Goal: Task Accomplishment & Management: Manage account settings

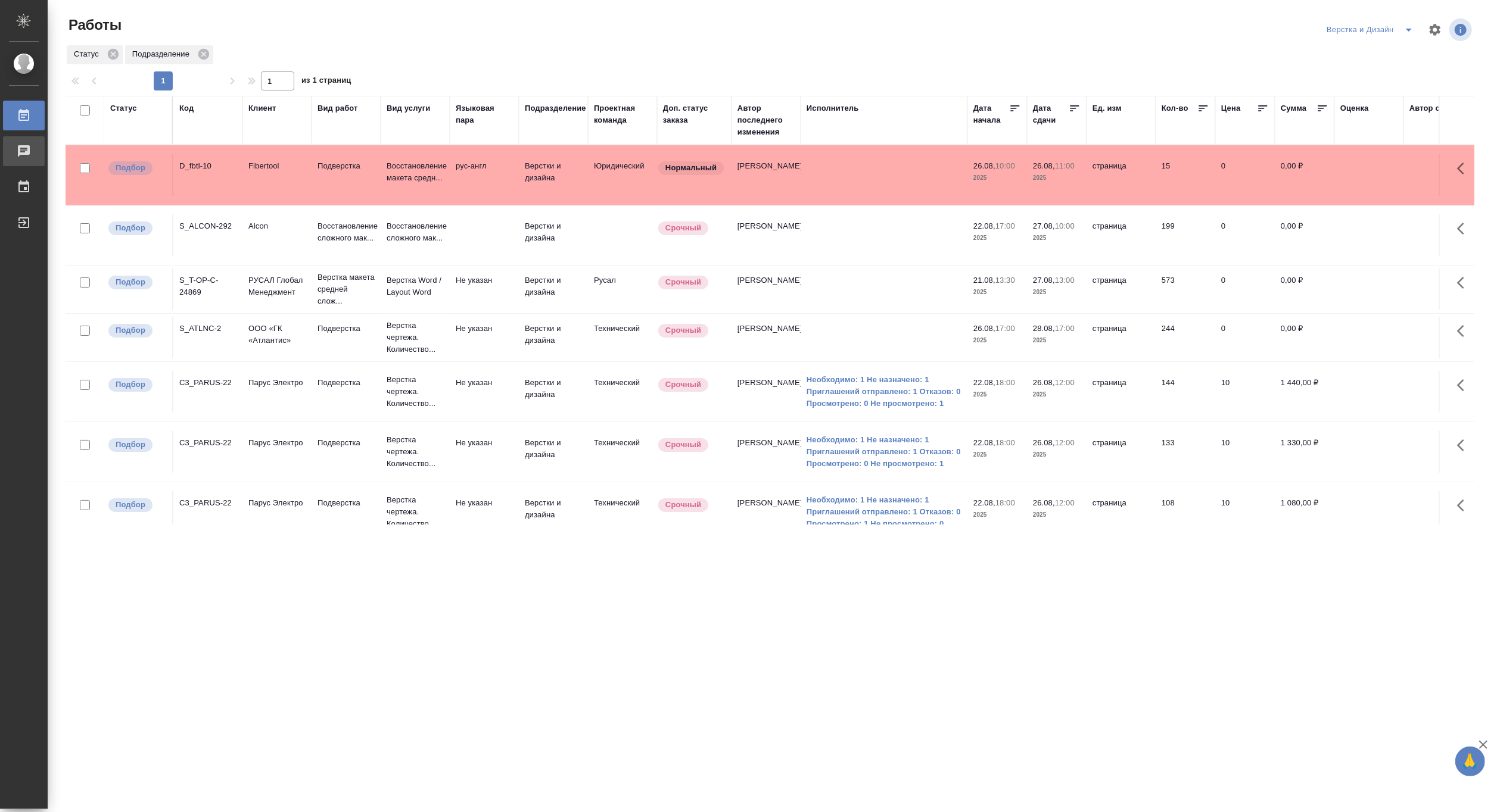
click at [24, 149] on div "Чаты" at bounding box center [9, 151] width 29 height 18
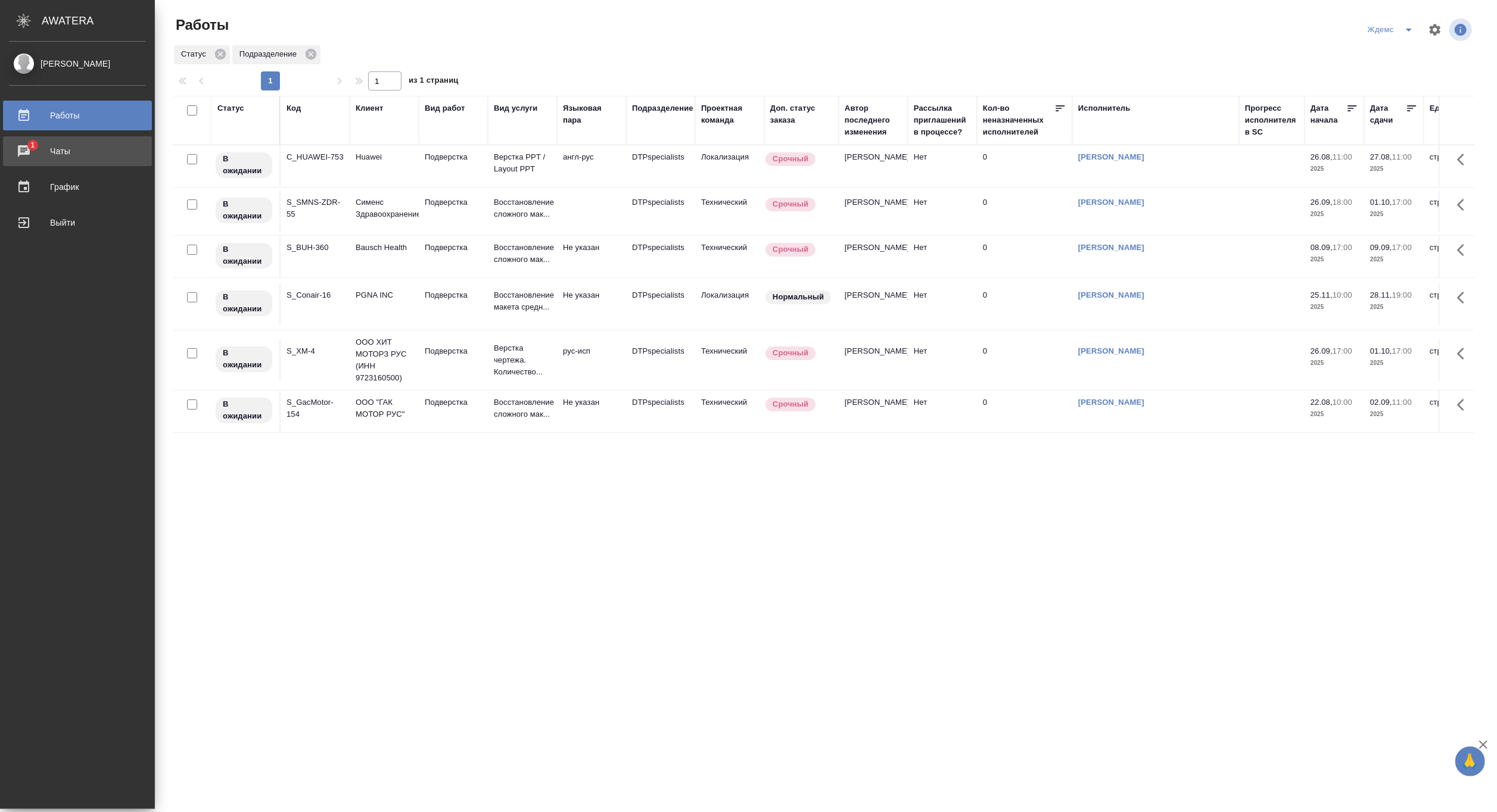
click at [22, 150] on div "Чаты" at bounding box center [77, 151] width 137 height 18
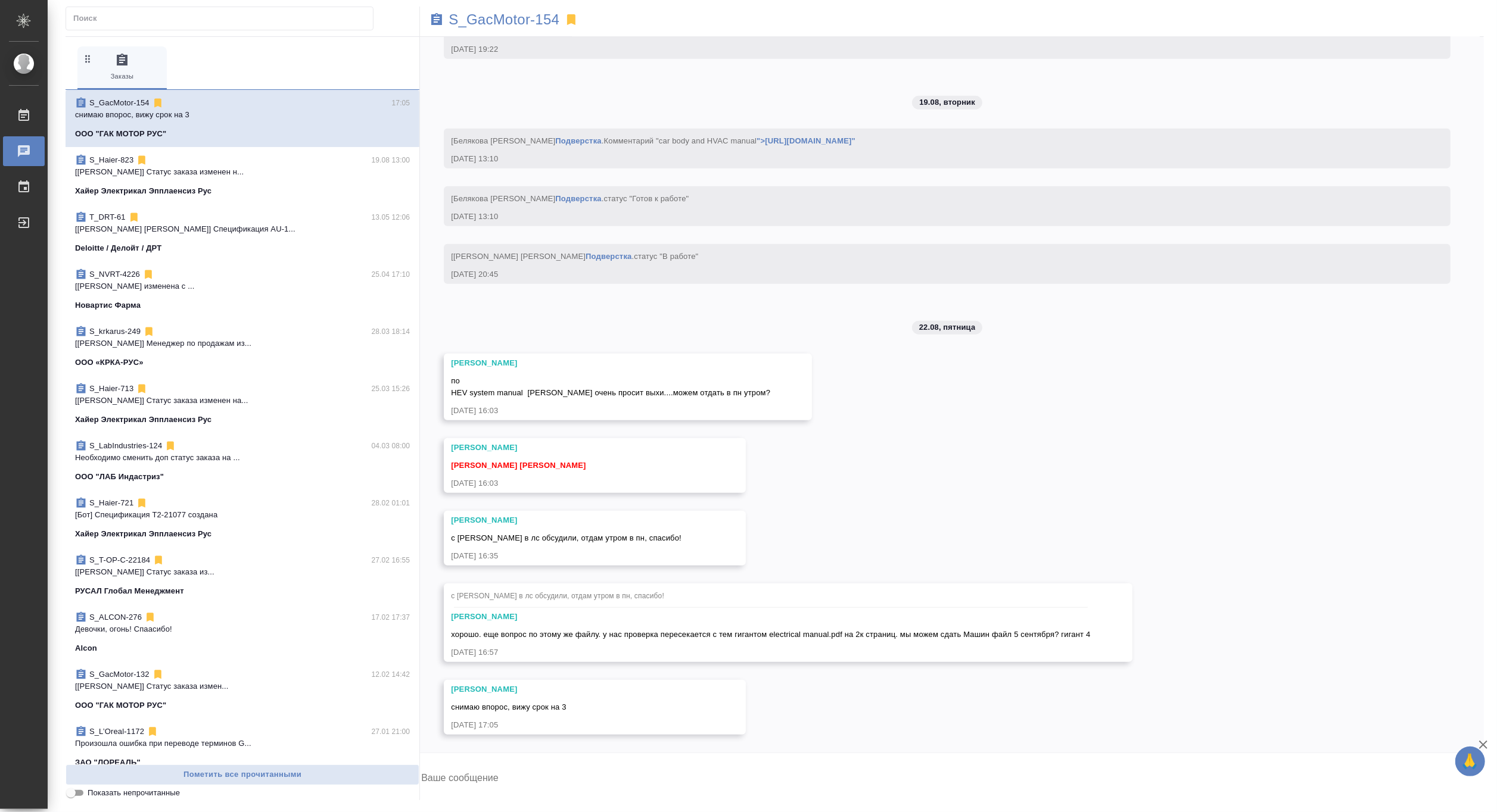
scroll to position [79659, 0]
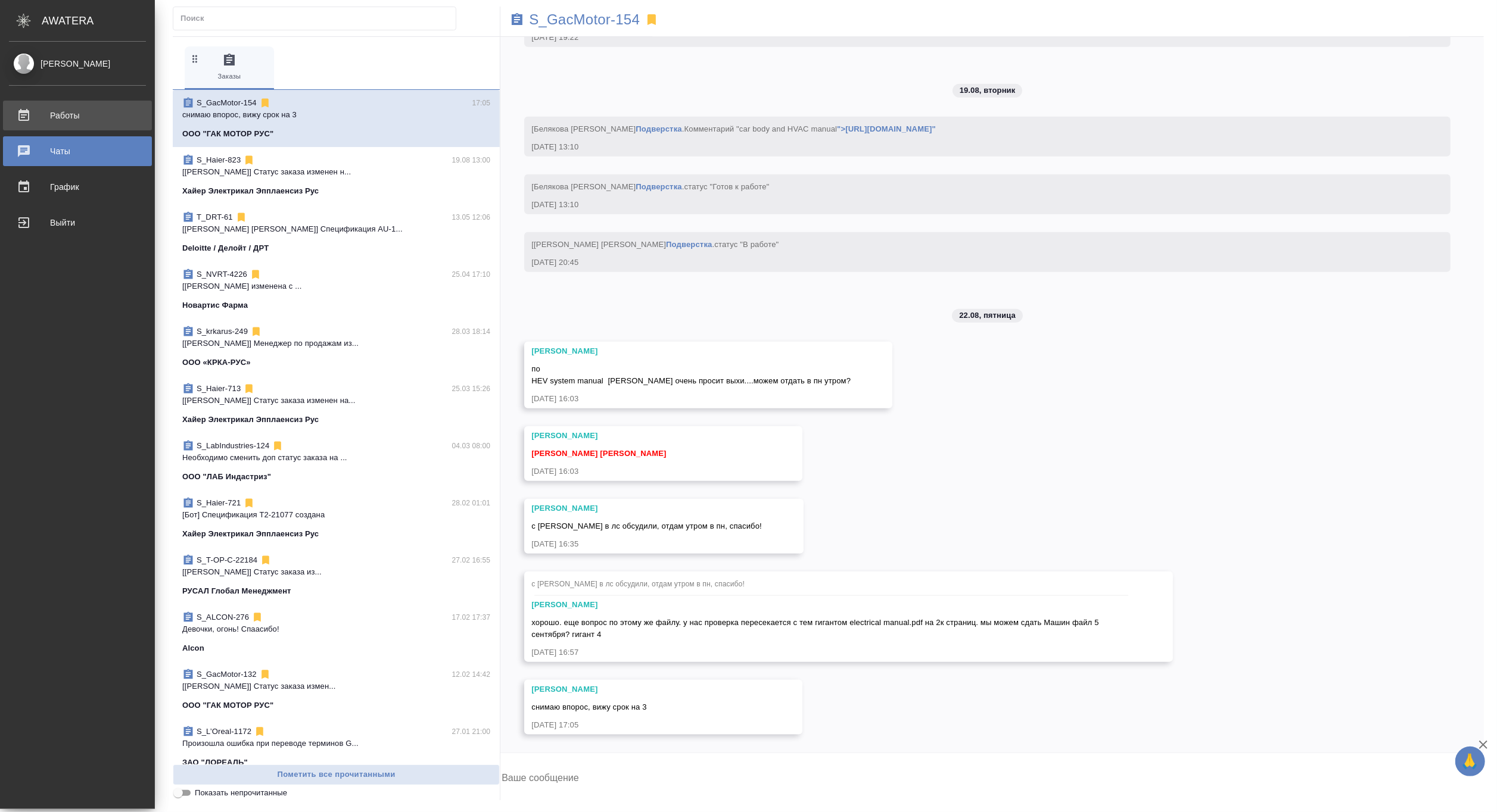
click at [28, 115] on div "Работы" at bounding box center [77, 115] width 137 height 18
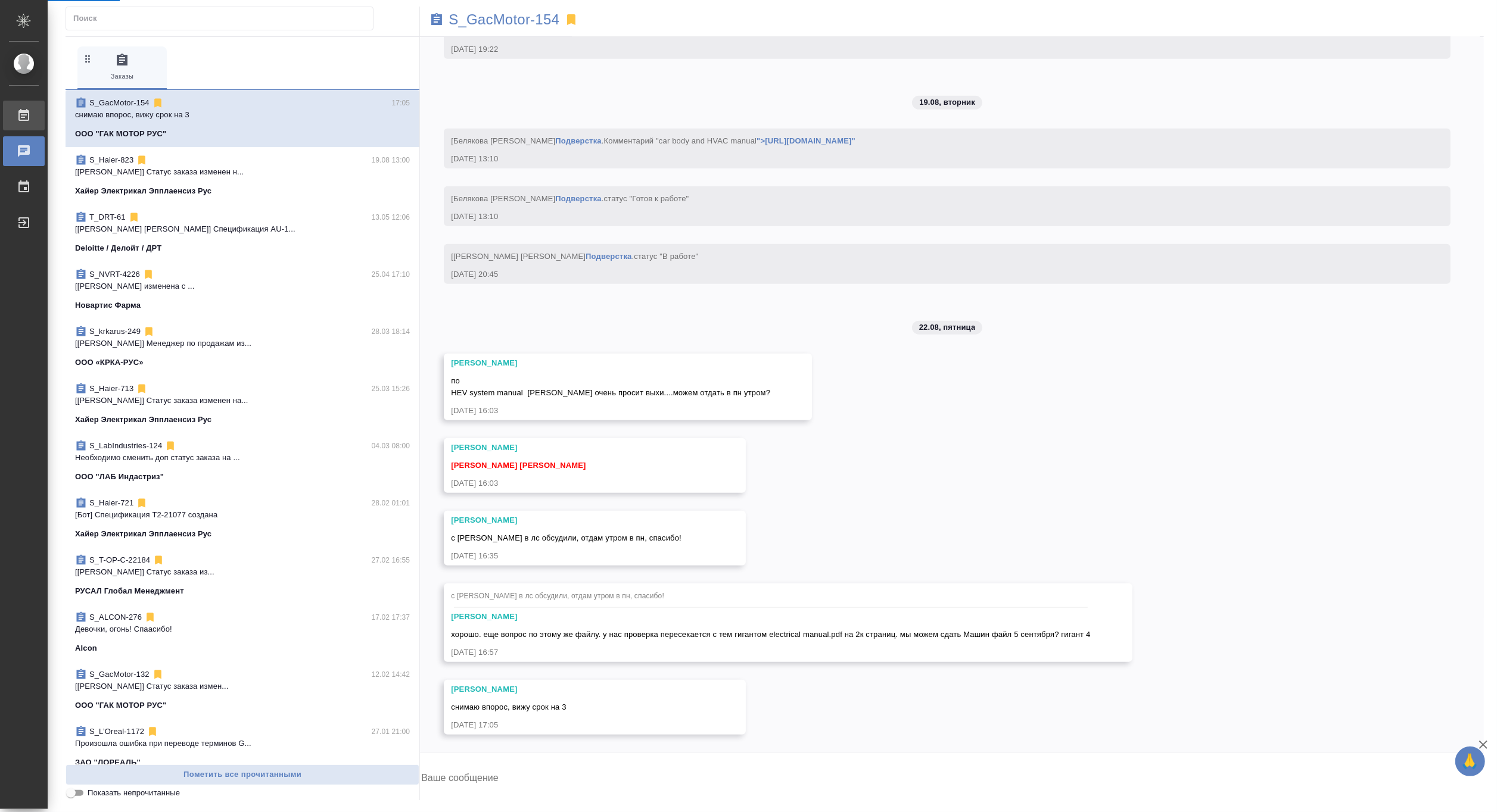
scroll to position [79771, 0]
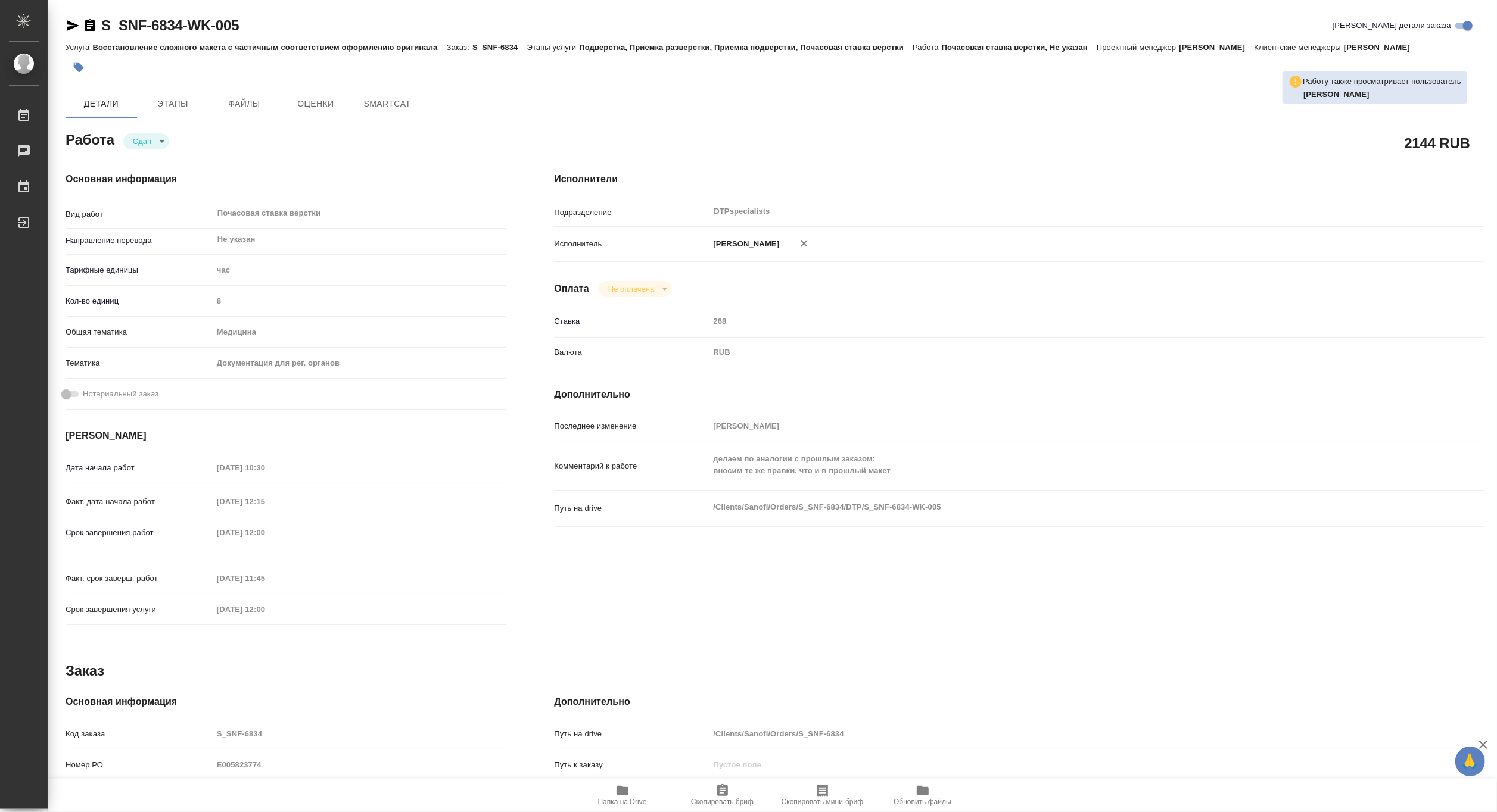
type textarea "x"
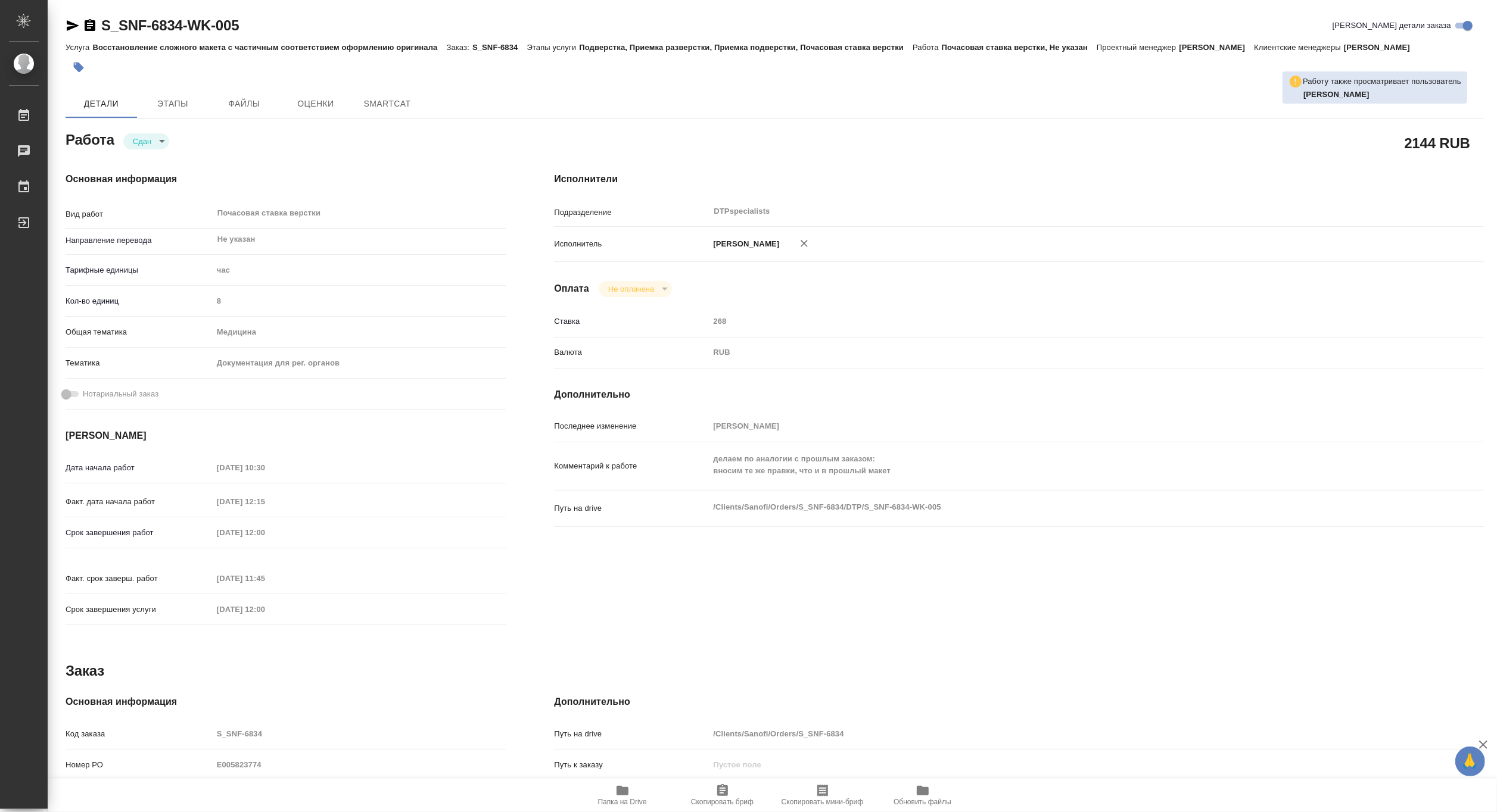
type textarea "x"
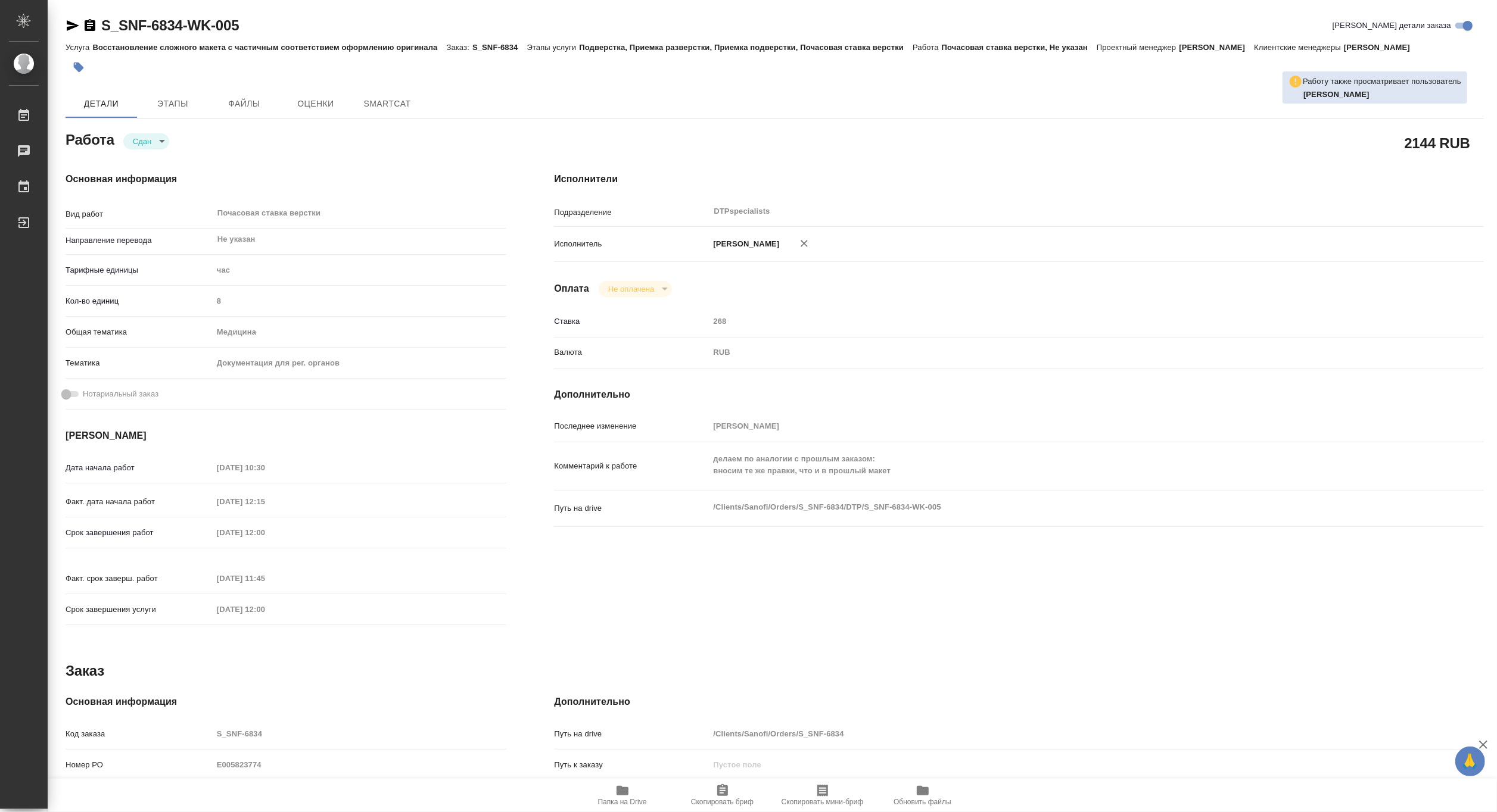
type textarea "x"
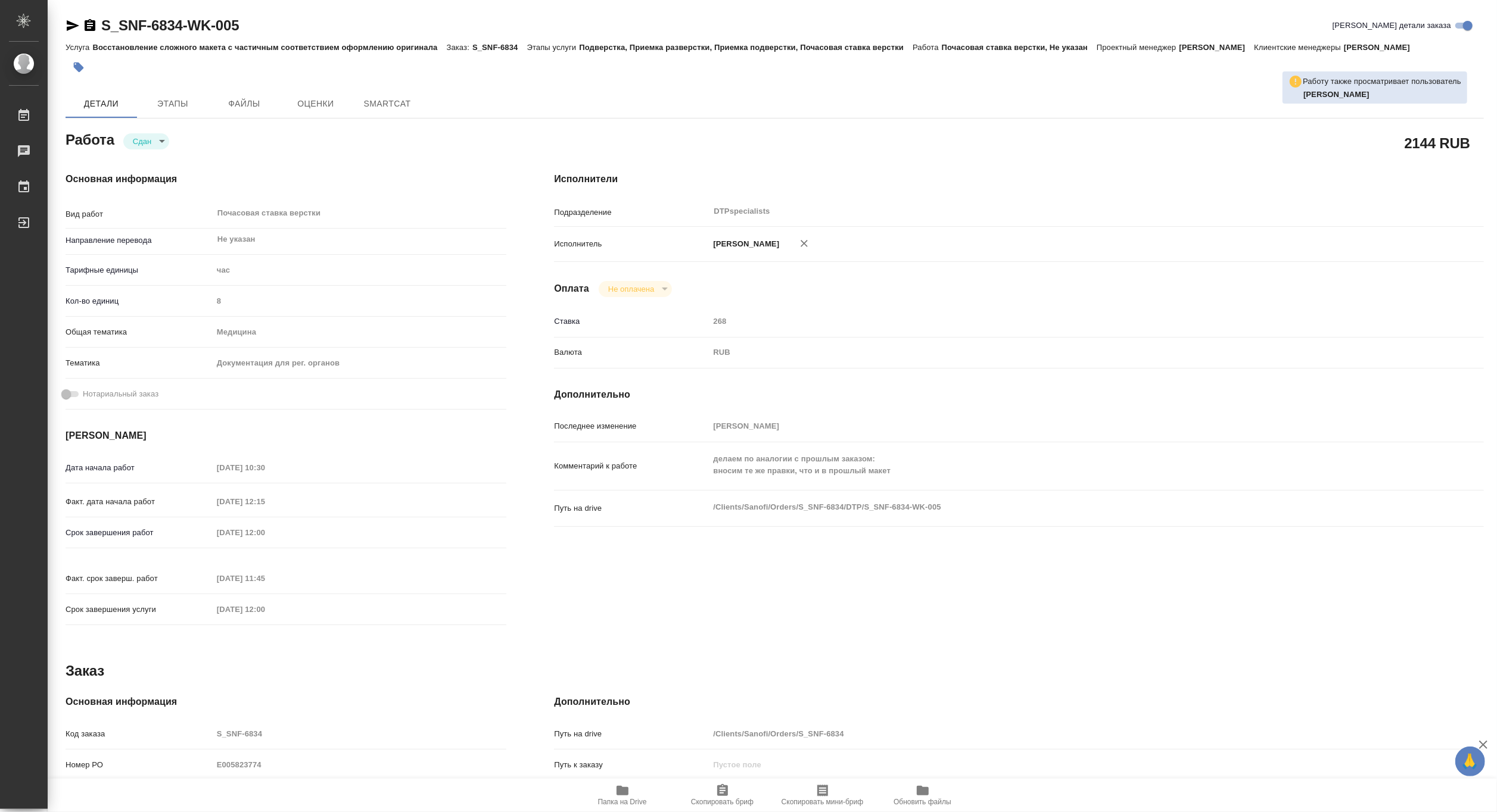
type textarea "x"
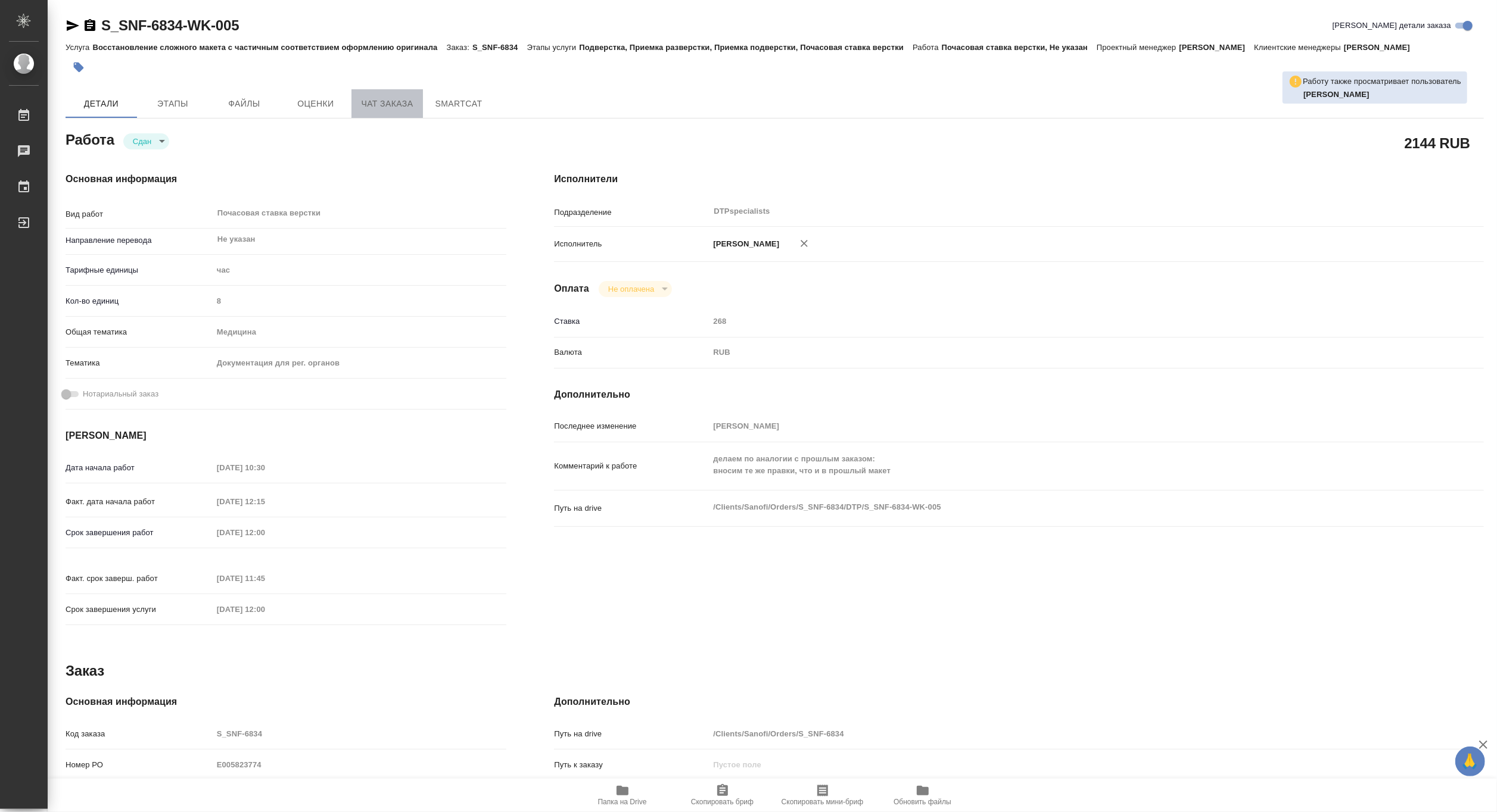
click at [383, 102] on span "Чат заказа" at bounding box center [388, 104] width 57 height 15
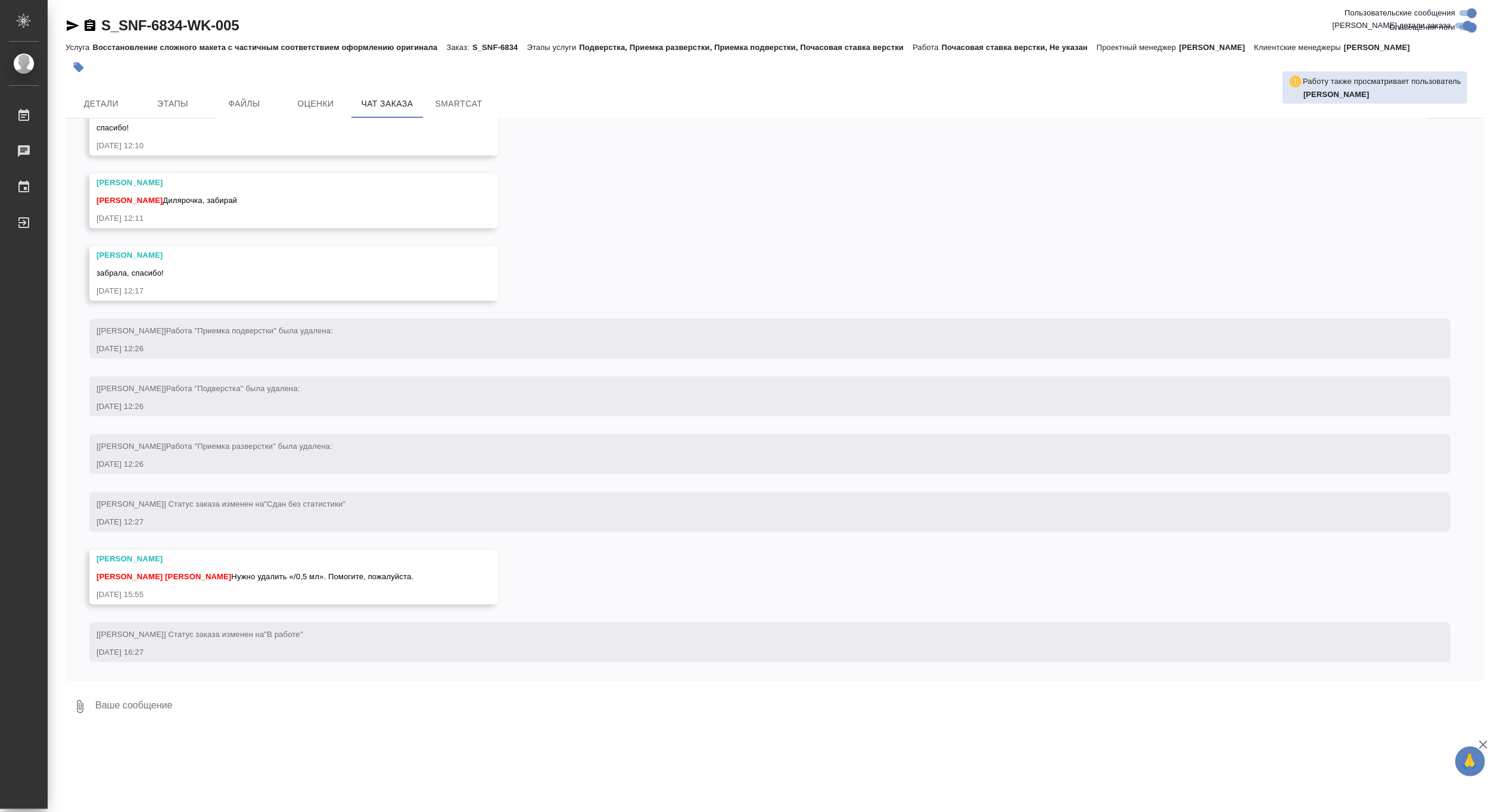
scroll to position [2918, 0]
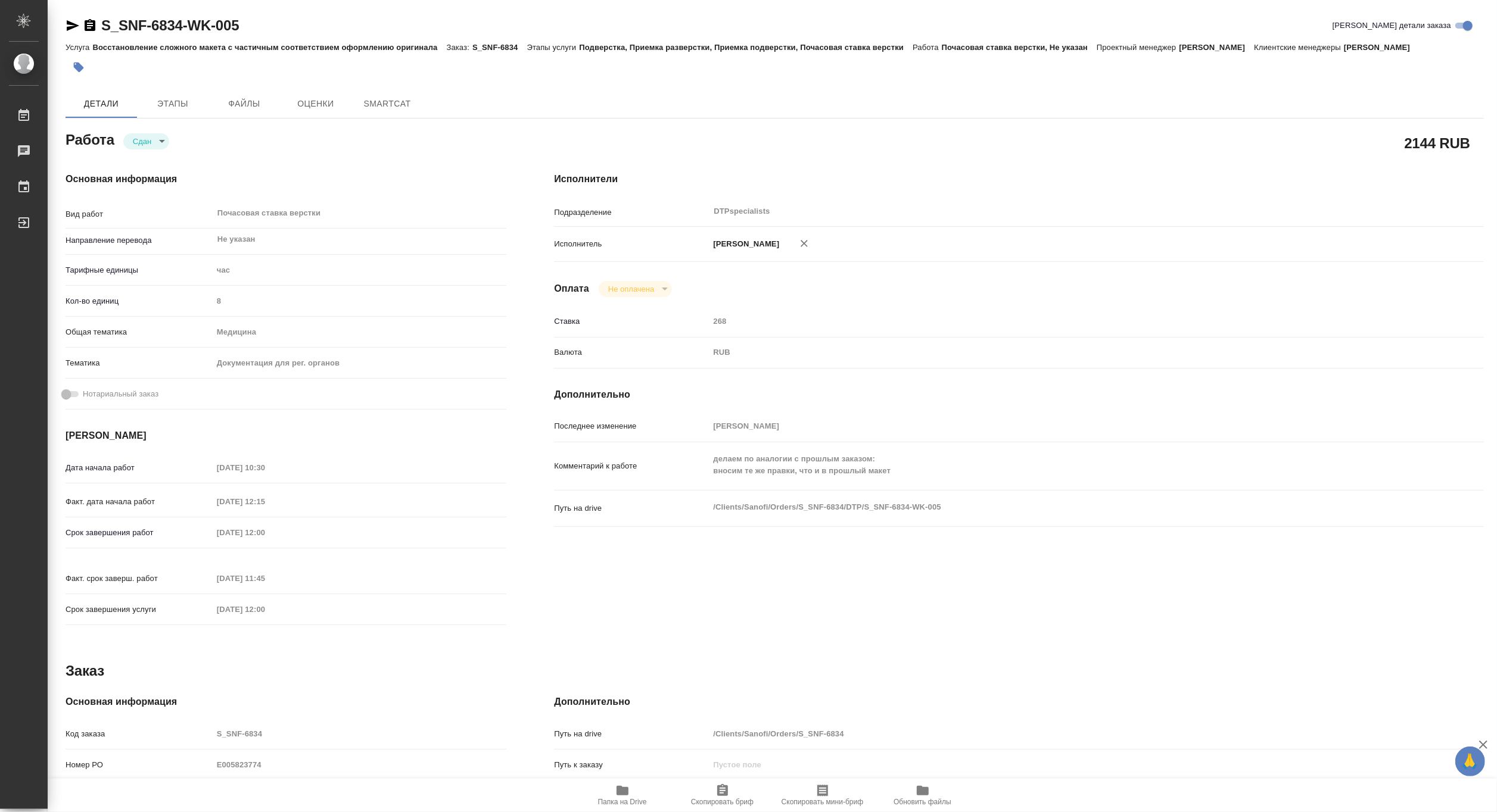
type textarea "x"
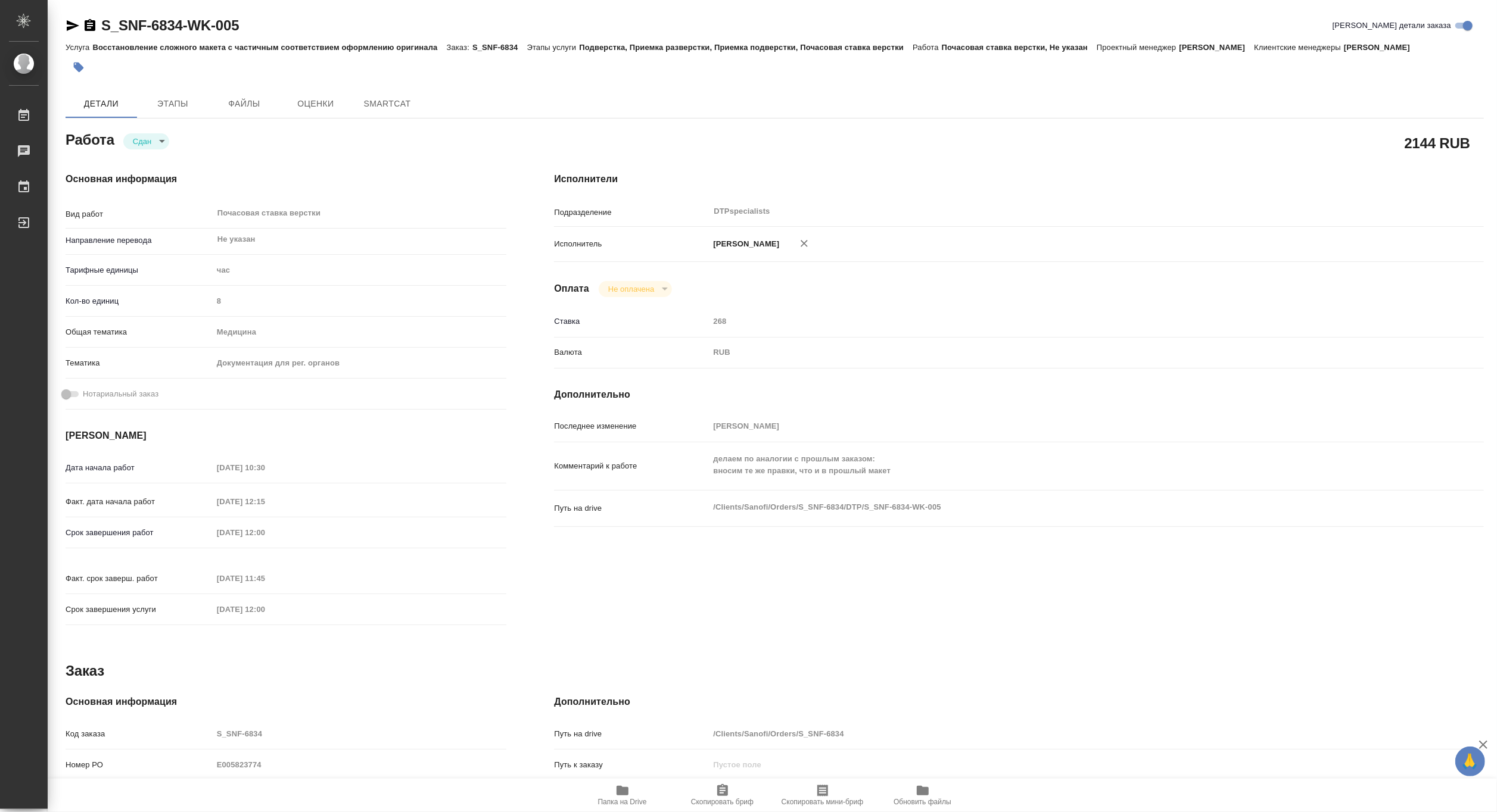
type textarea "x"
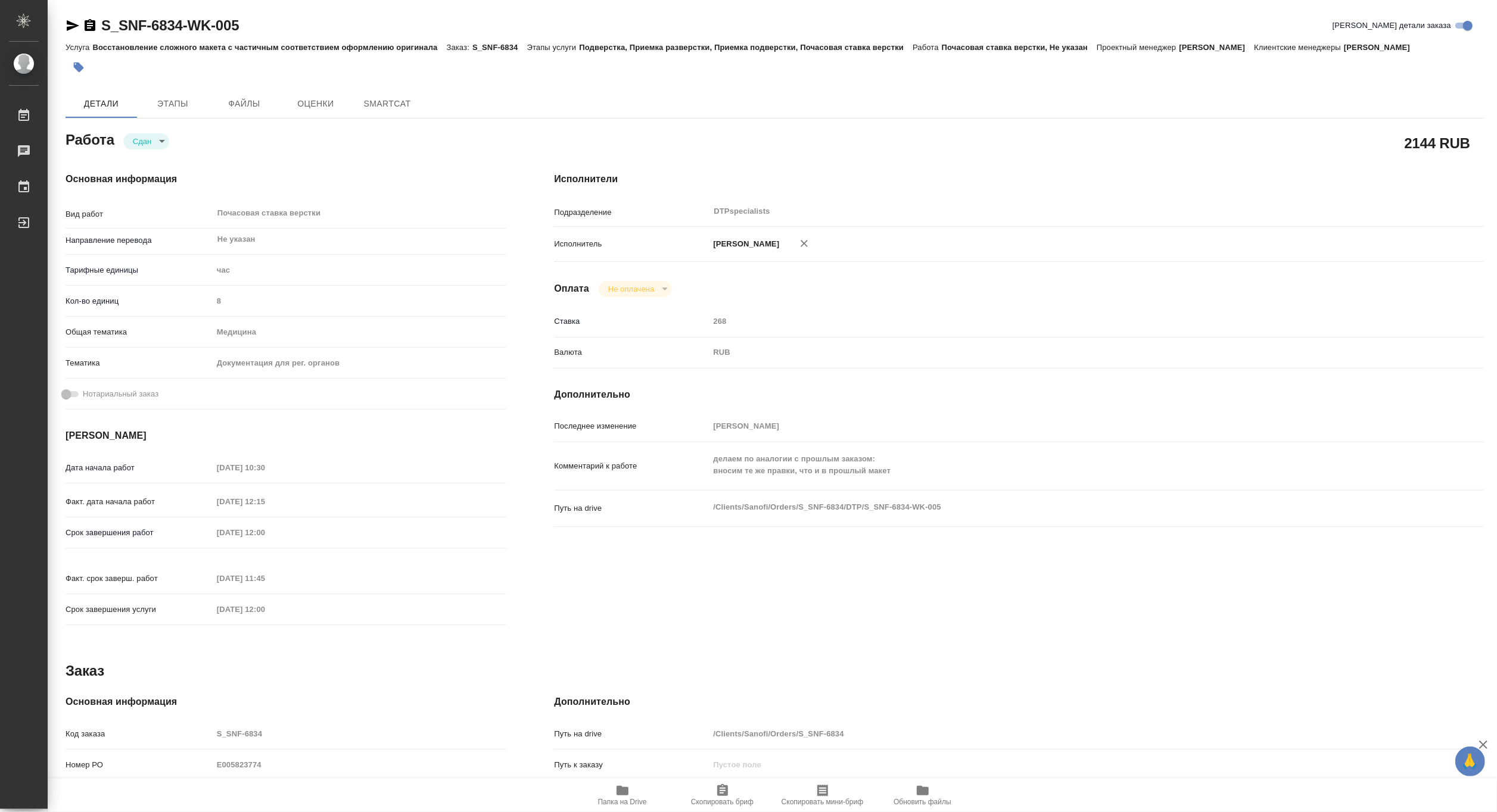
type textarea "x"
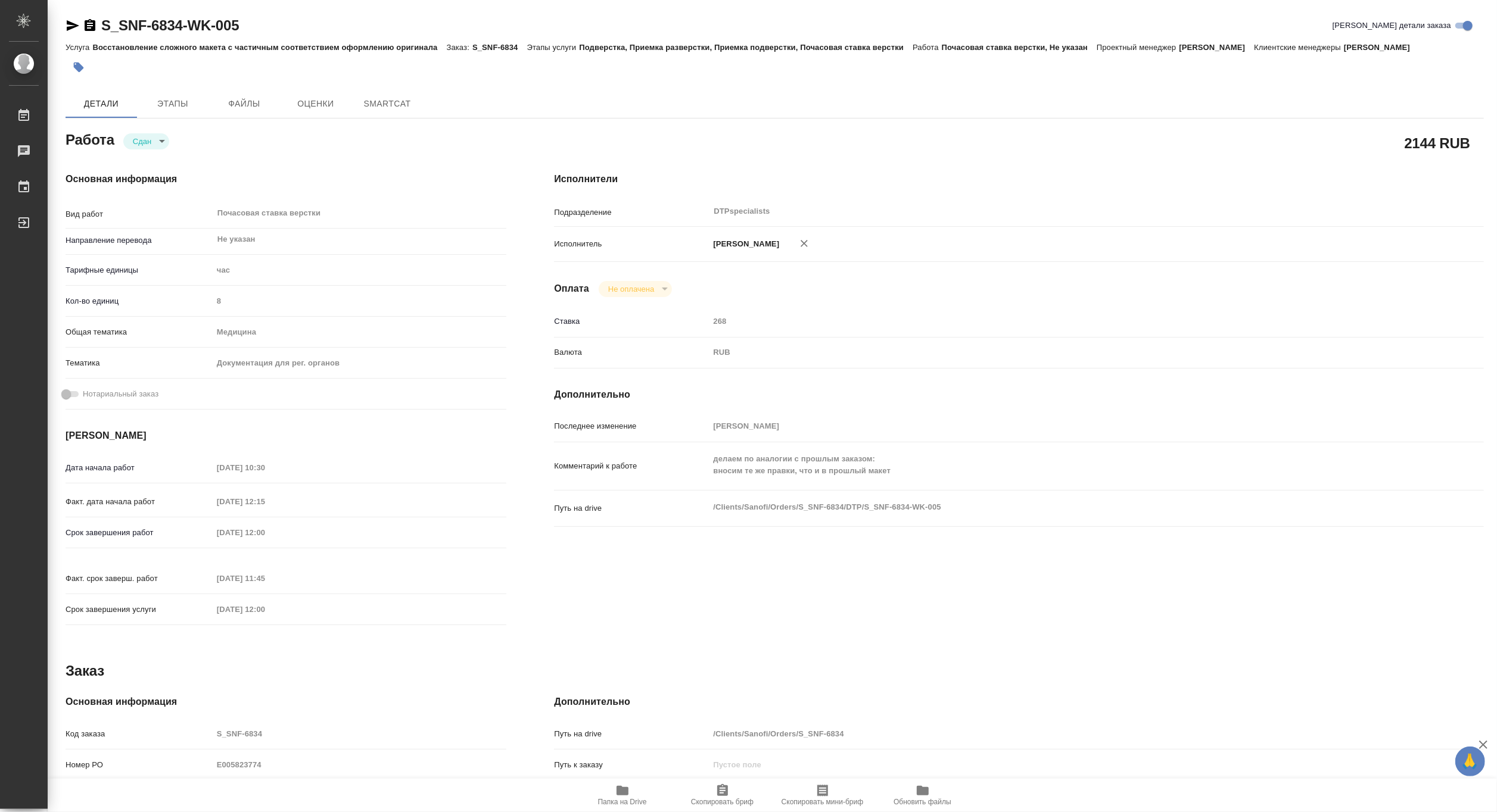
type textarea "x"
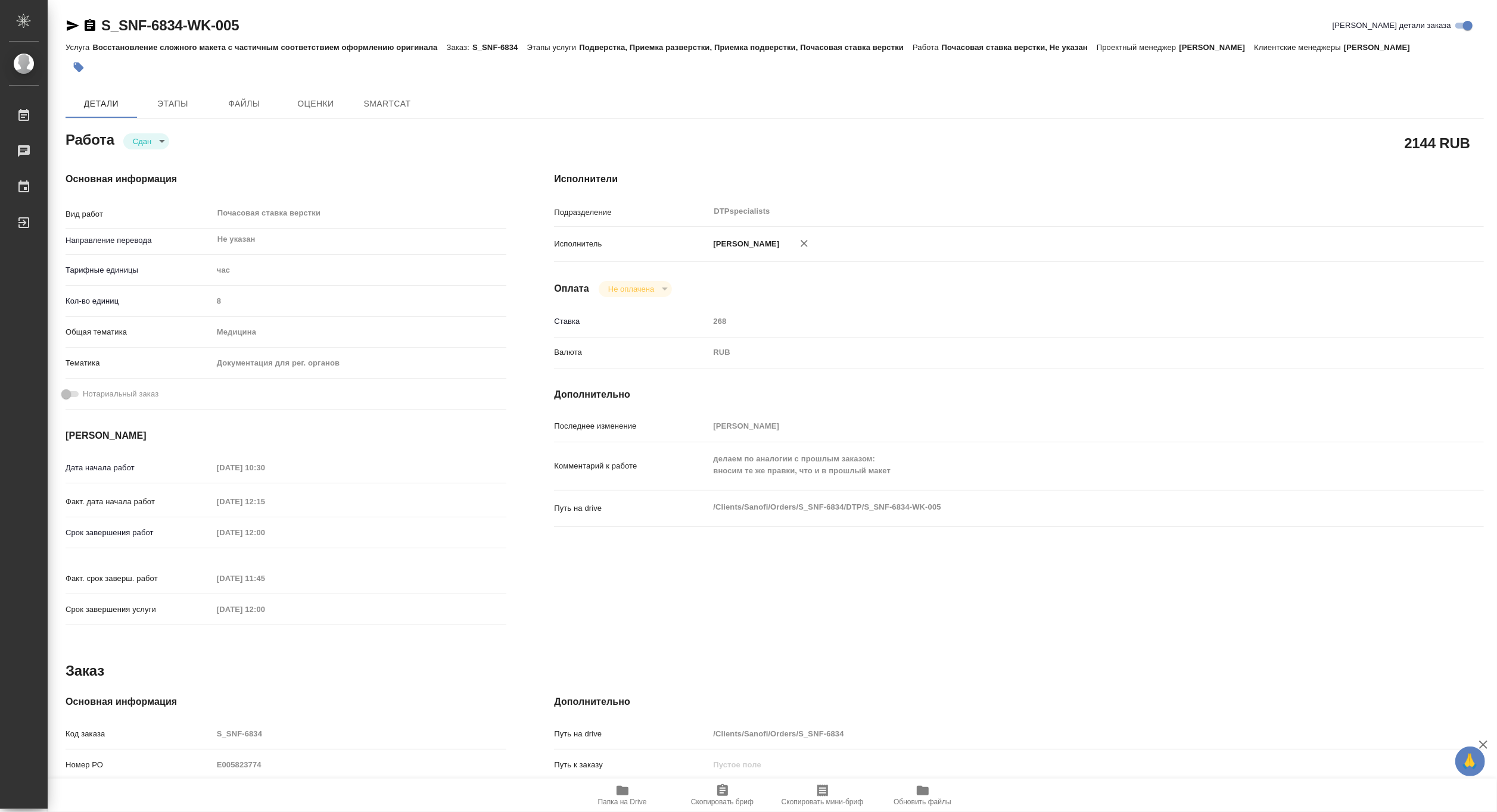
type textarea "x"
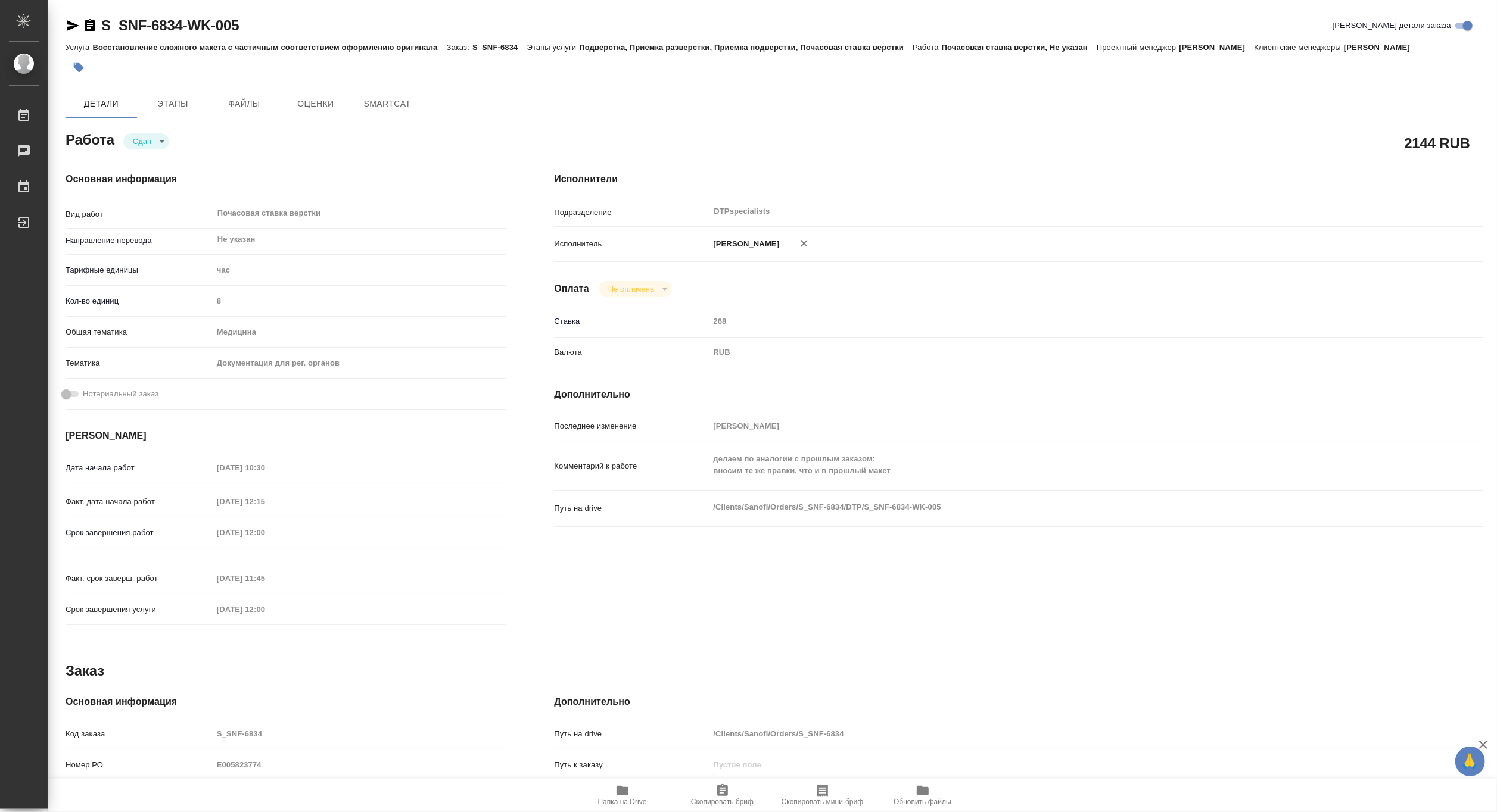
type textarea "x"
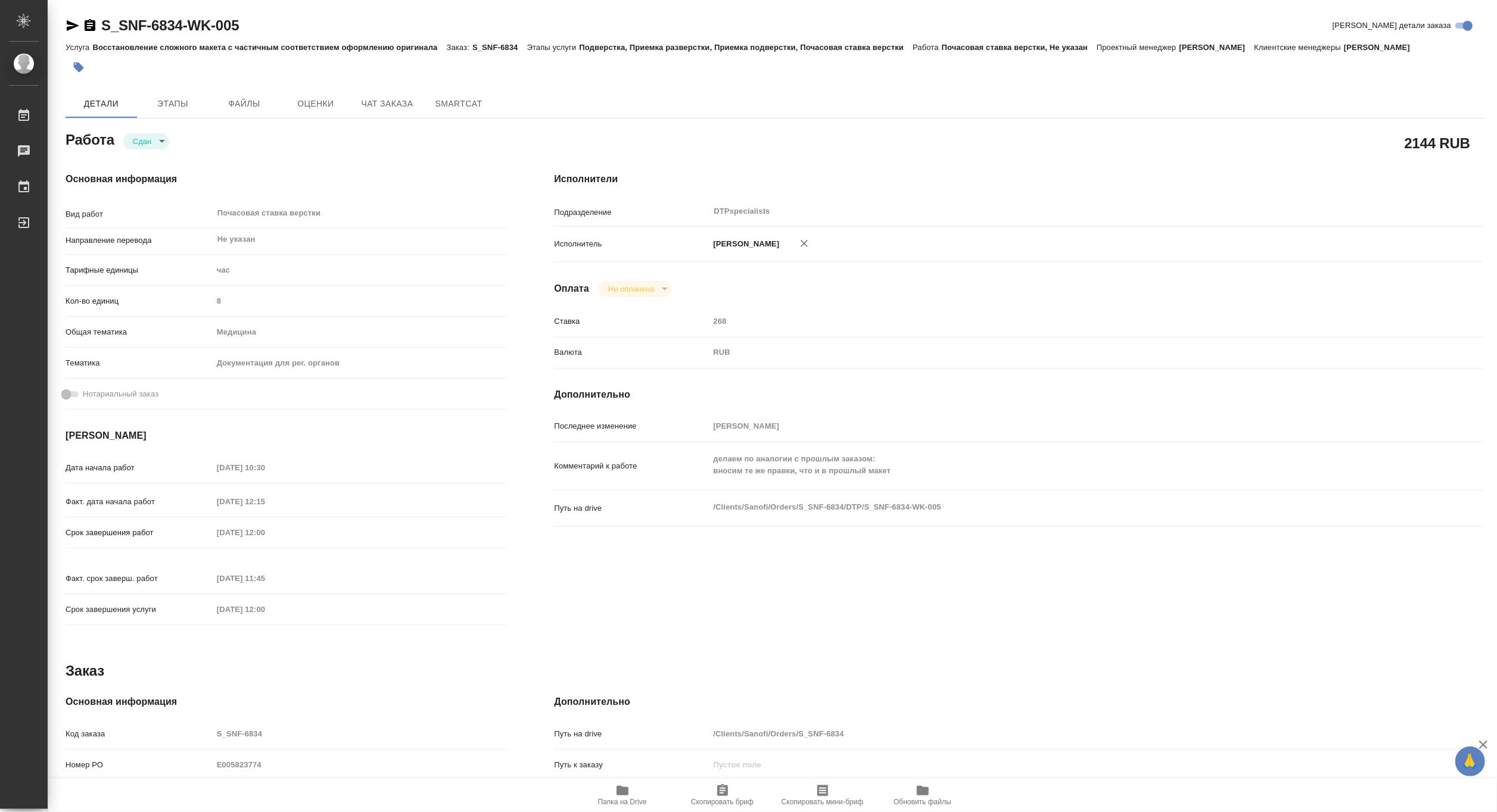
type textarea "x"
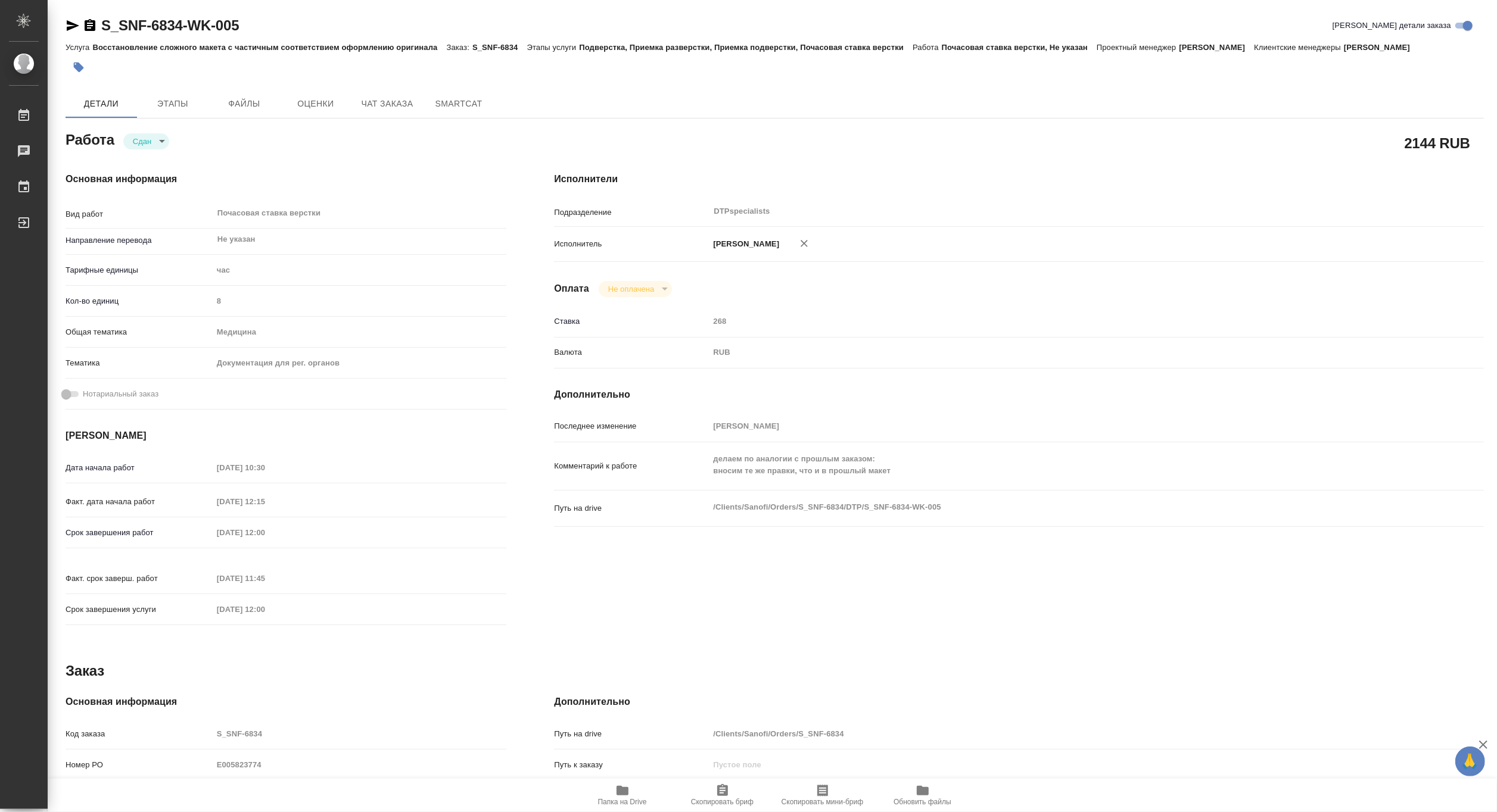
click at [627, 798] on span "Папка на Drive" at bounding box center [622, 802] width 49 height 8
type textarea "x"
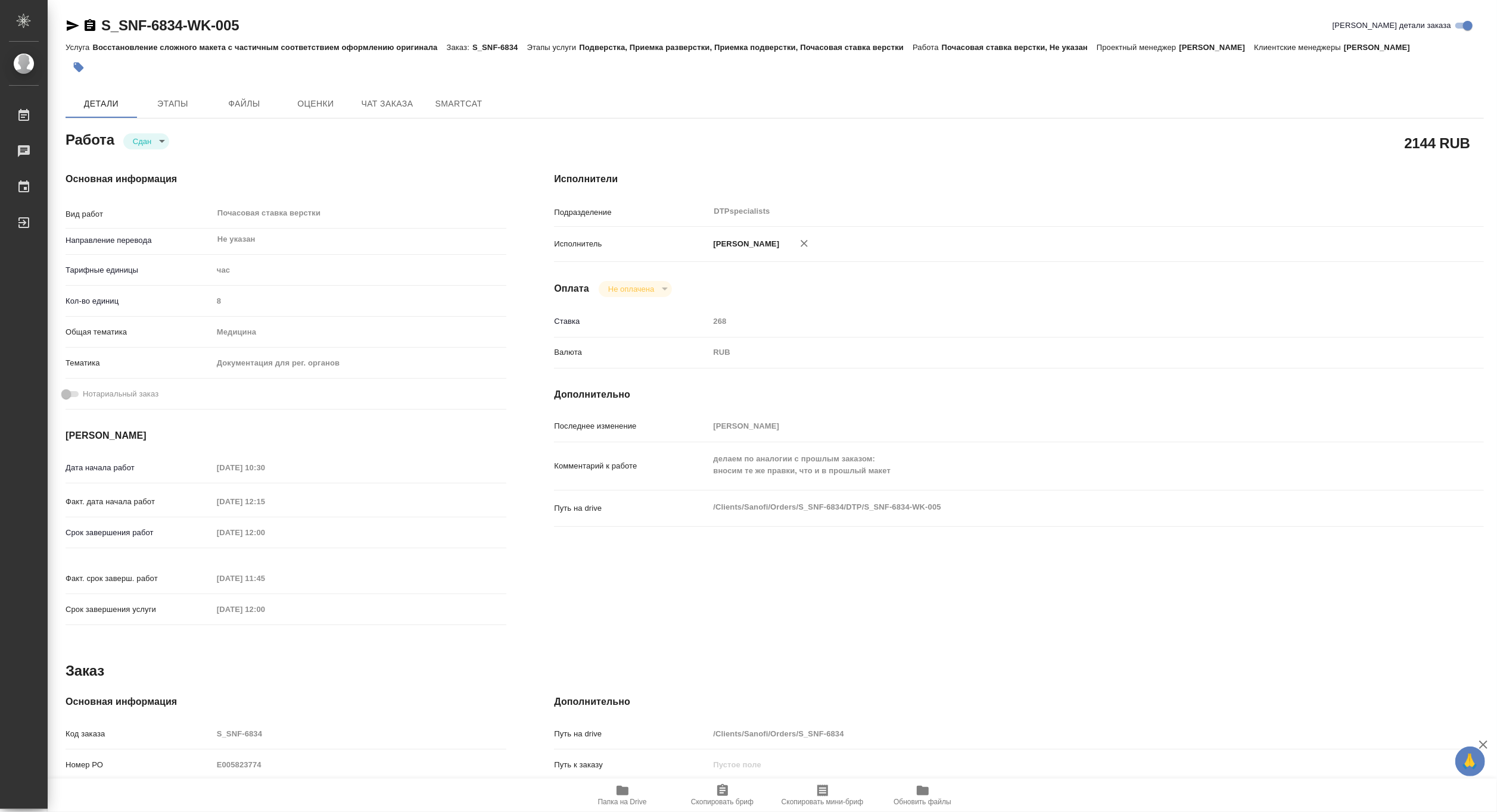
type textarea "x"
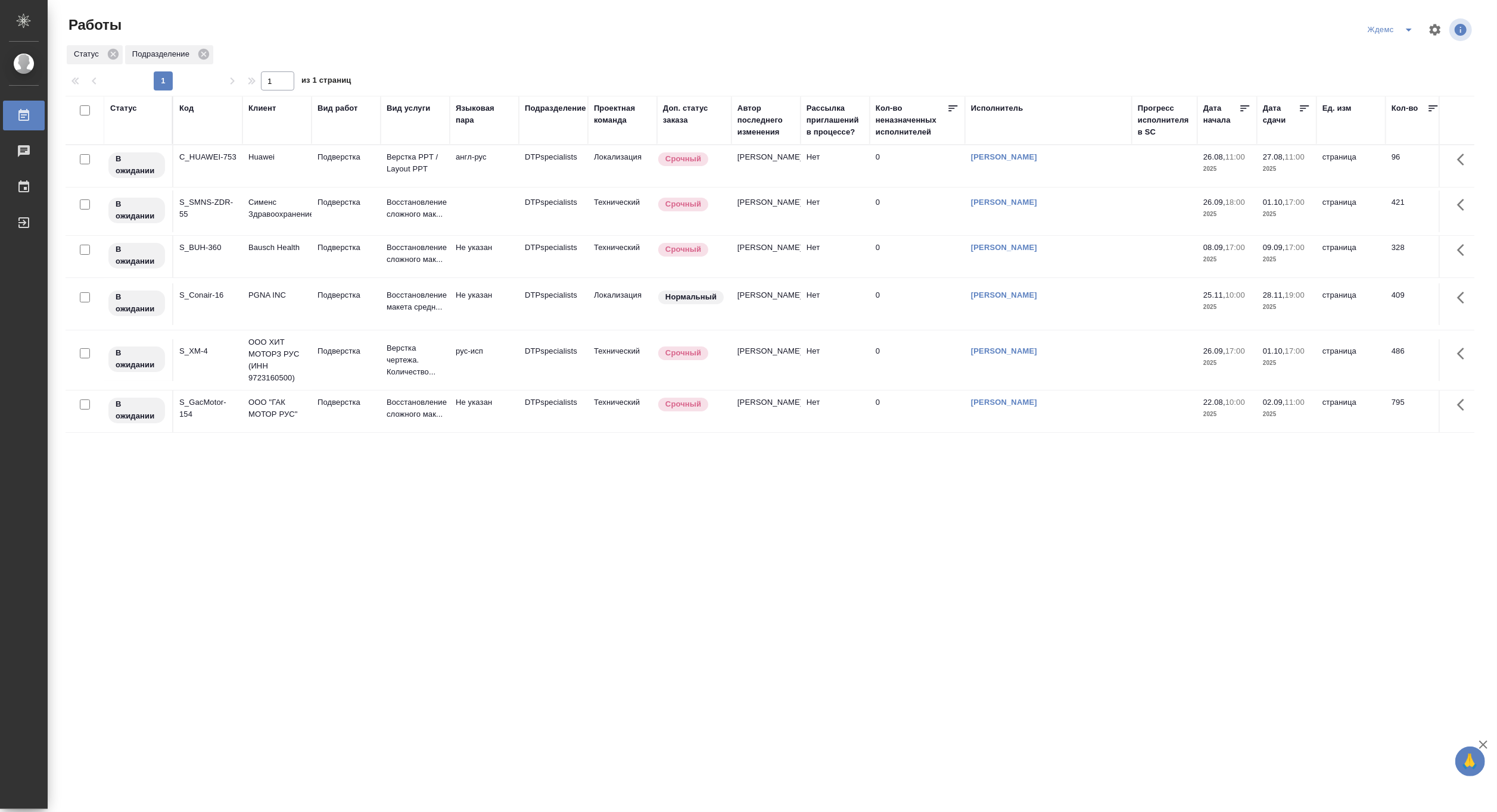
click at [1410, 26] on icon "split button" at bounding box center [1409, 29] width 14 height 14
click at [1396, 88] on li "[PERSON_NAME]" at bounding box center [1397, 91] width 114 height 19
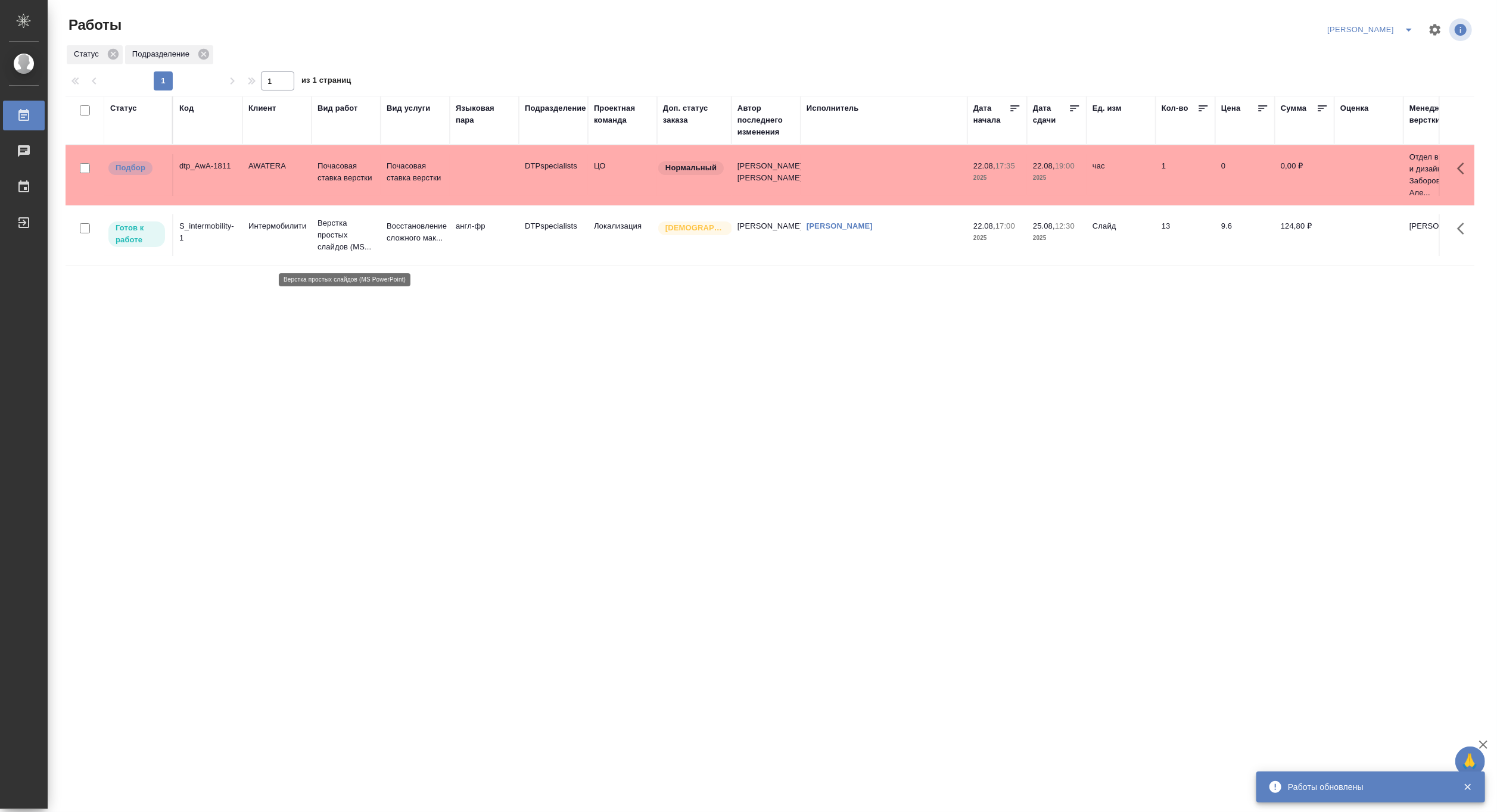
click at [341, 253] on p "Верстка простых слайдов (MS..." at bounding box center [346, 235] width 57 height 36
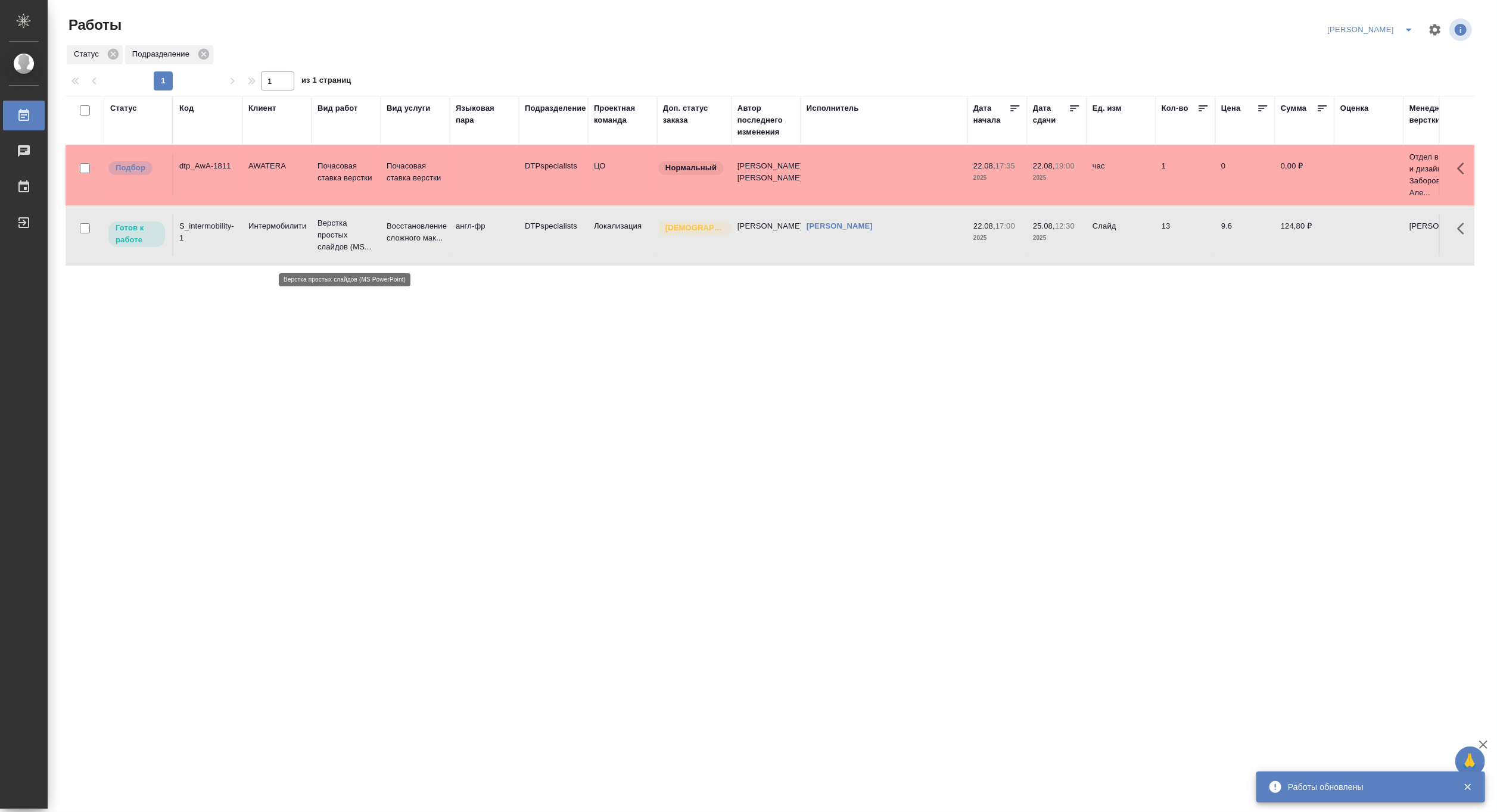
click at [341, 253] on p "Верстка простых слайдов (MS..." at bounding box center [346, 235] width 57 height 36
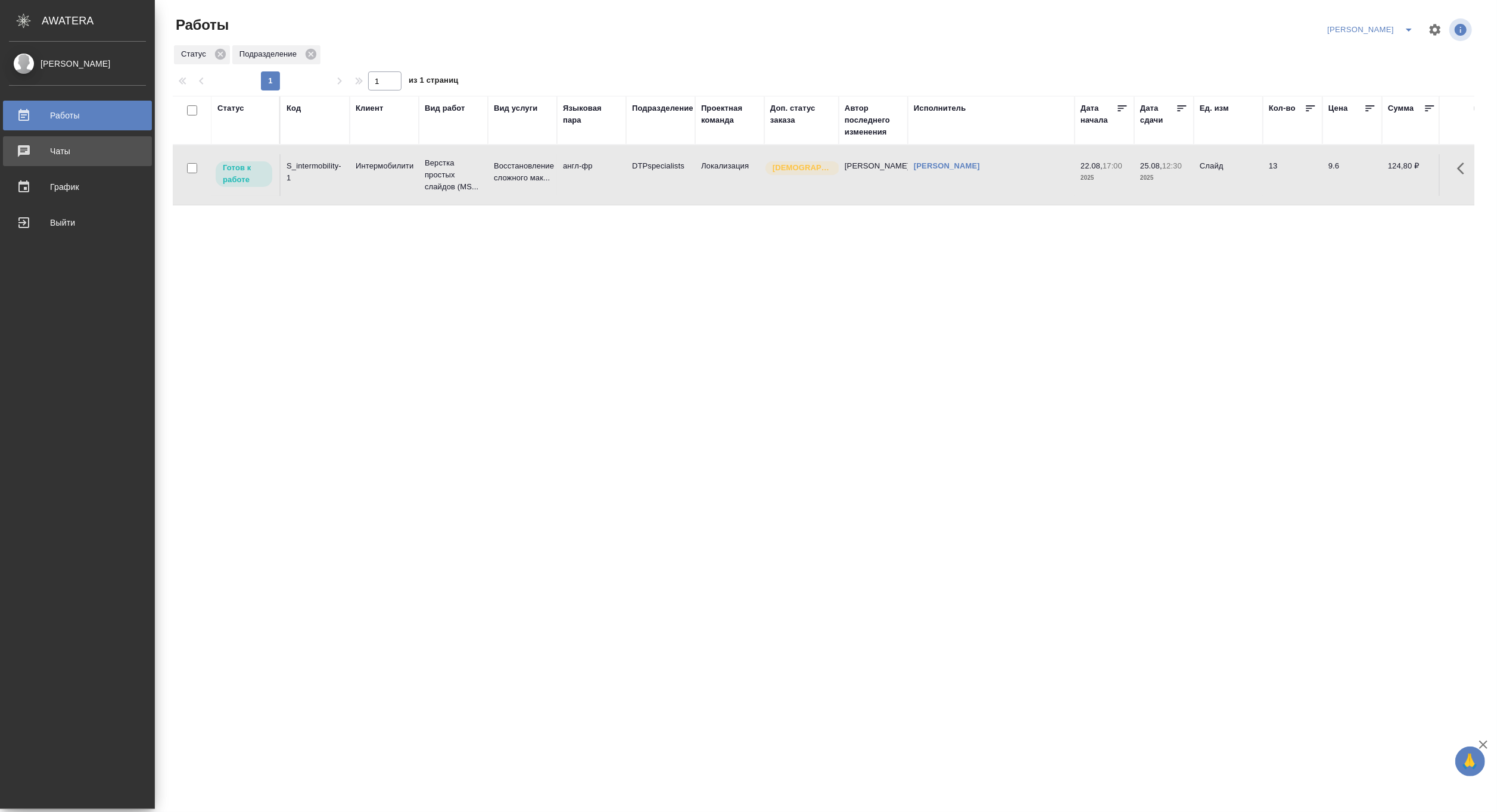
click at [29, 151] on div "Чаты" at bounding box center [77, 151] width 137 height 18
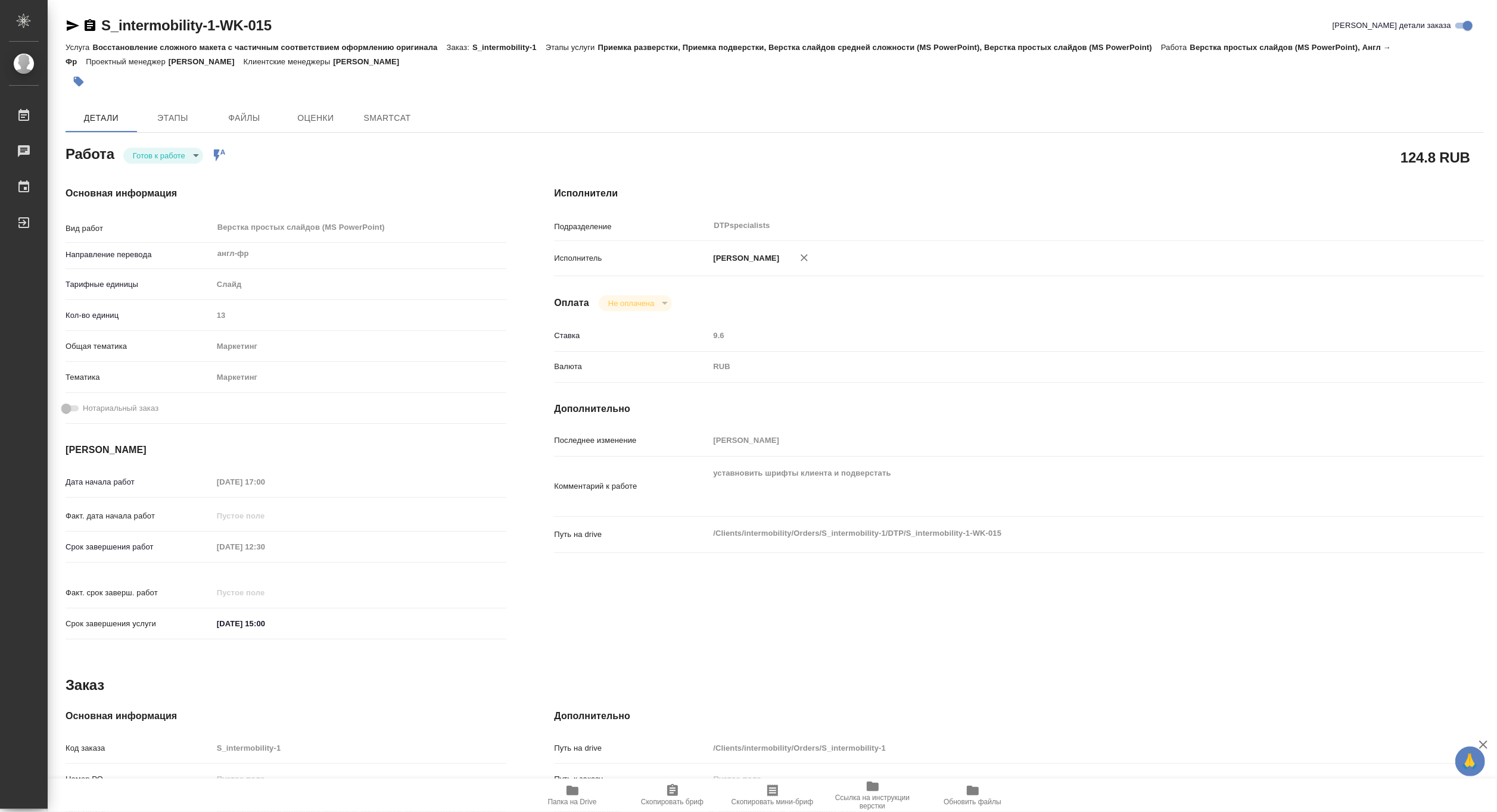
type textarea "x"
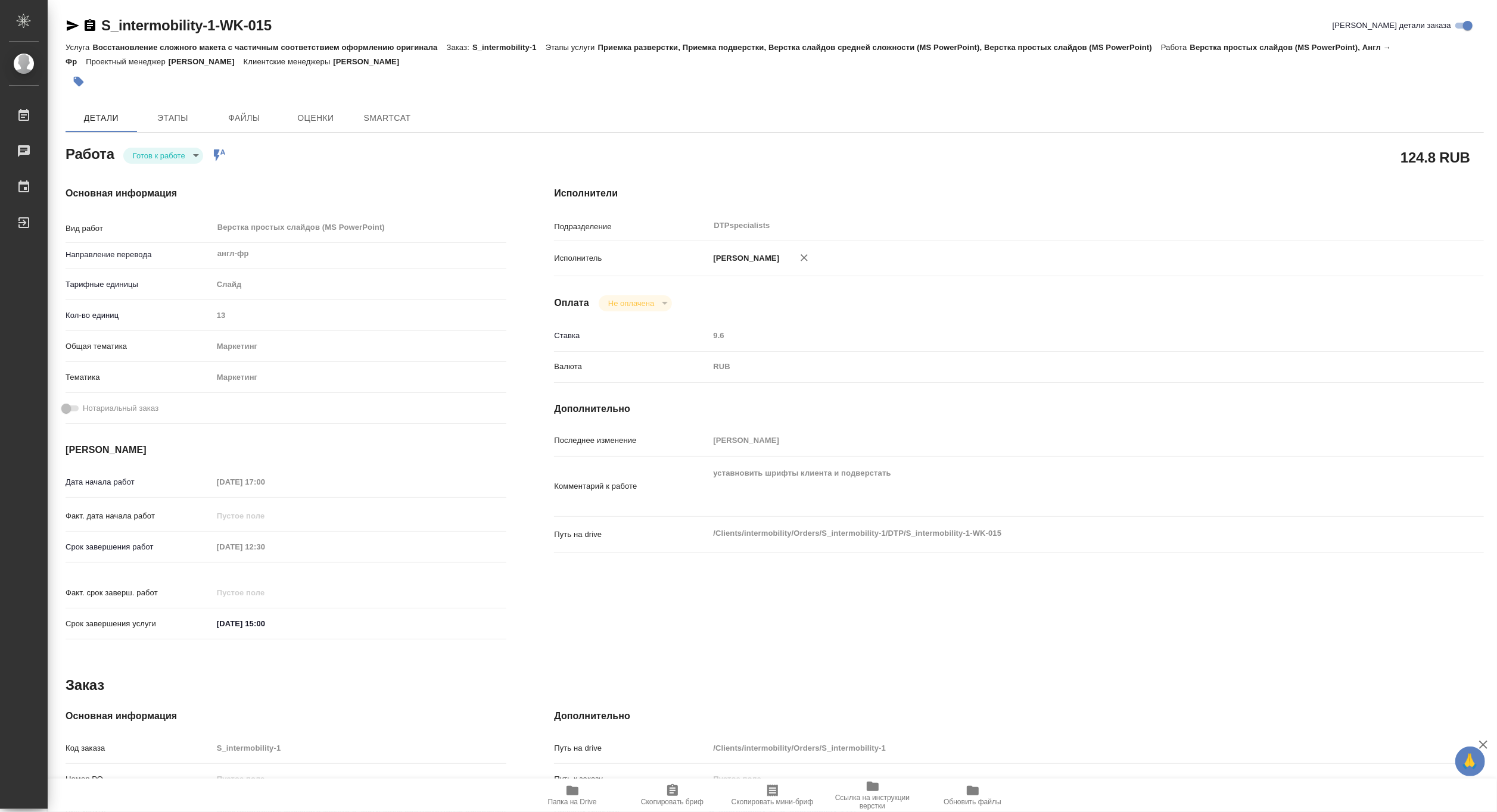
type textarea "x"
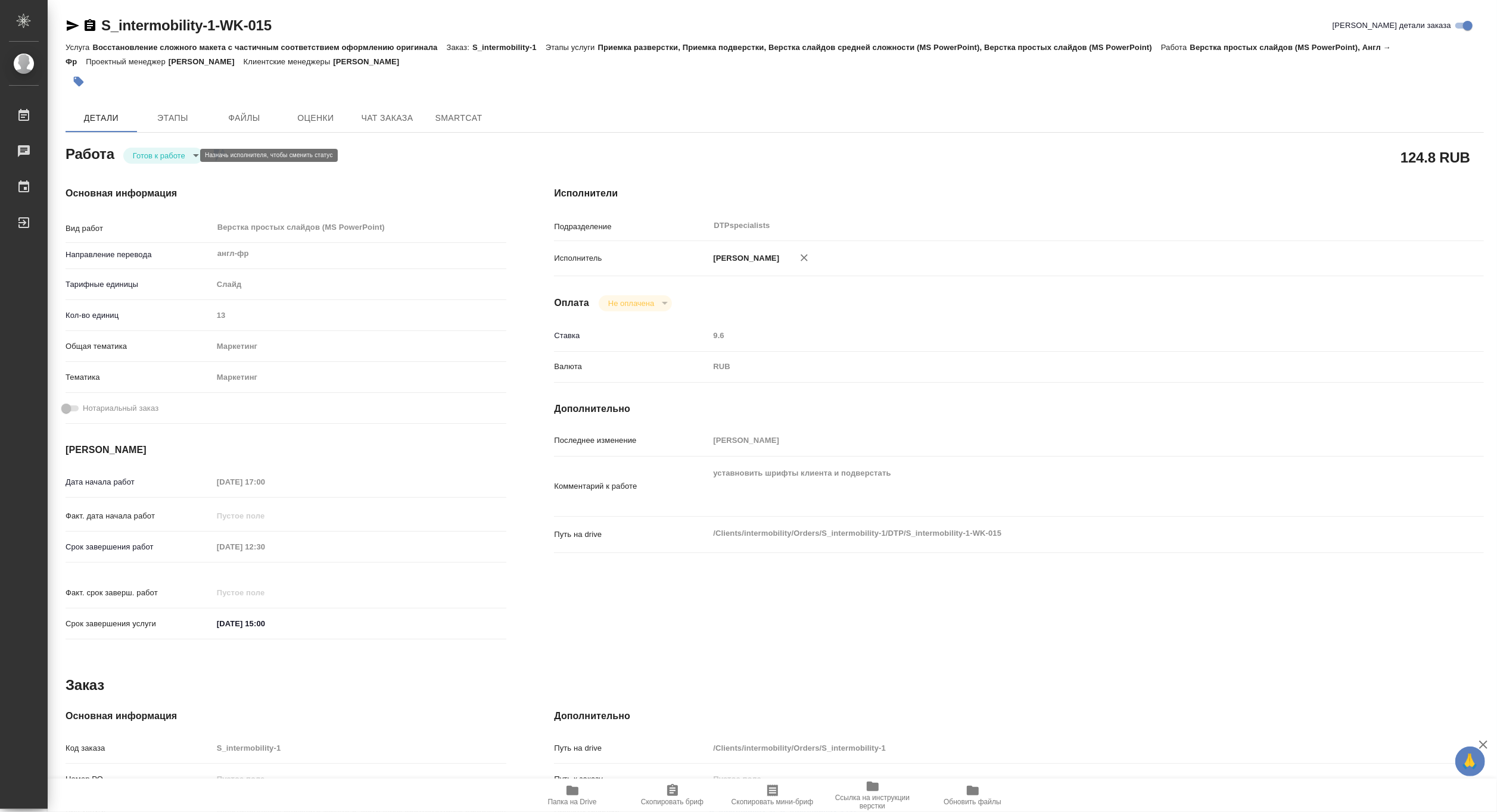
click at [158, 157] on body "🙏 .cls-1 fill:#fff; AWATERA Matveeva Maria Работы Чаты График Выйти S_intermobi…" at bounding box center [748, 406] width 1497 height 812
type textarea "x"
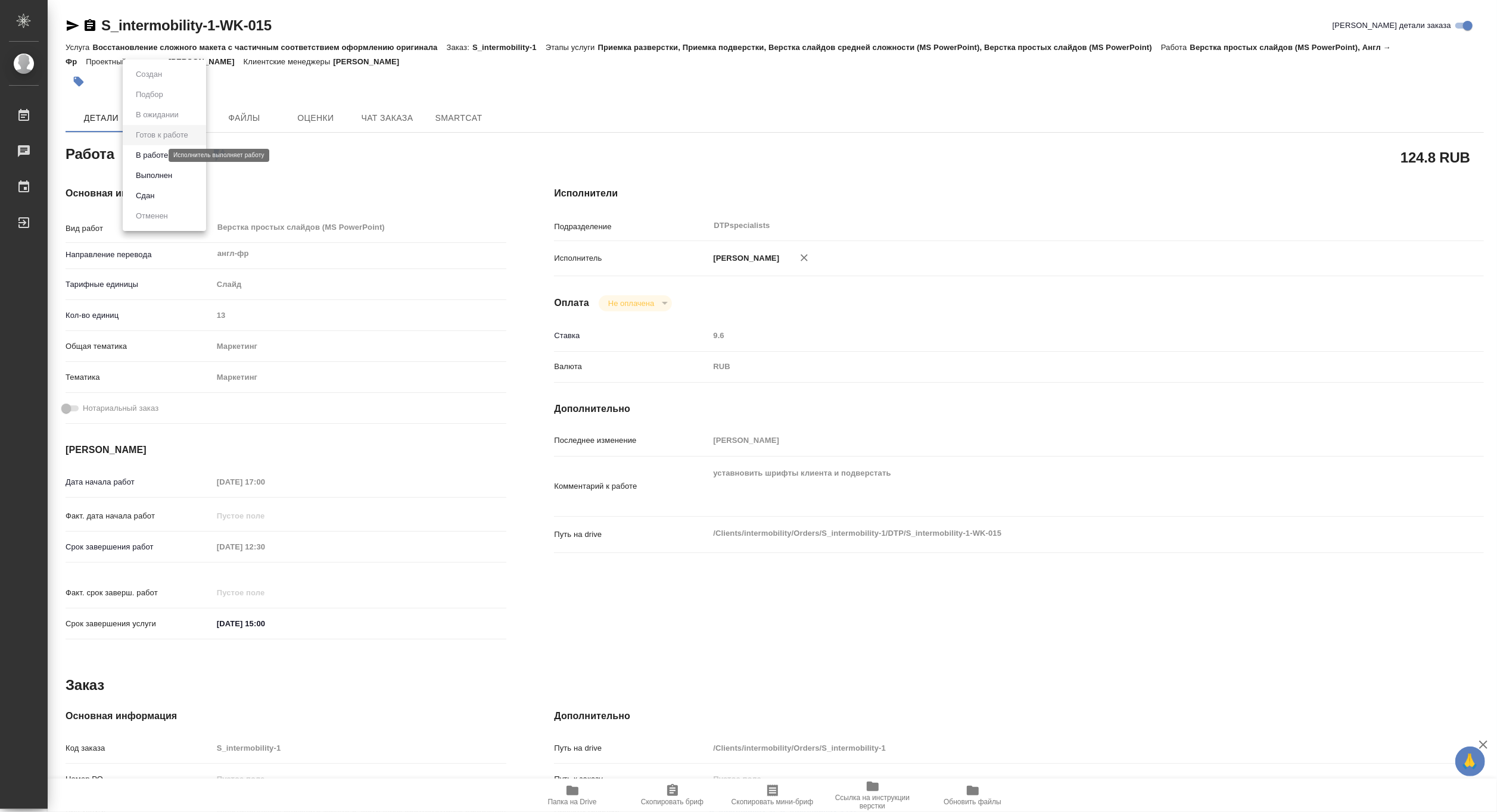
type textarea "x"
click at [152, 157] on button "В работе" at bounding box center [152, 155] width 39 height 13
type textarea "x"
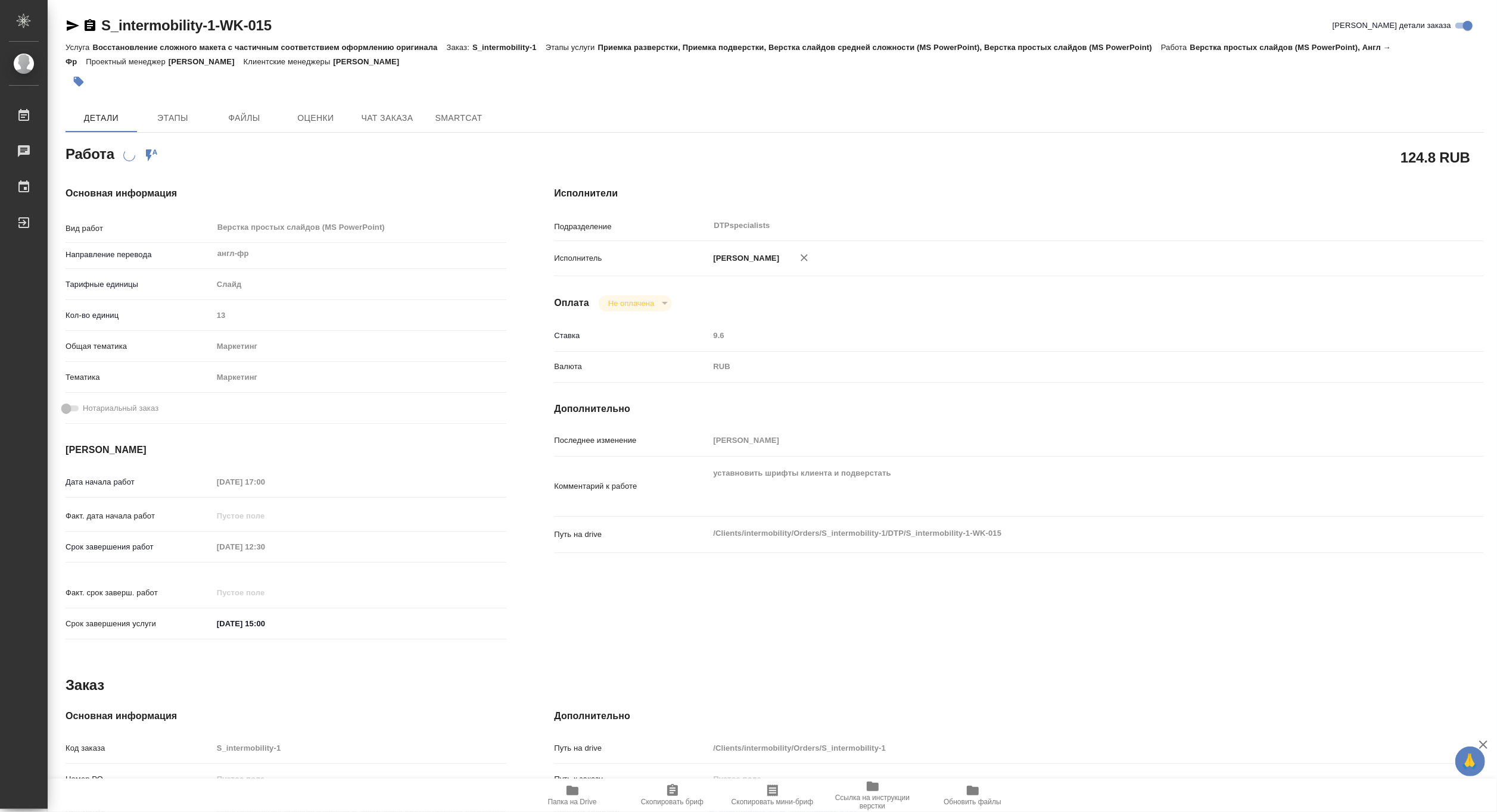
type textarea "x"
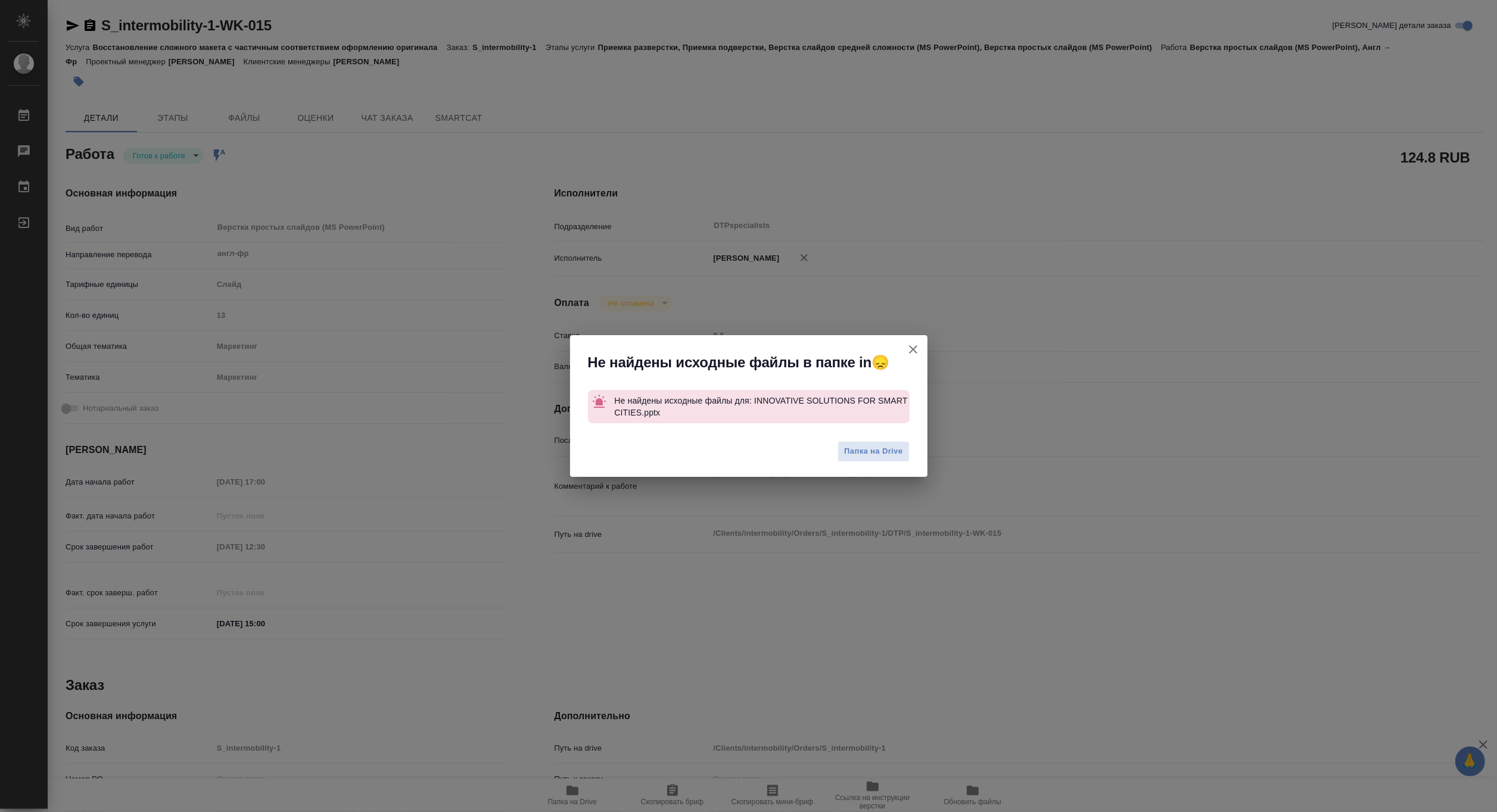
type textarea "x"
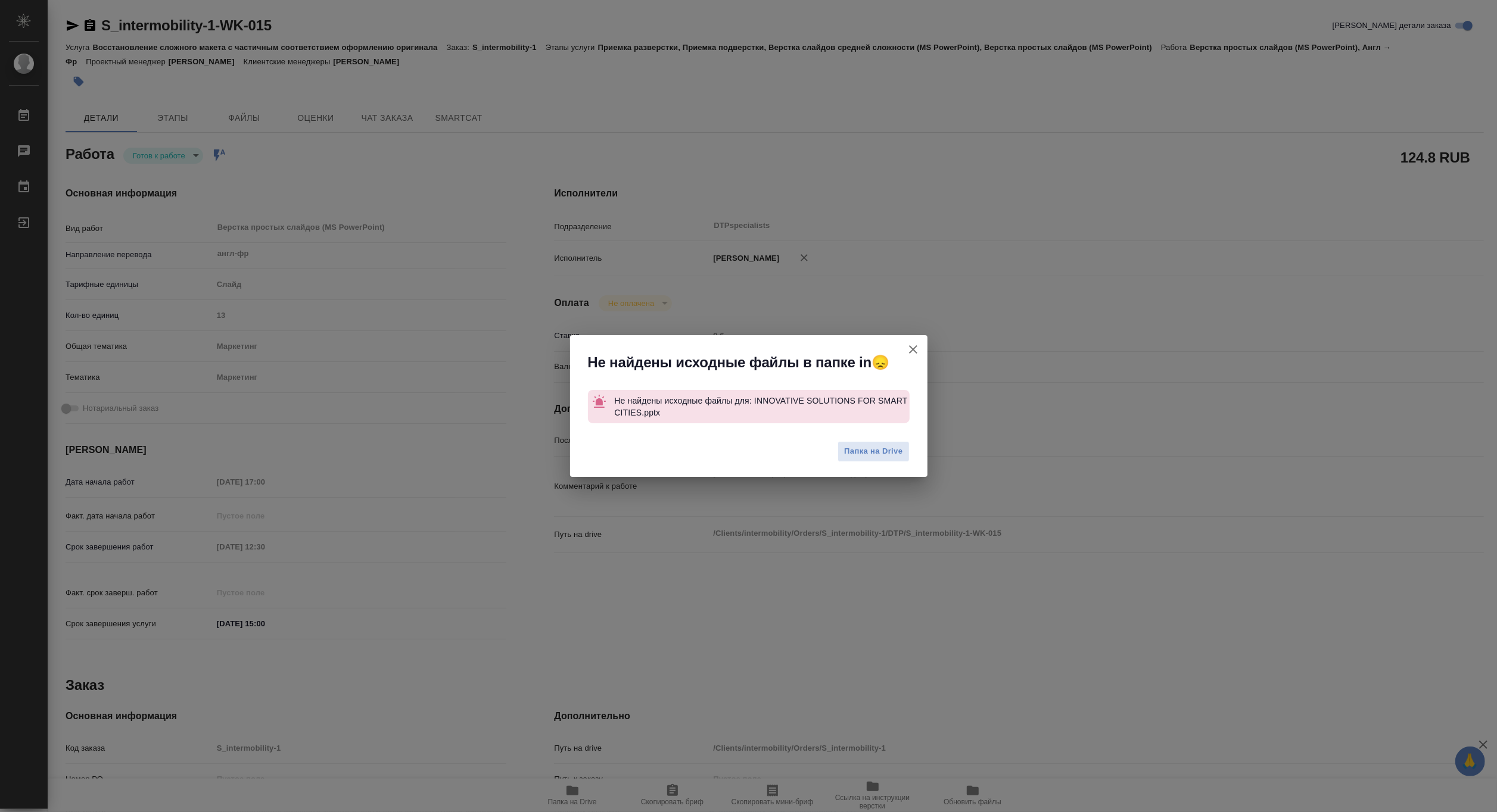
type textarea "x"
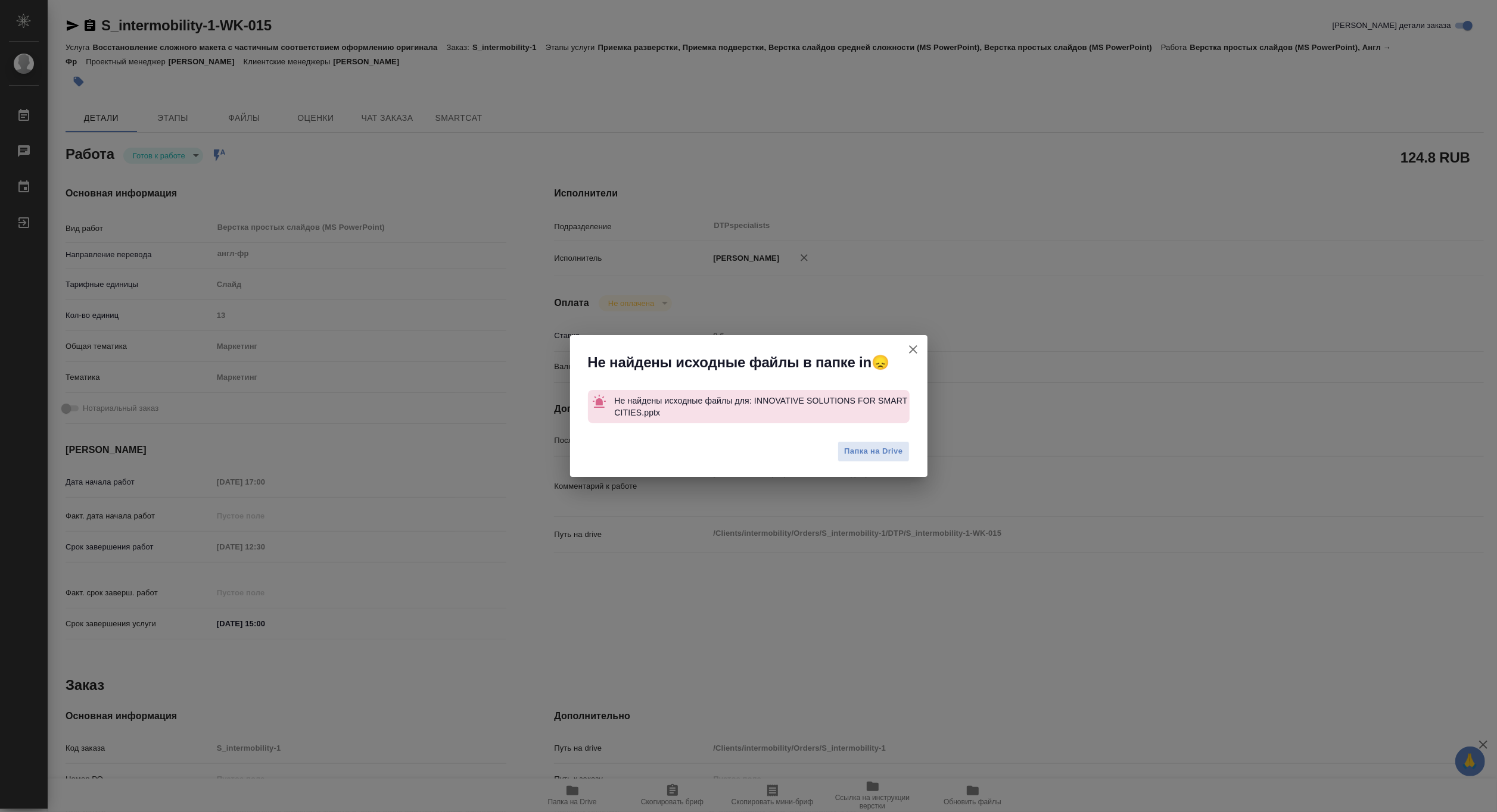
click at [1014, 338] on div "Не найдены исходные файлы в папке in😞 Не найдены исходные файлы для: INNOVATIVE…" at bounding box center [748, 406] width 1497 height 812
click at [912, 352] on icon "button" at bounding box center [913, 350] width 14 height 14
type textarea "x"
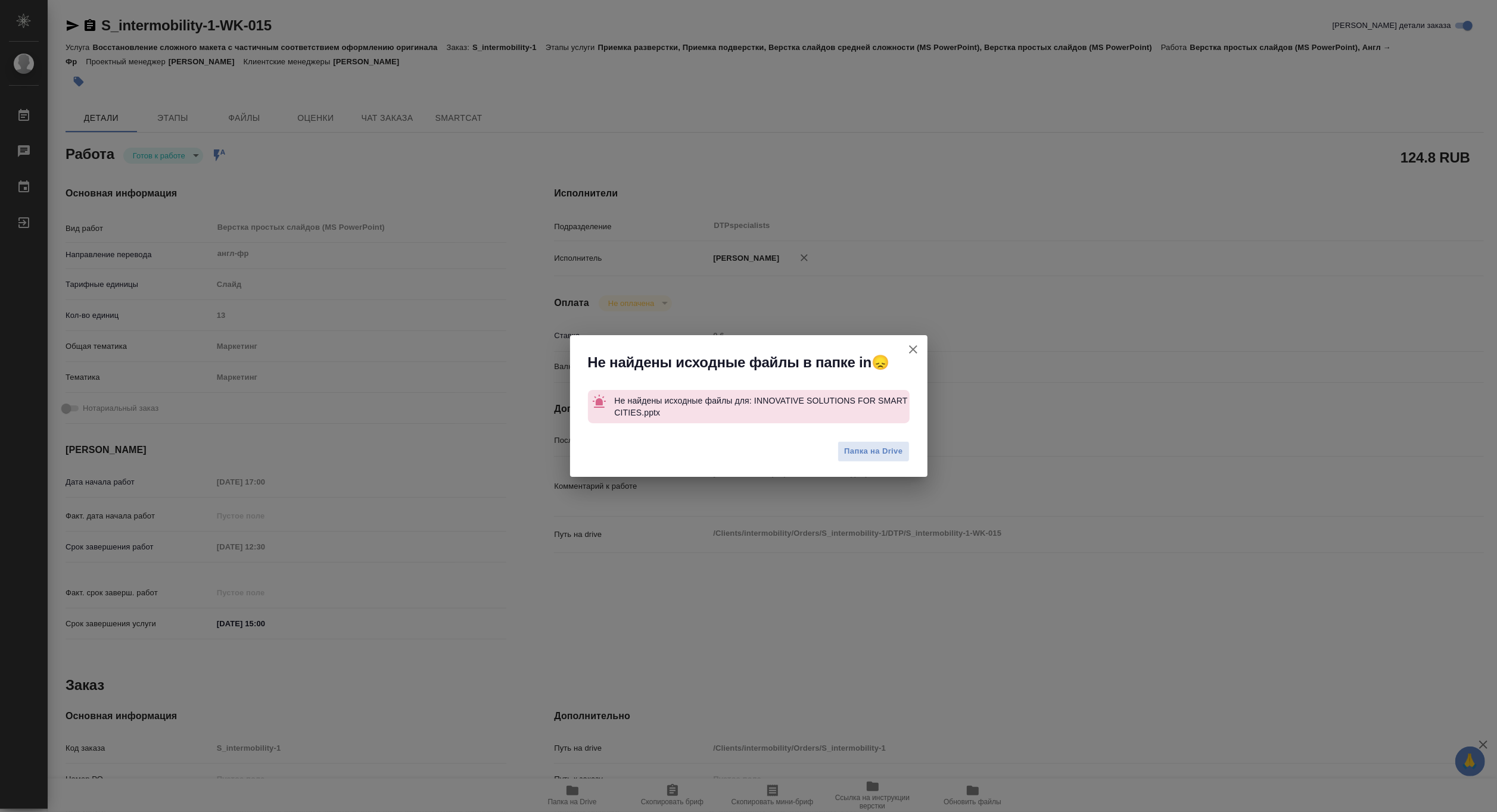
type textarea "x"
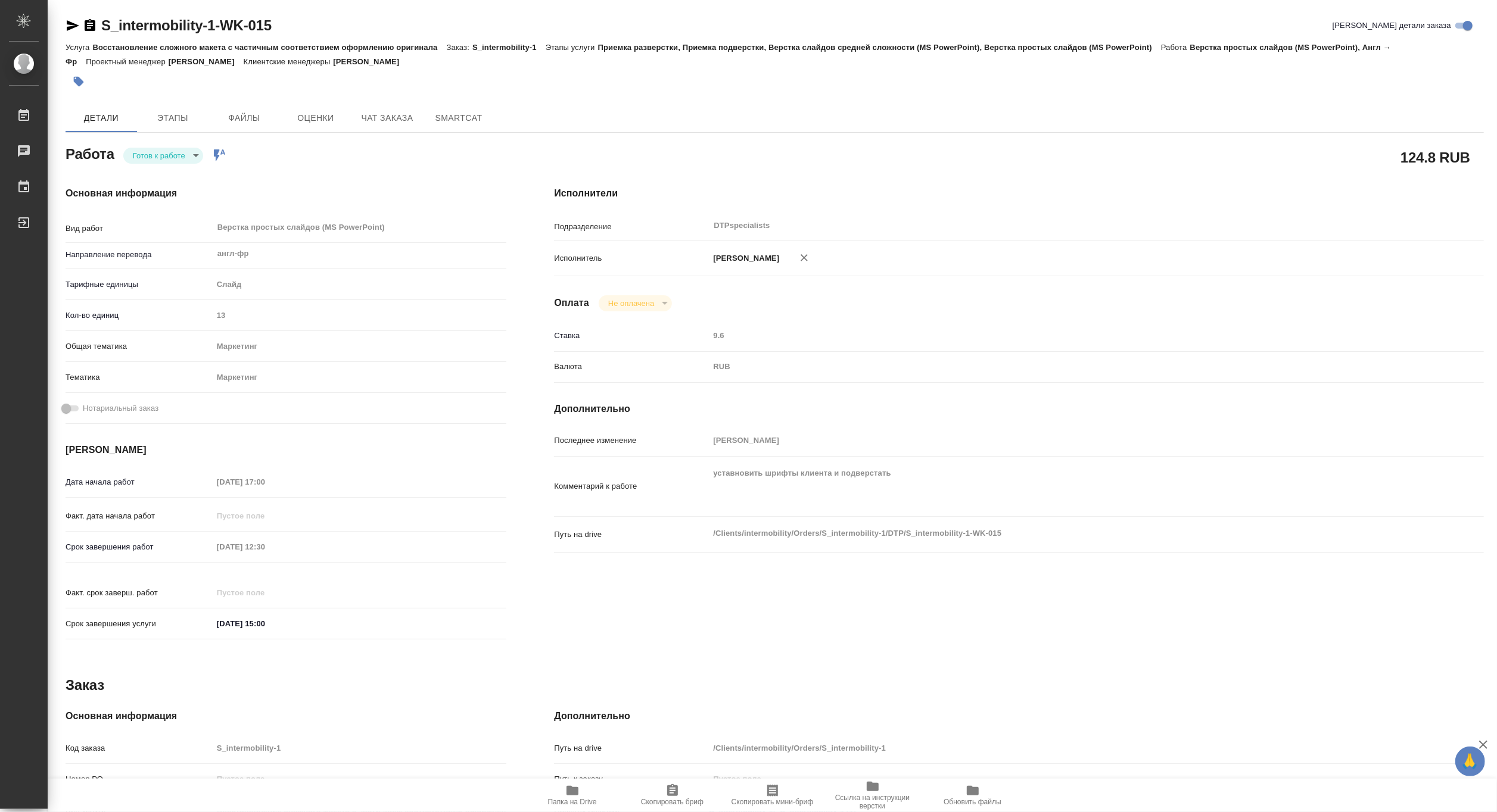
click at [581, 795] on span "Папка на Drive" at bounding box center [572, 794] width 86 height 22
drag, startPoint x: 311, startPoint y: 21, endPoint x: 101, endPoint y: 25, distance: 210.0
click at [97, 25] on div "S_intermobility-1-WK-015 Кратко детали заказа" at bounding box center [774, 25] width 1418 height 19
copy link "S_intermobility-1-WK-015"
click at [586, 796] on span "Папка на Drive" at bounding box center [572, 794] width 86 height 22
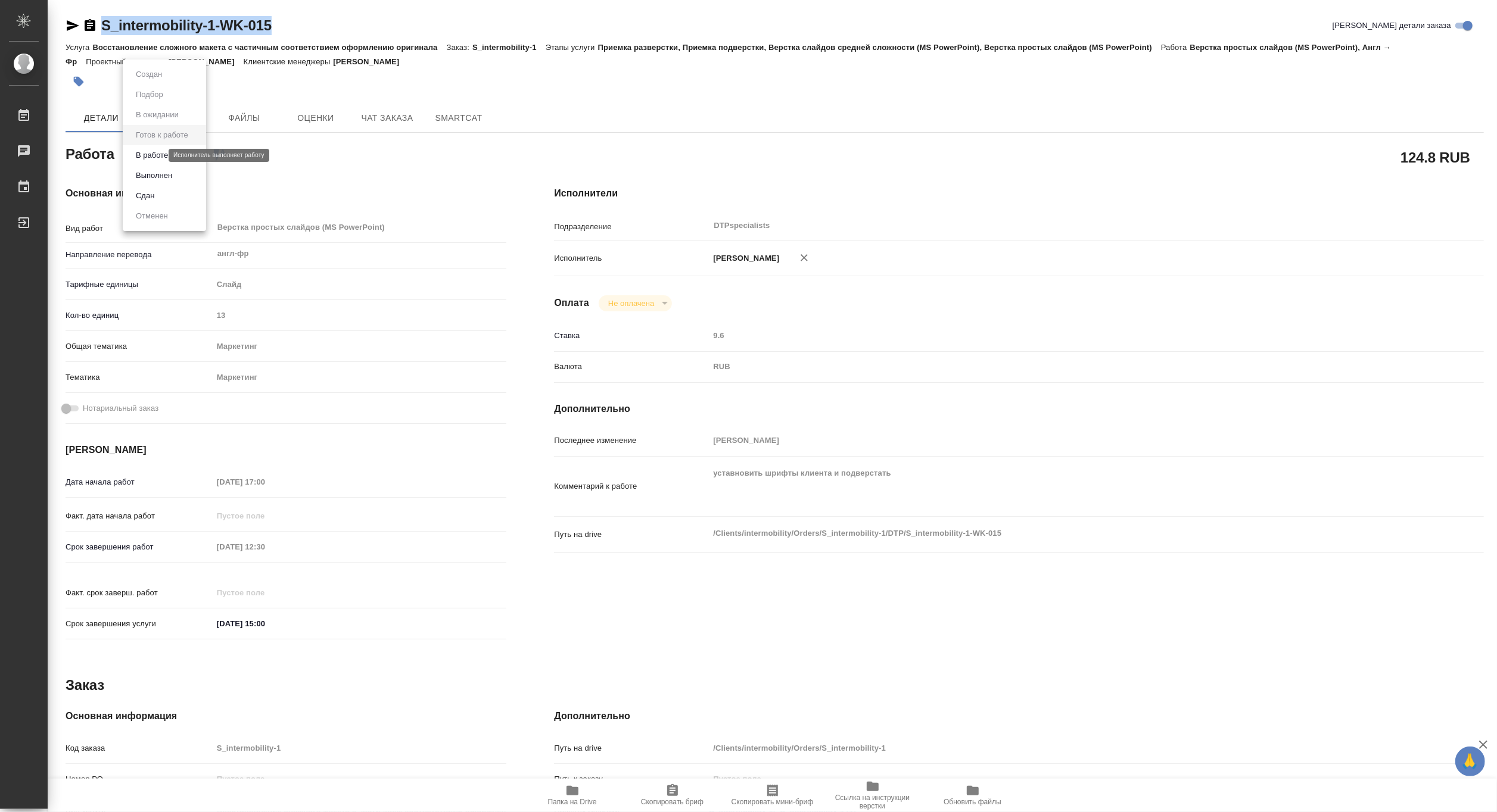
click at [148, 153] on body "🙏 .cls-1 fill:#fff; AWATERA Matveeva Maria Работы 0 Чаты График Выйти S_intermo…" at bounding box center [748, 406] width 1497 height 812
click at [146, 157] on button "В работе" at bounding box center [152, 155] width 39 height 13
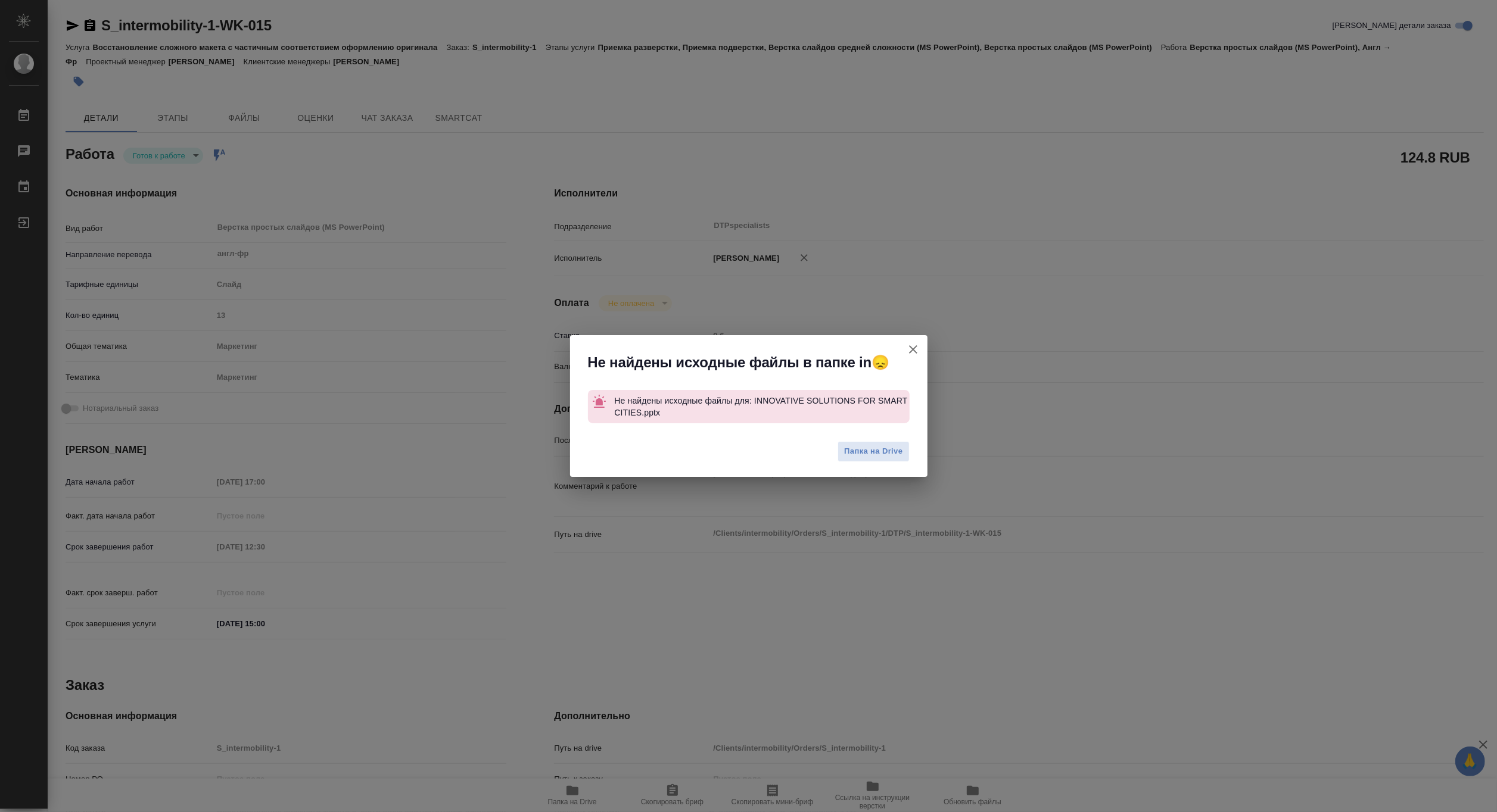
type textarea "x"
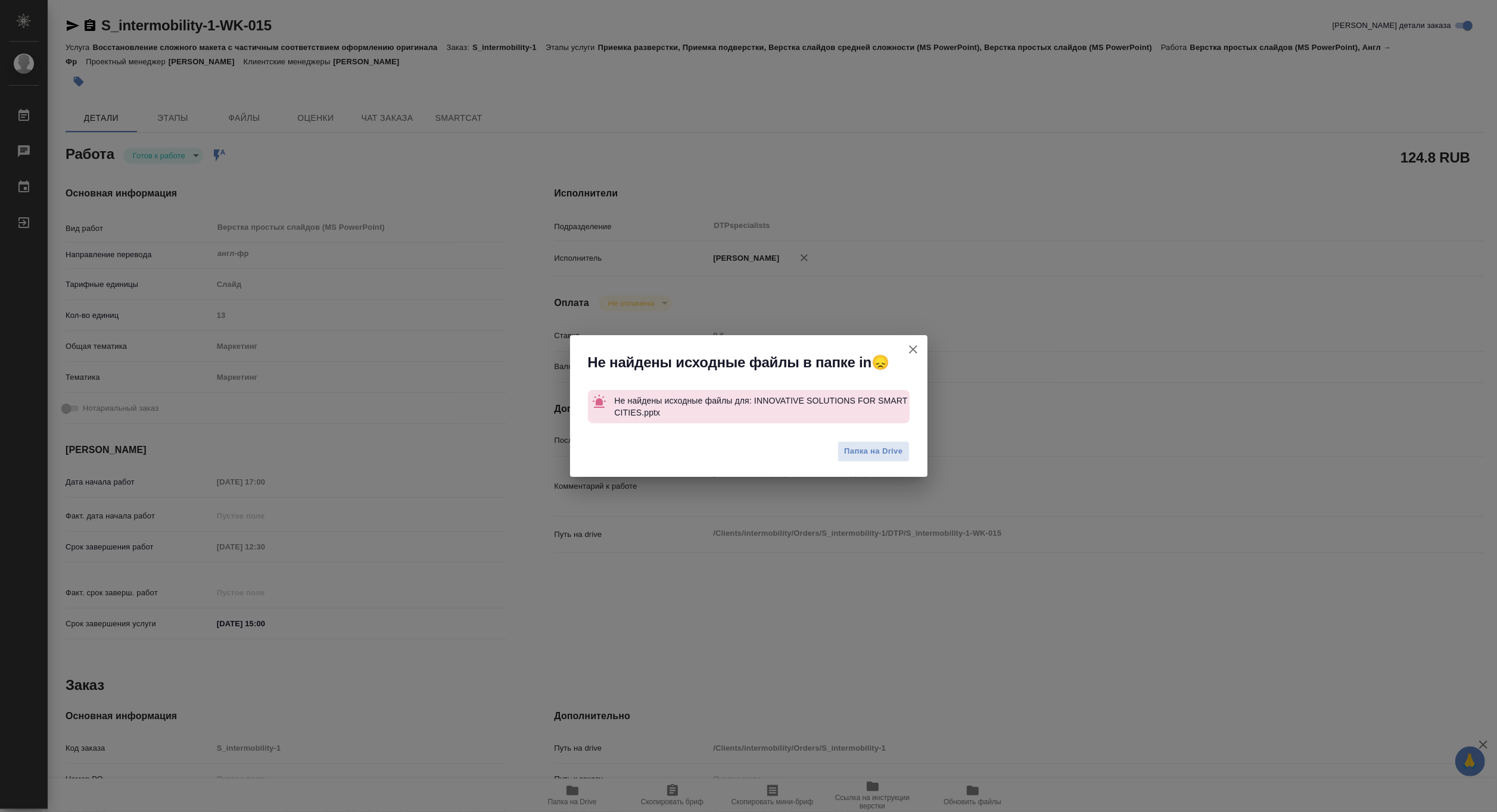
type textarea "x"
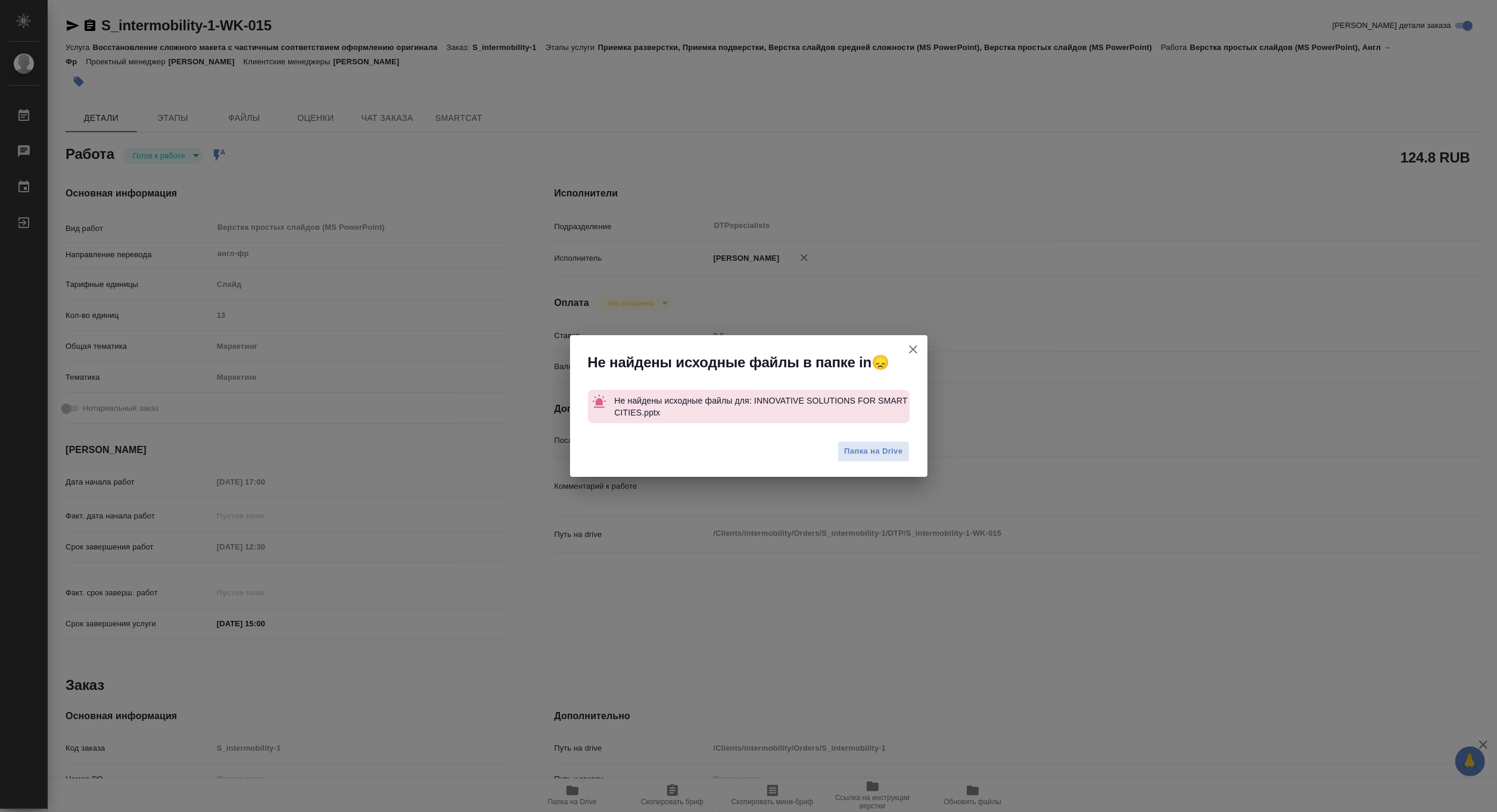
type textarea "x"
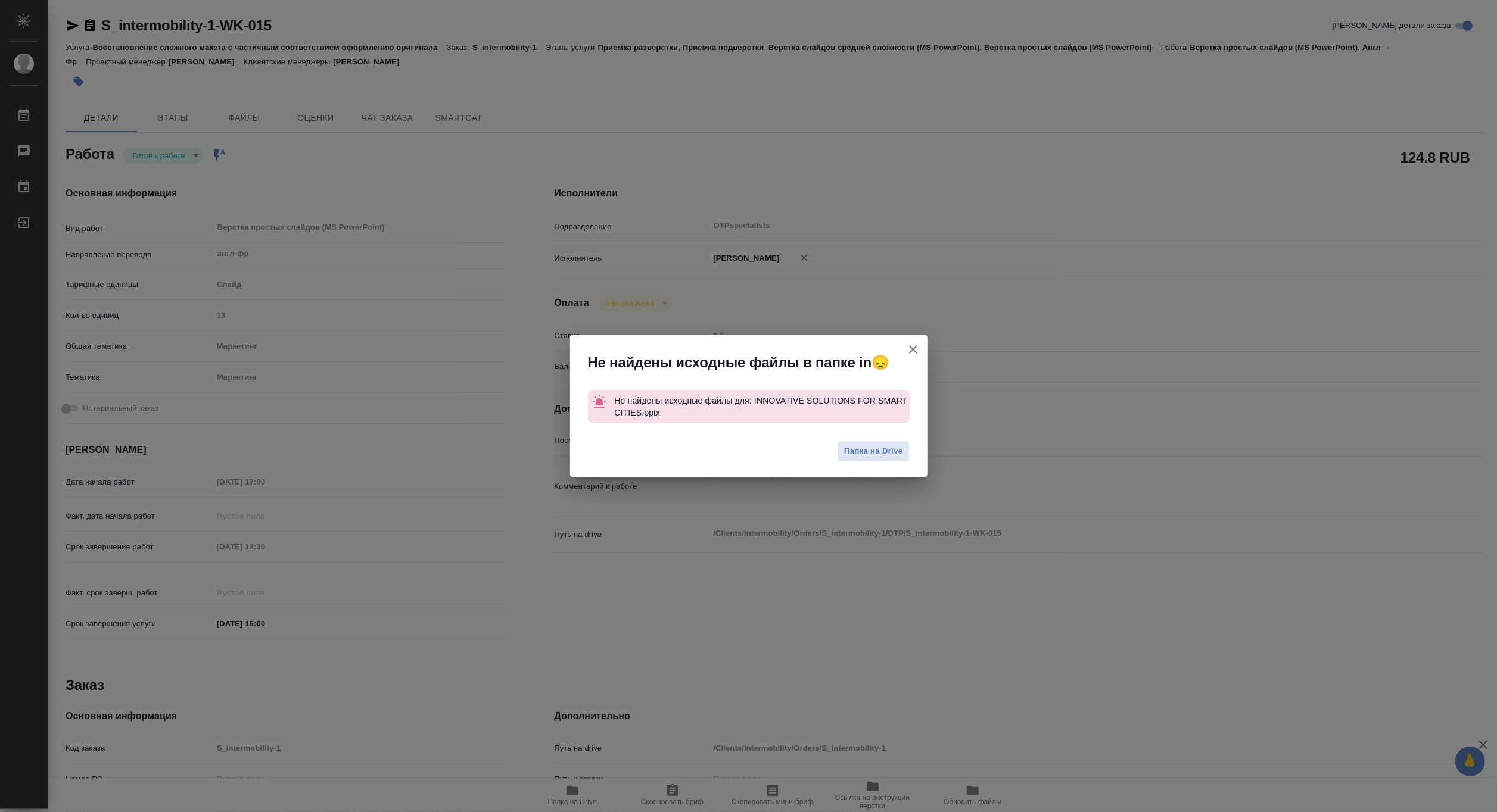
type textarea "x"
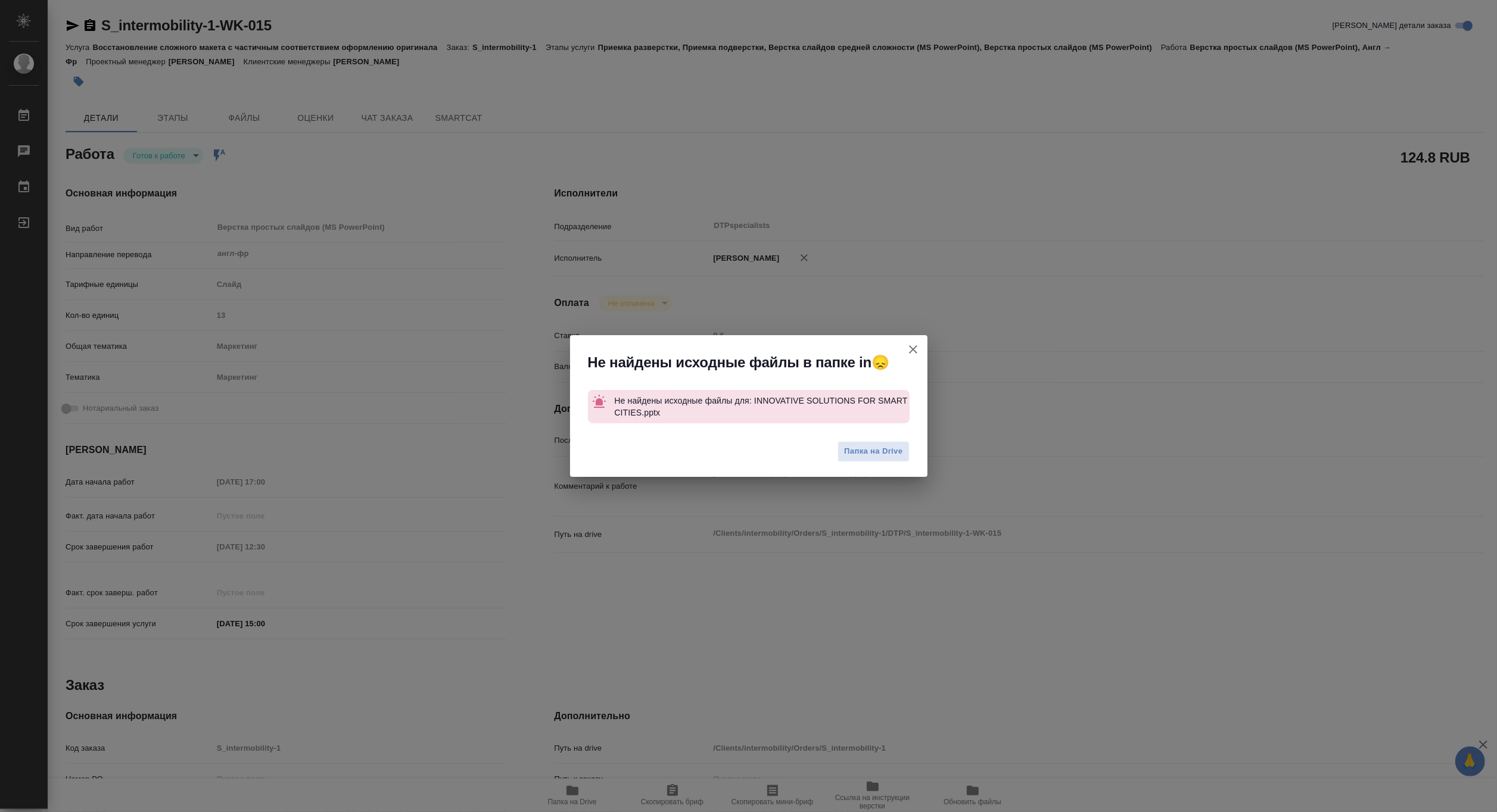
click at [918, 344] on icon "button" at bounding box center [913, 350] width 14 height 14
type textarea "x"
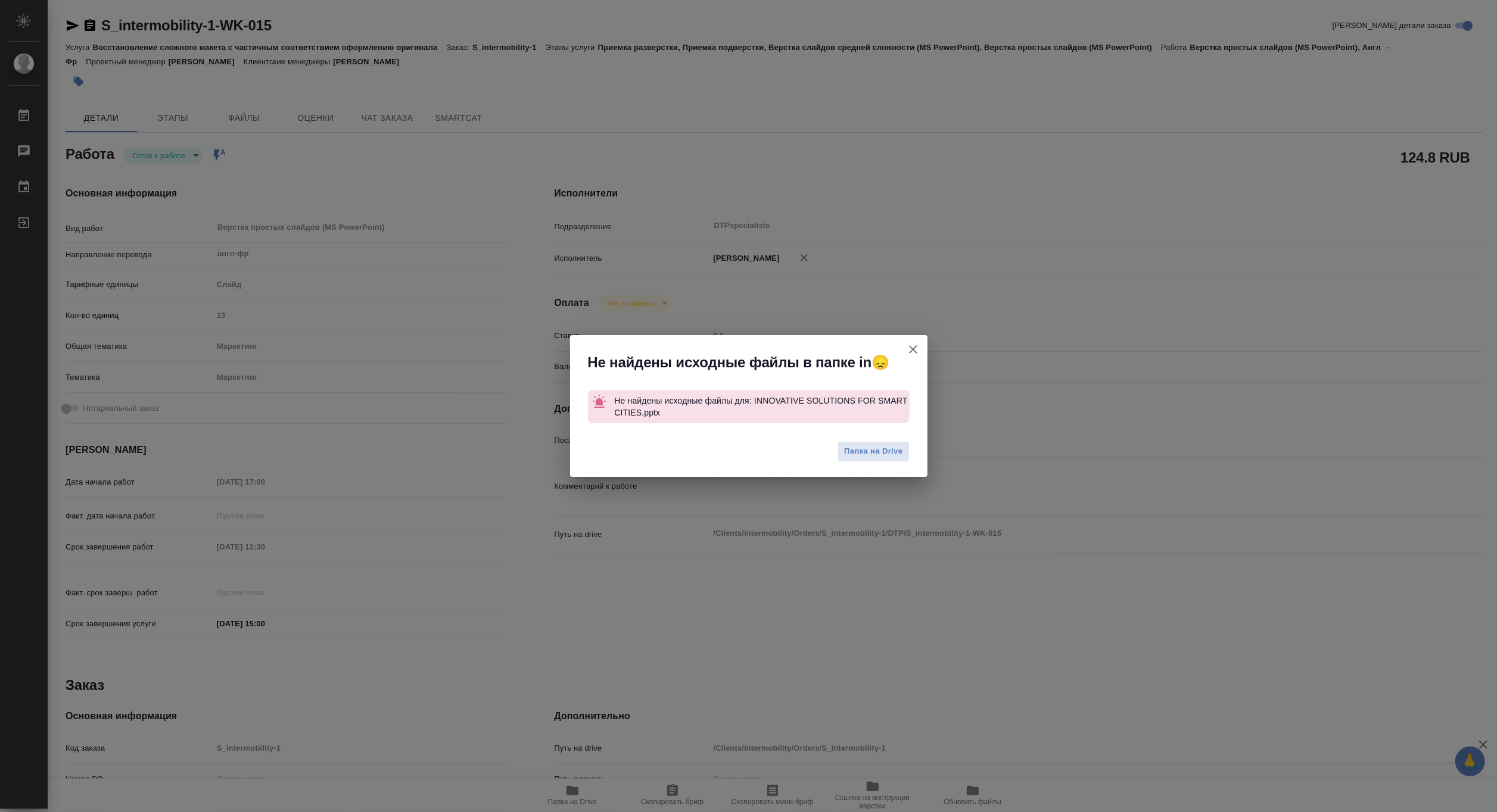
type textarea "x"
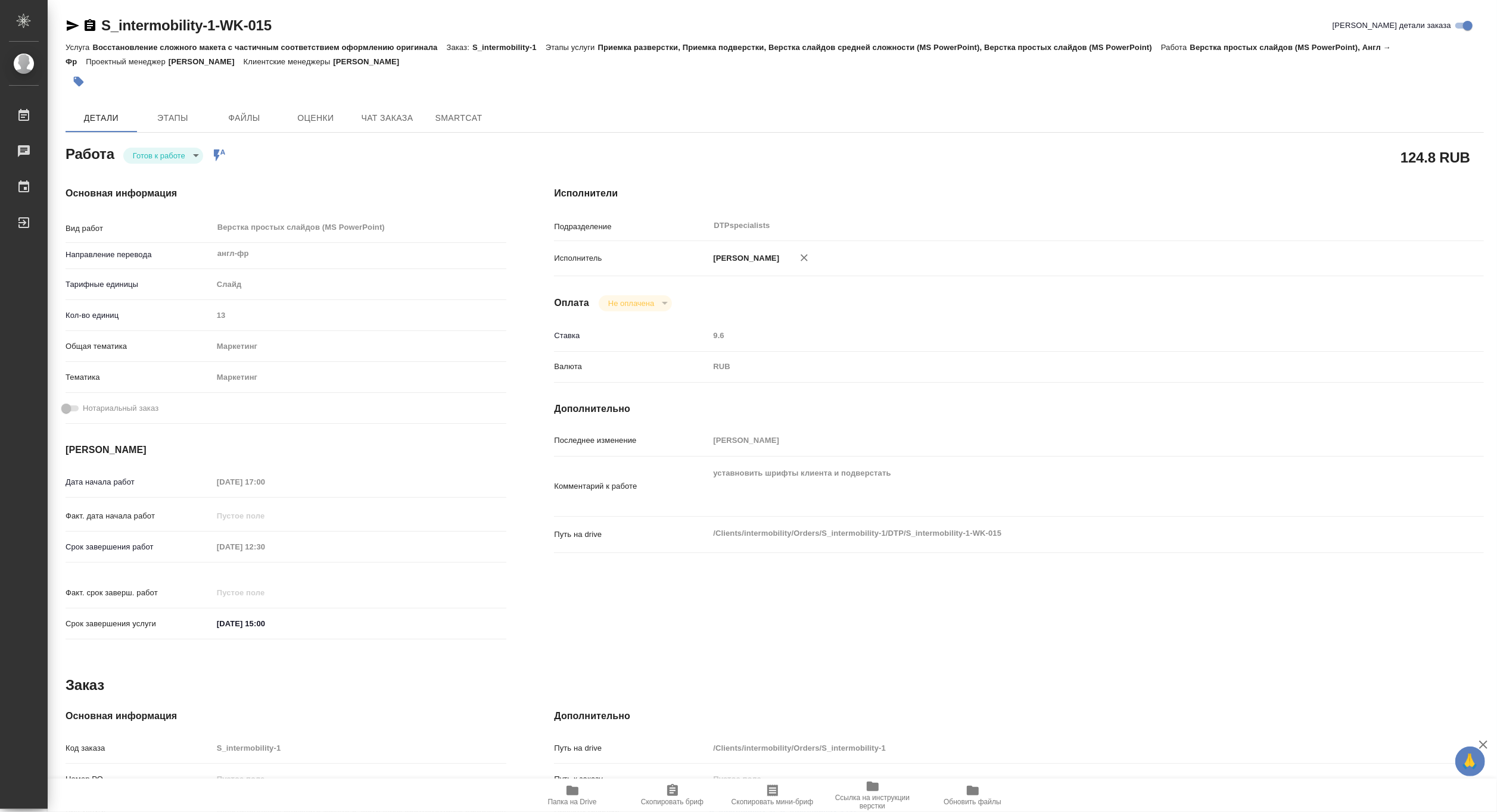
click at [568, 792] on icon "button" at bounding box center [572, 791] width 12 height 10
click at [148, 159] on body "🙏 .cls-1 fill:#fff; AWATERA Matveeva Maria Работы 0 Чаты График Выйти S_intermo…" at bounding box center [748, 406] width 1497 height 812
click at [148, 159] on button "В работе" at bounding box center [152, 155] width 39 height 13
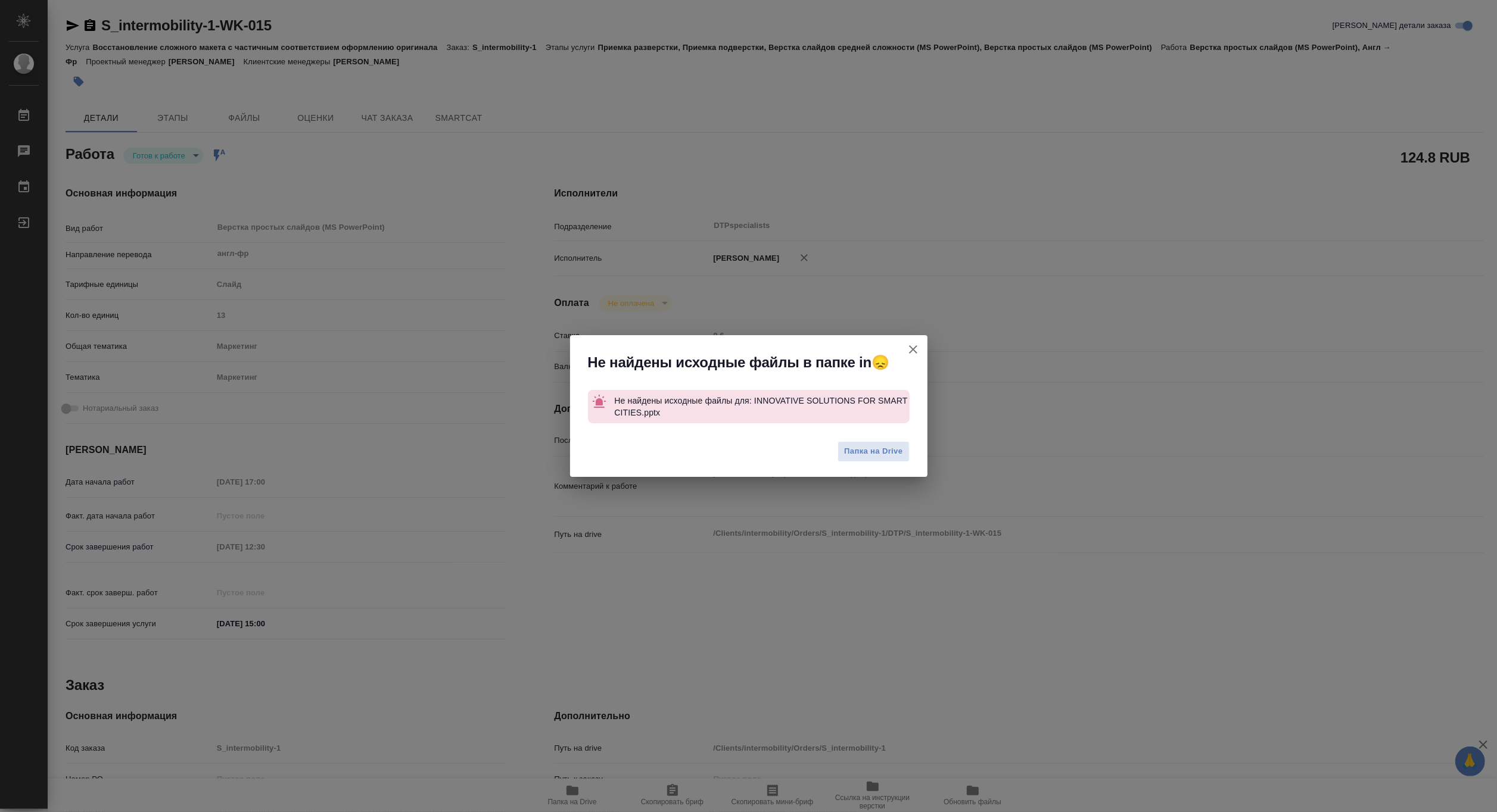
type textarea "x"
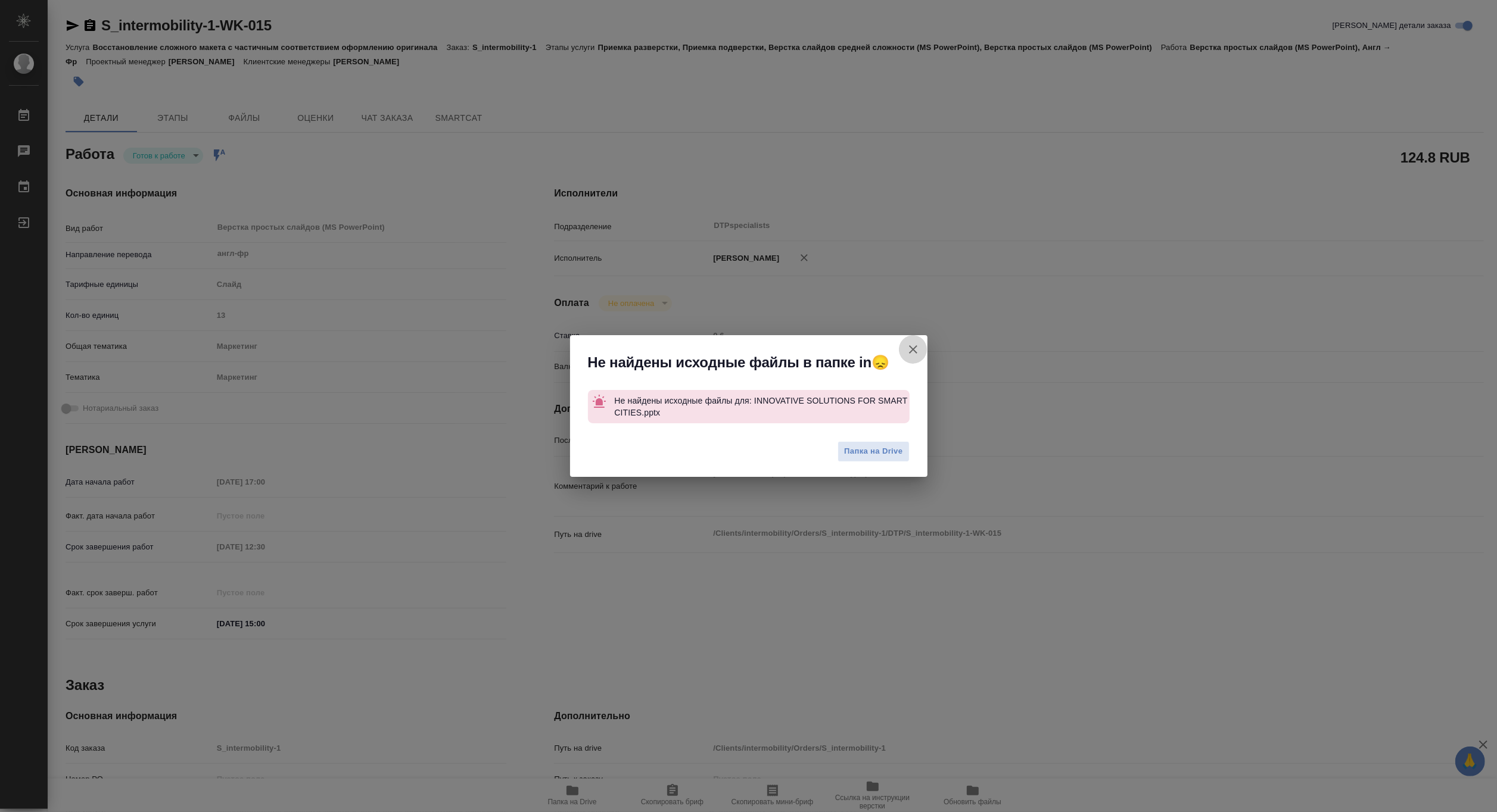
type textarea "x"
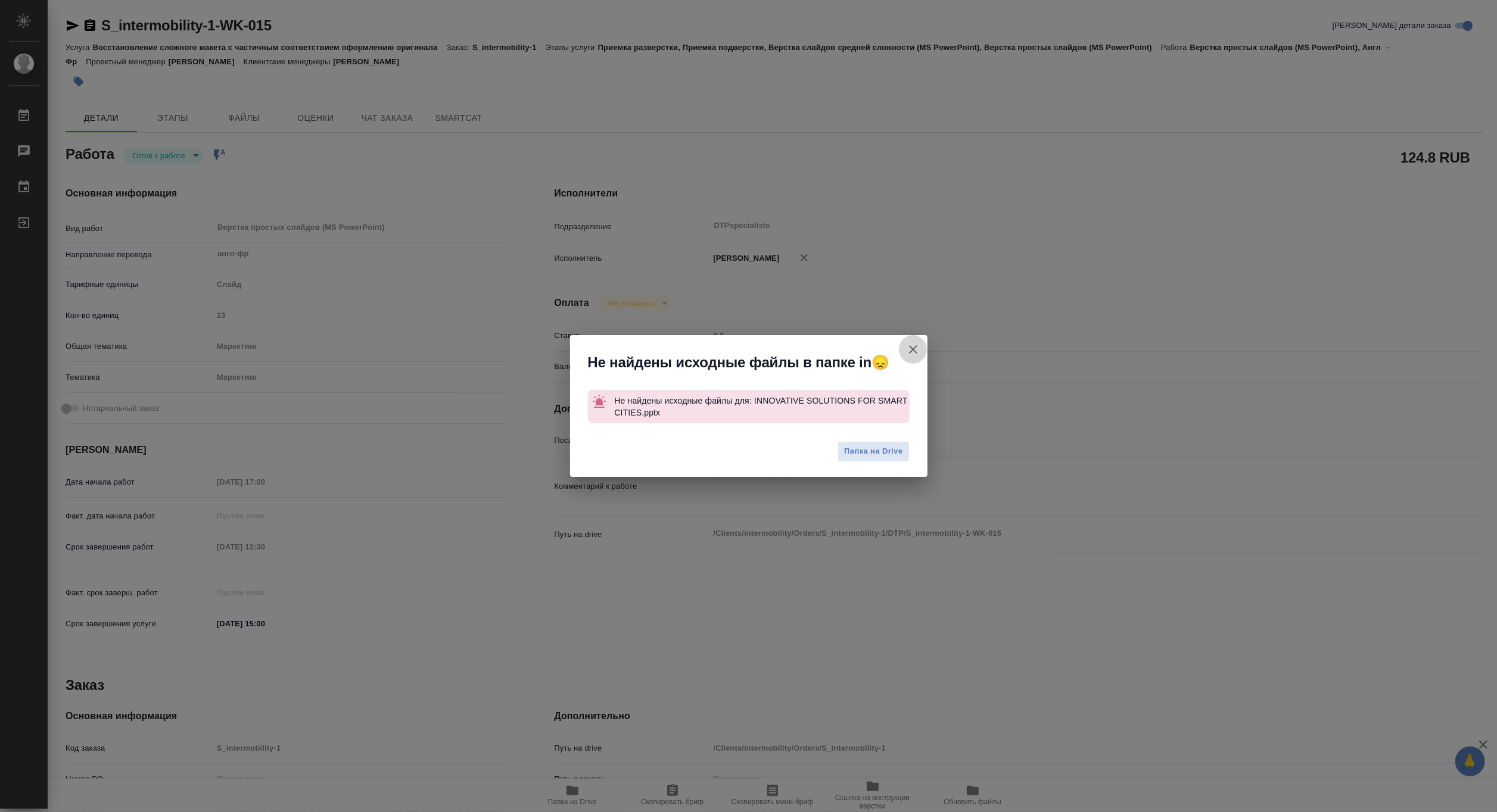
click at [912, 346] on icon "button" at bounding box center [913, 350] width 14 height 14
type textarea "x"
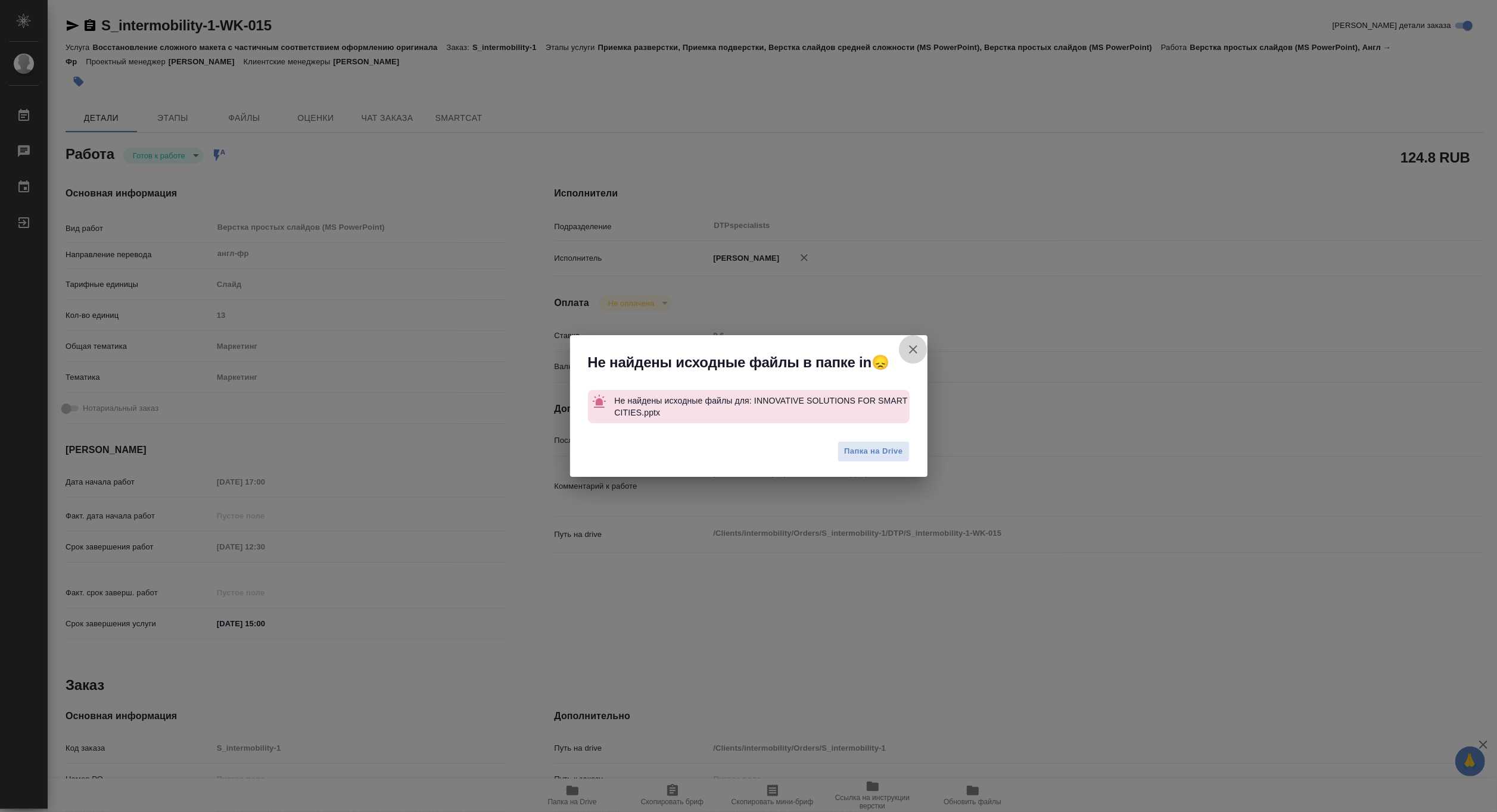
type textarea "x"
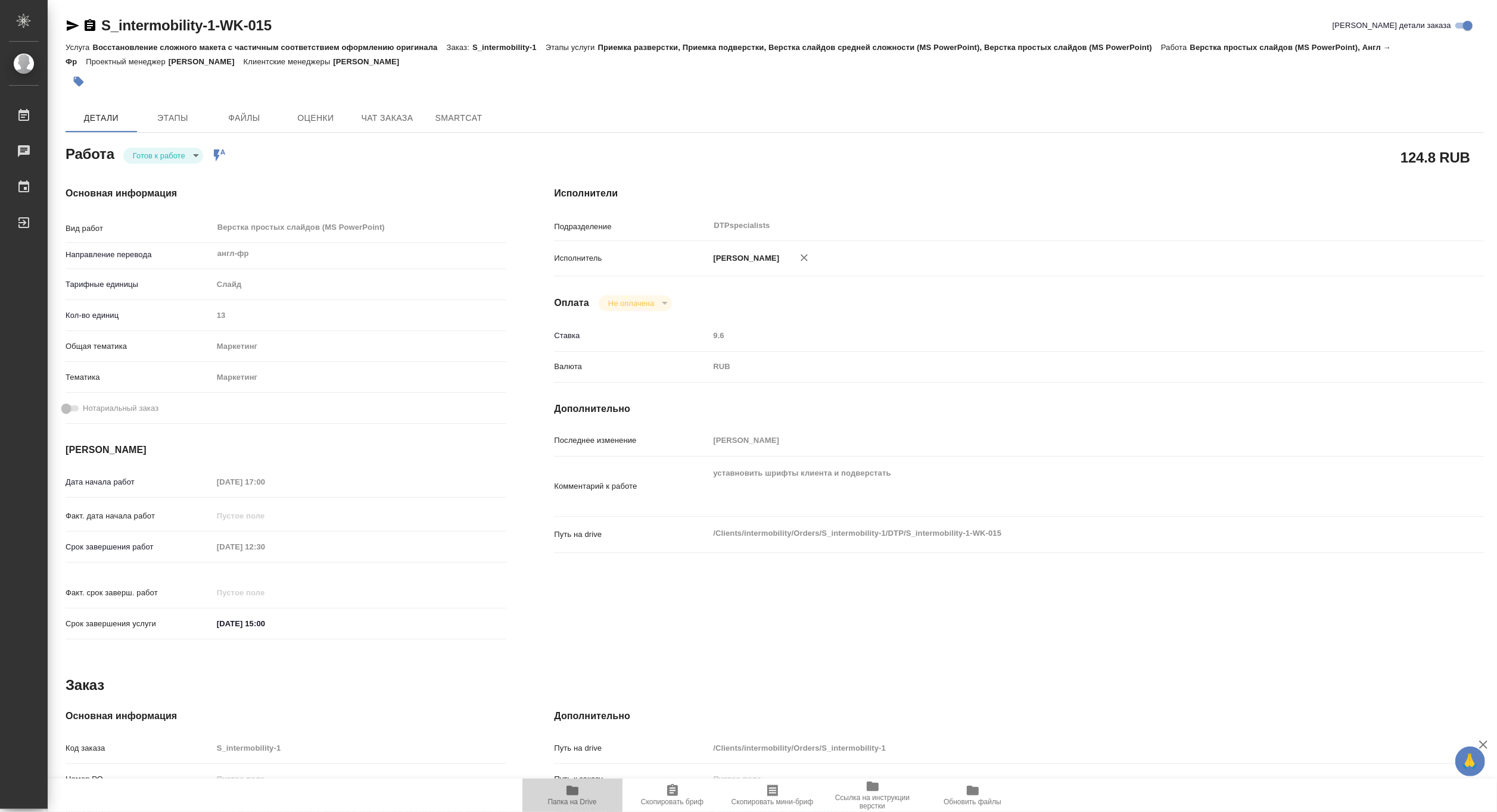
click at [580, 794] on span "Папка на Drive" at bounding box center [572, 794] width 86 height 22
click at [153, 163] on body "🙏 .cls-1 fill:#fff; AWATERA Matveeva Maria Работы 0 Чаты График Выйти S_intermo…" at bounding box center [748, 406] width 1497 height 812
click at [143, 162] on li "В работе" at bounding box center [164, 155] width 83 height 20
type textarea "x"
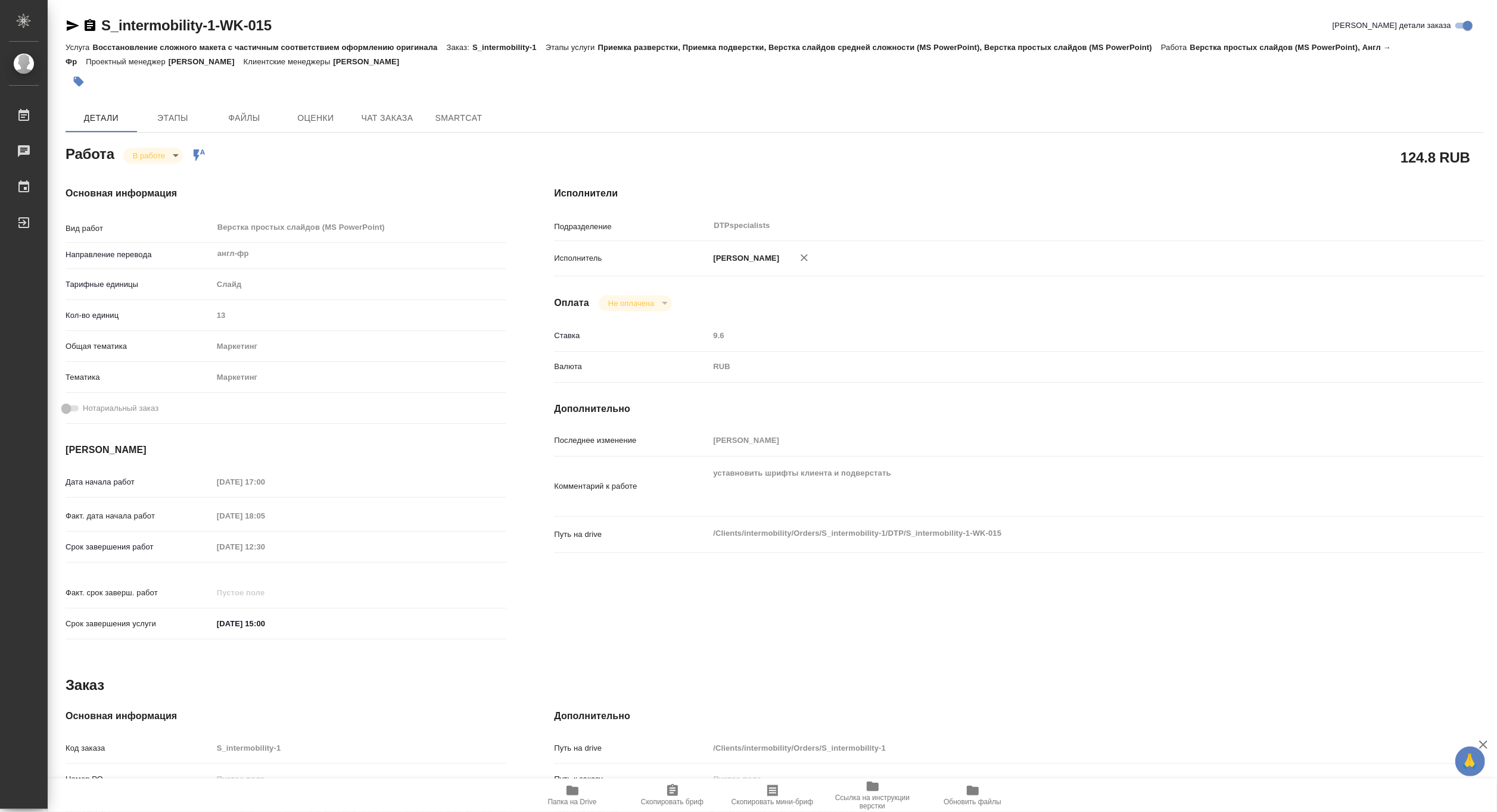
type textarea "x"
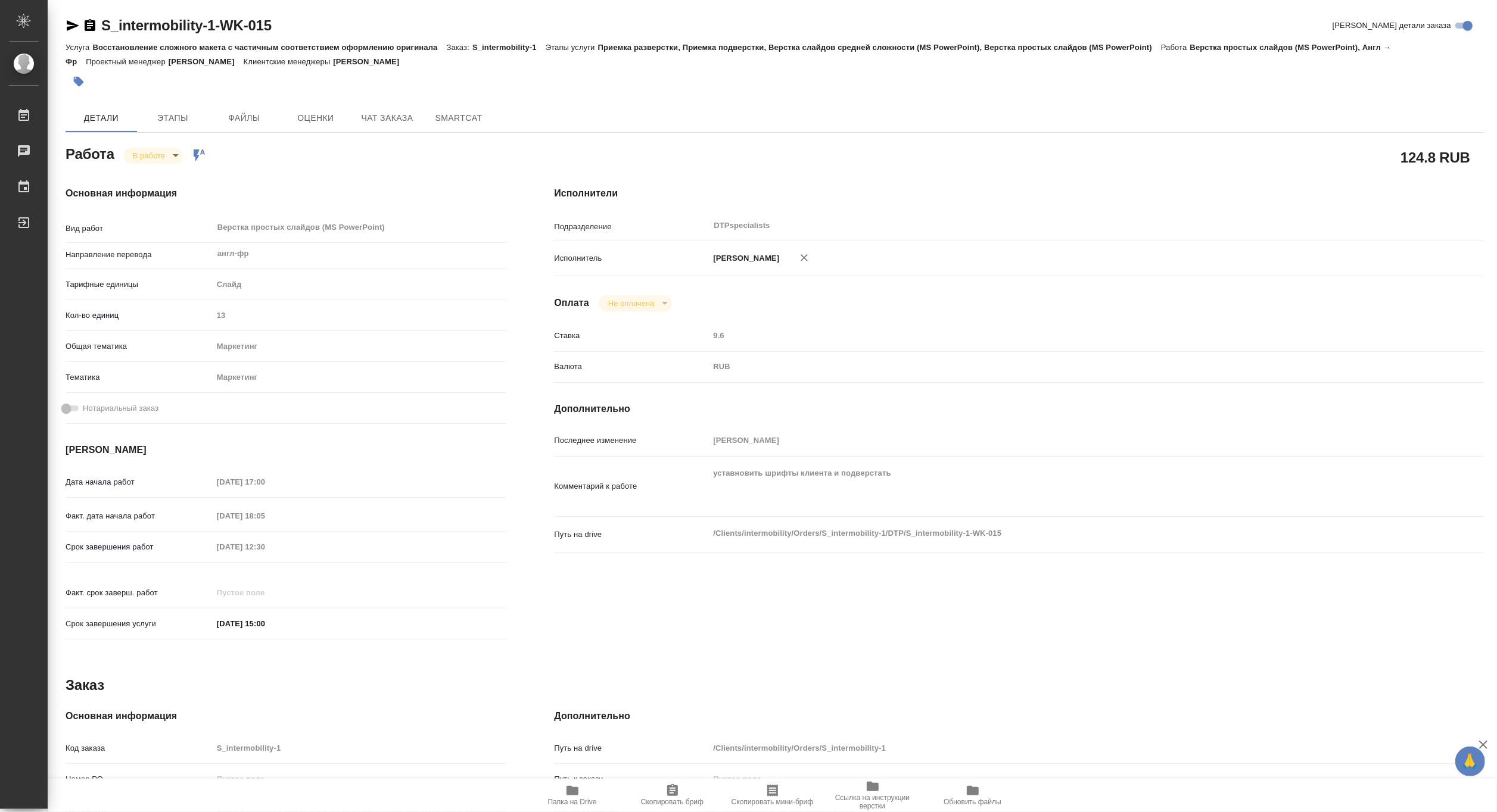
type textarea "x"
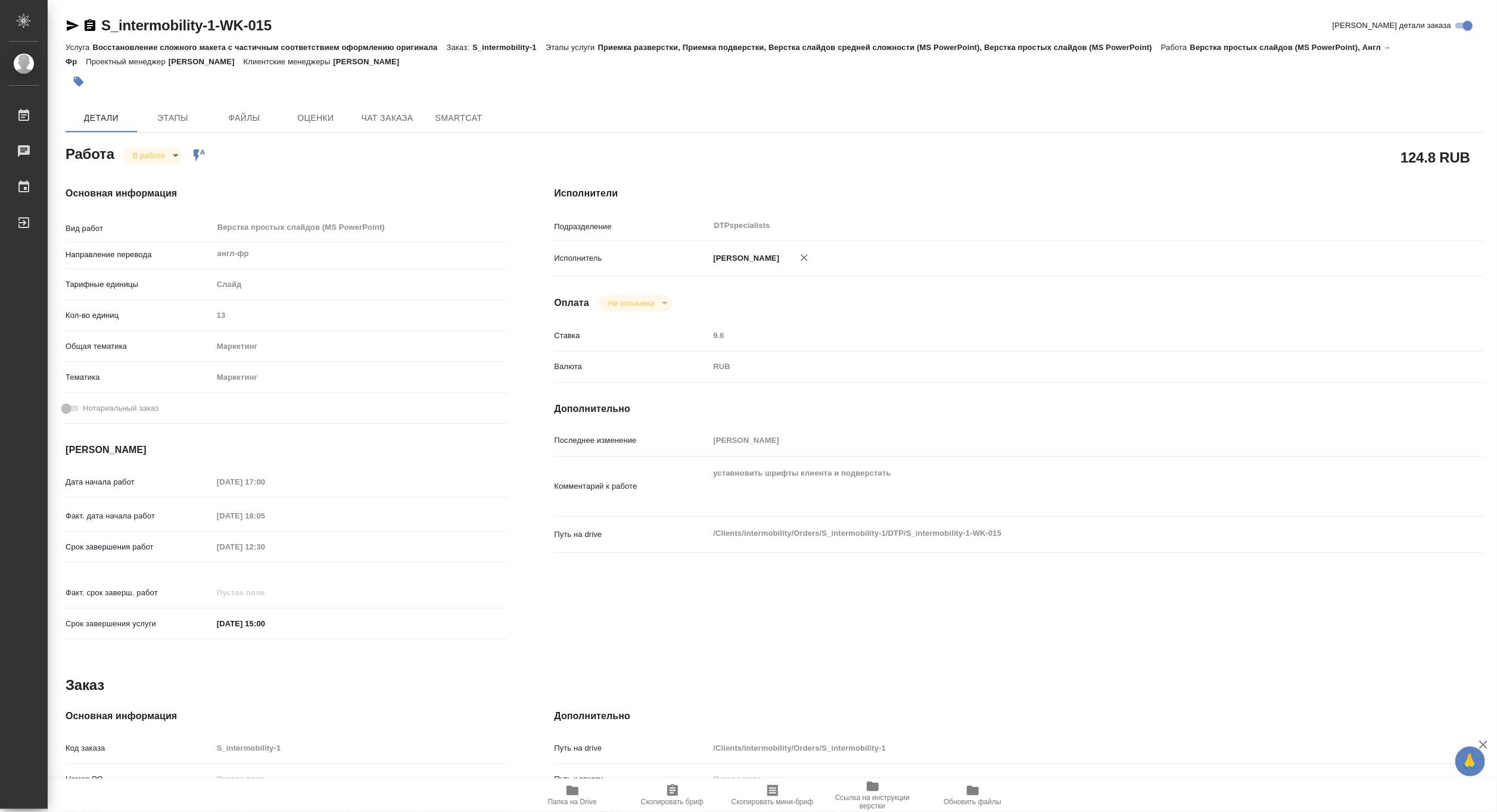
type textarea "x"
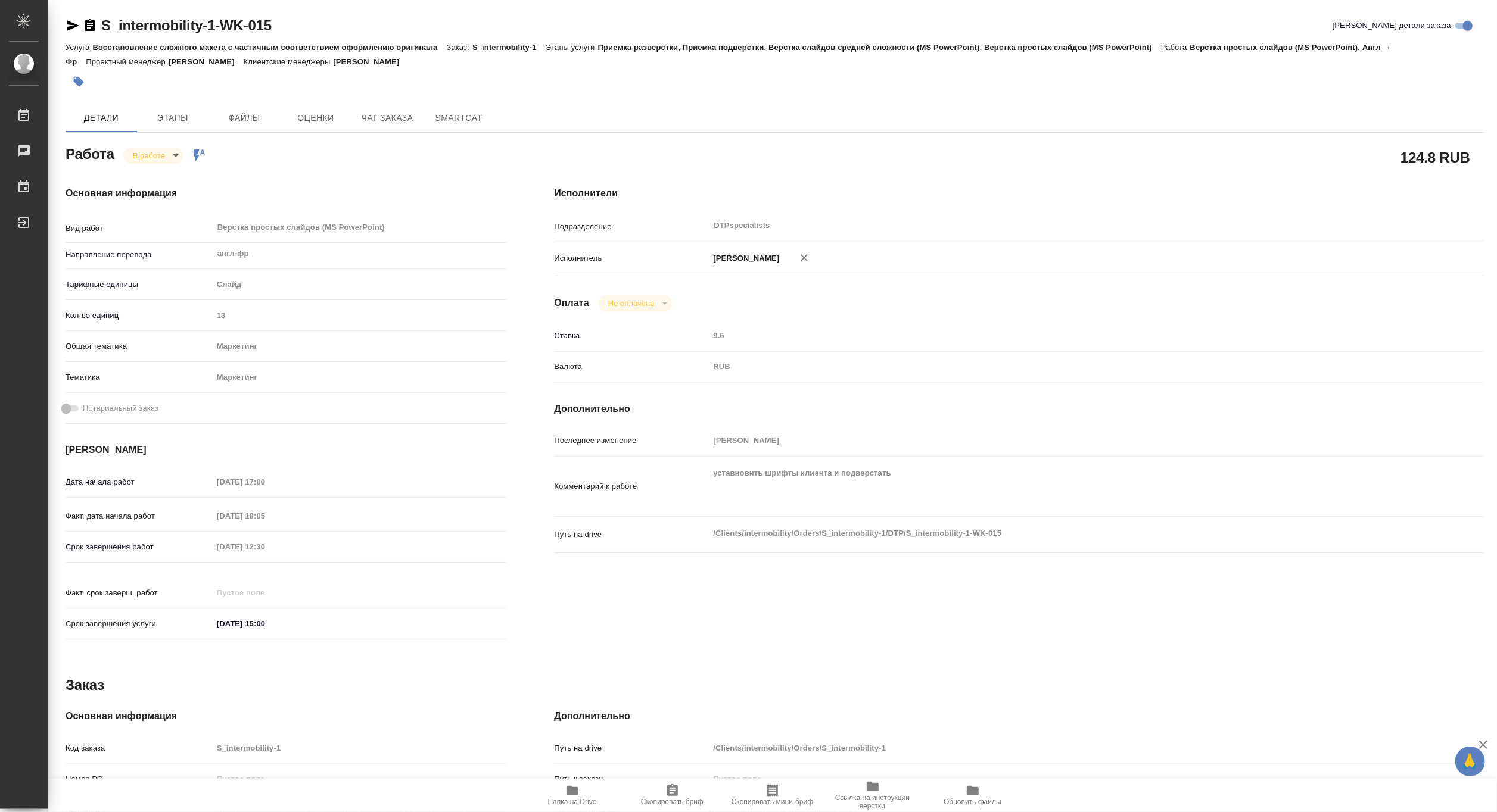
type textarea "x"
click at [580, 783] on button "Папка на Drive" at bounding box center [572, 796] width 100 height 34
click at [141, 151] on body "🙏 .cls-1 fill:#fff; AWATERA Matveeva Maria Работы 0 Чаты График Выйти S_intermo…" at bounding box center [748, 406] width 1497 height 812
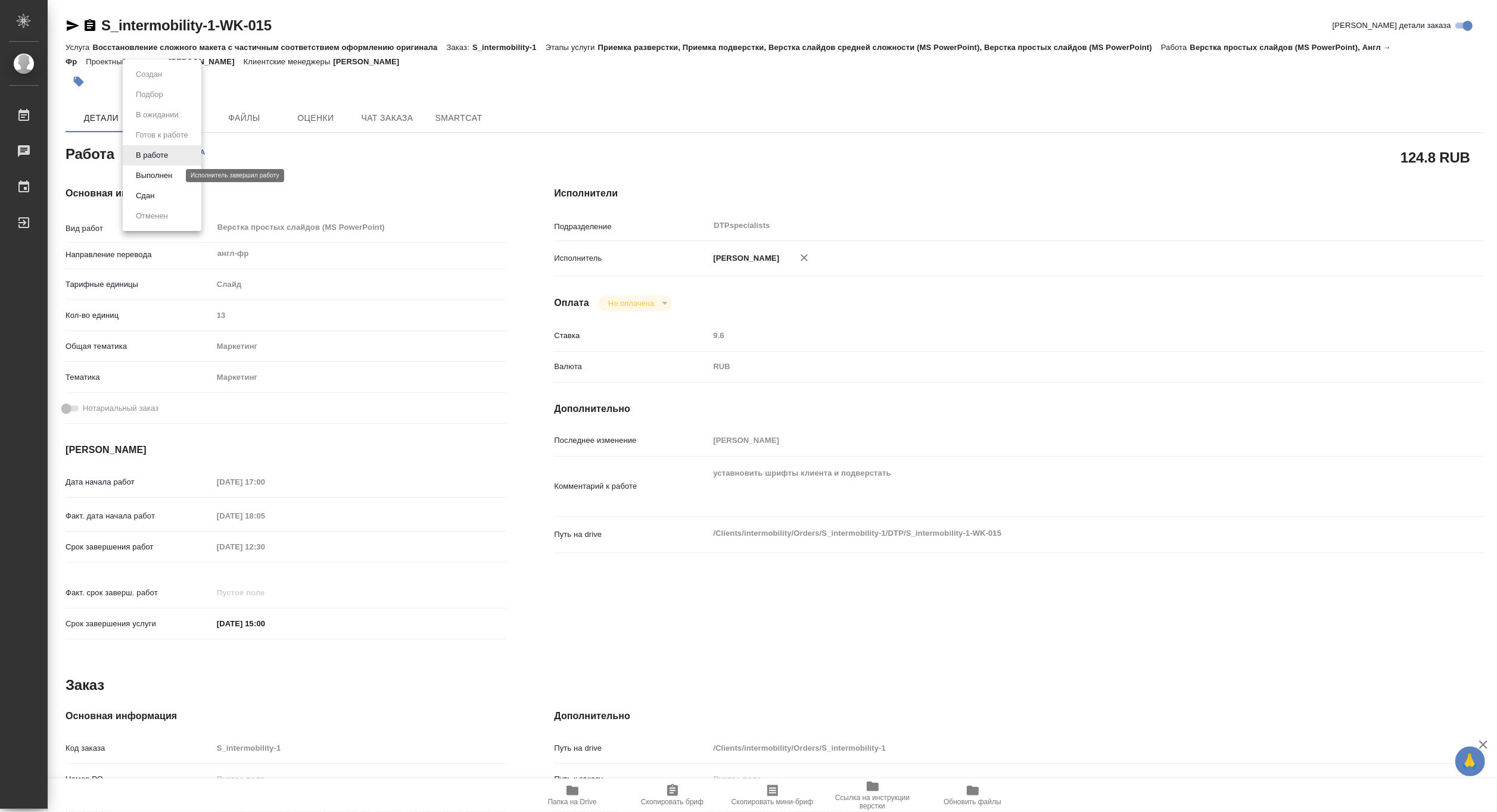
click at [141, 177] on button "Выполнен" at bounding box center [154, 175] width 43 height 13
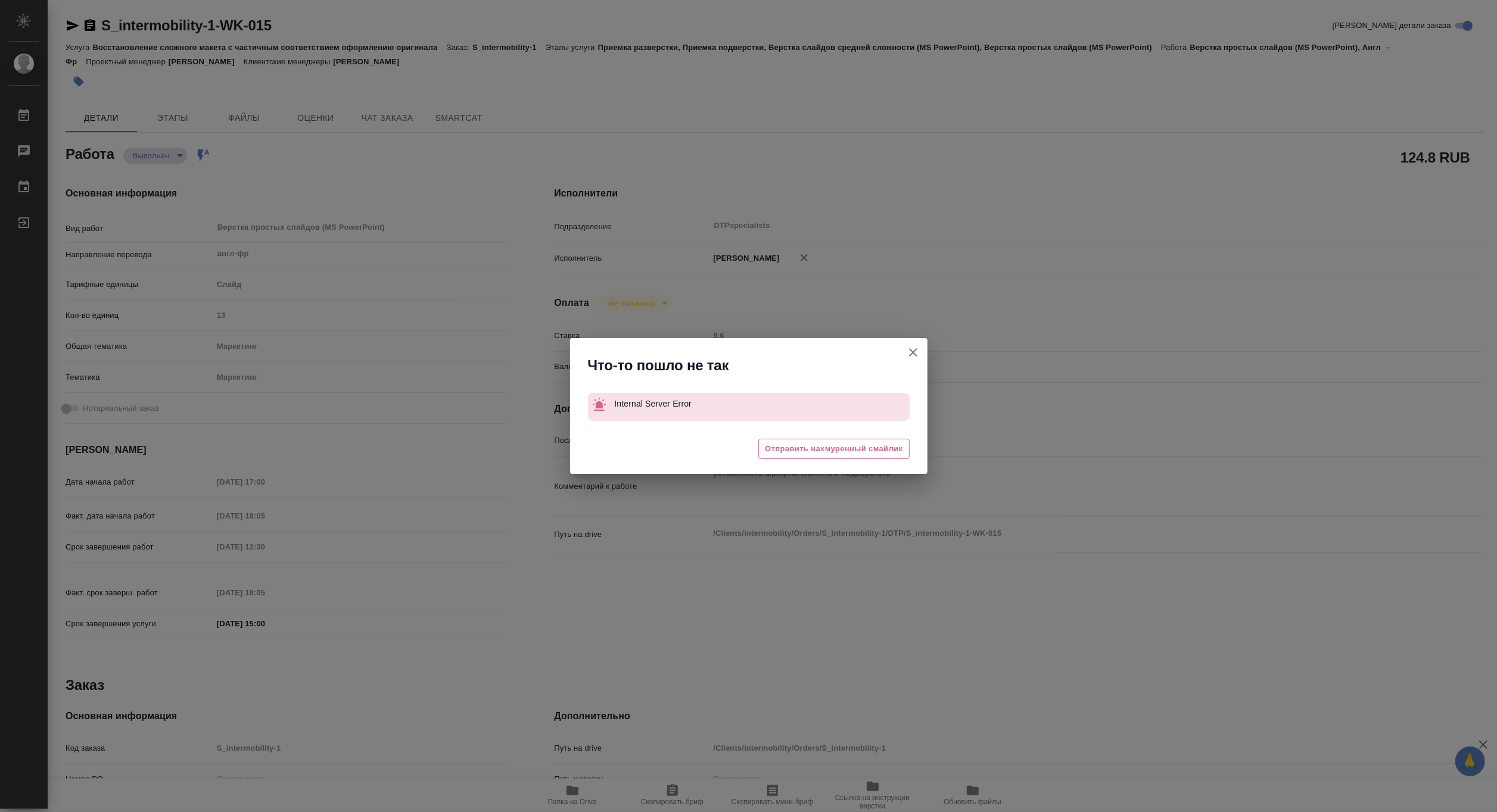
type textarea "x"
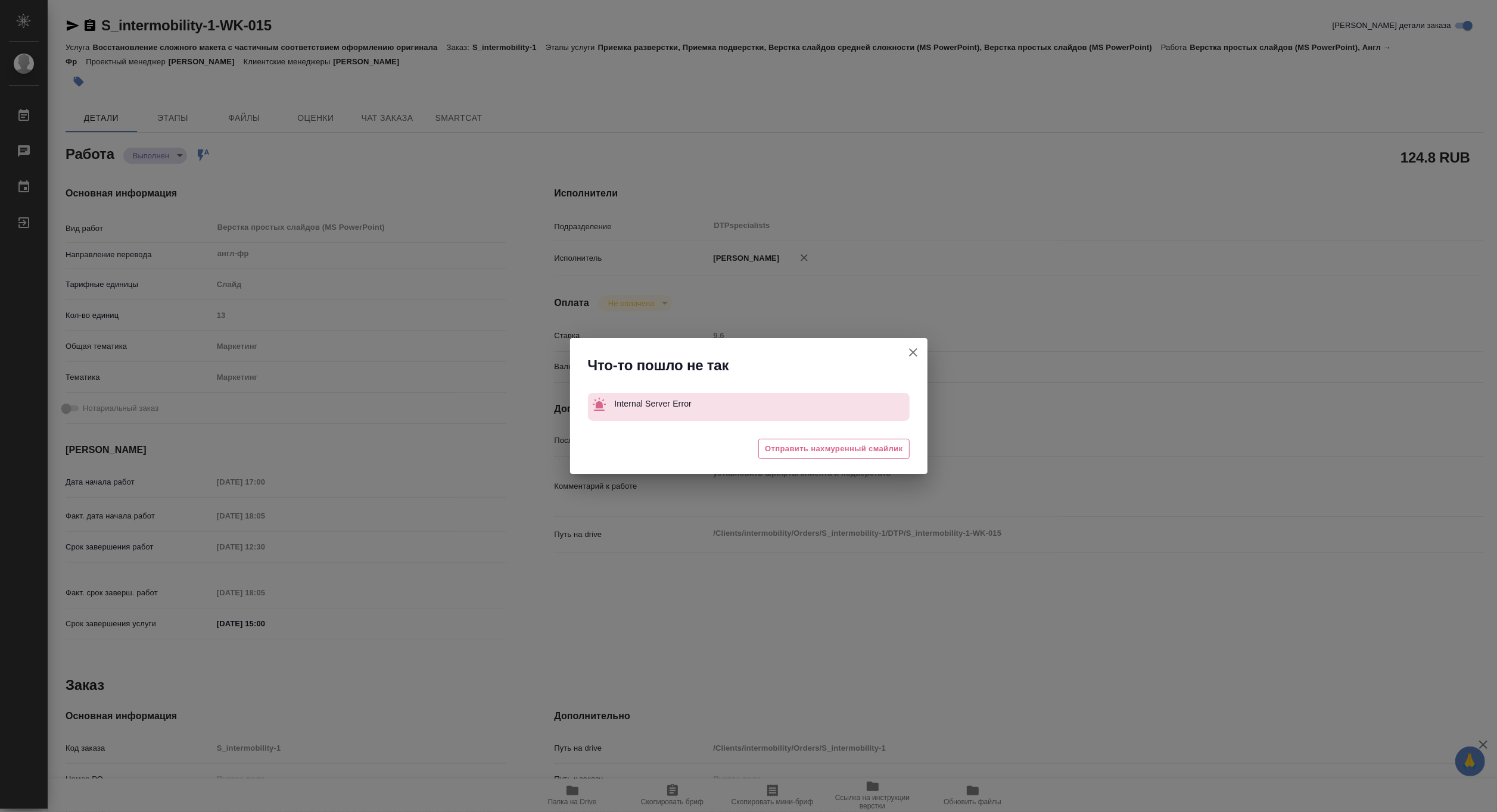
type textarea "x"
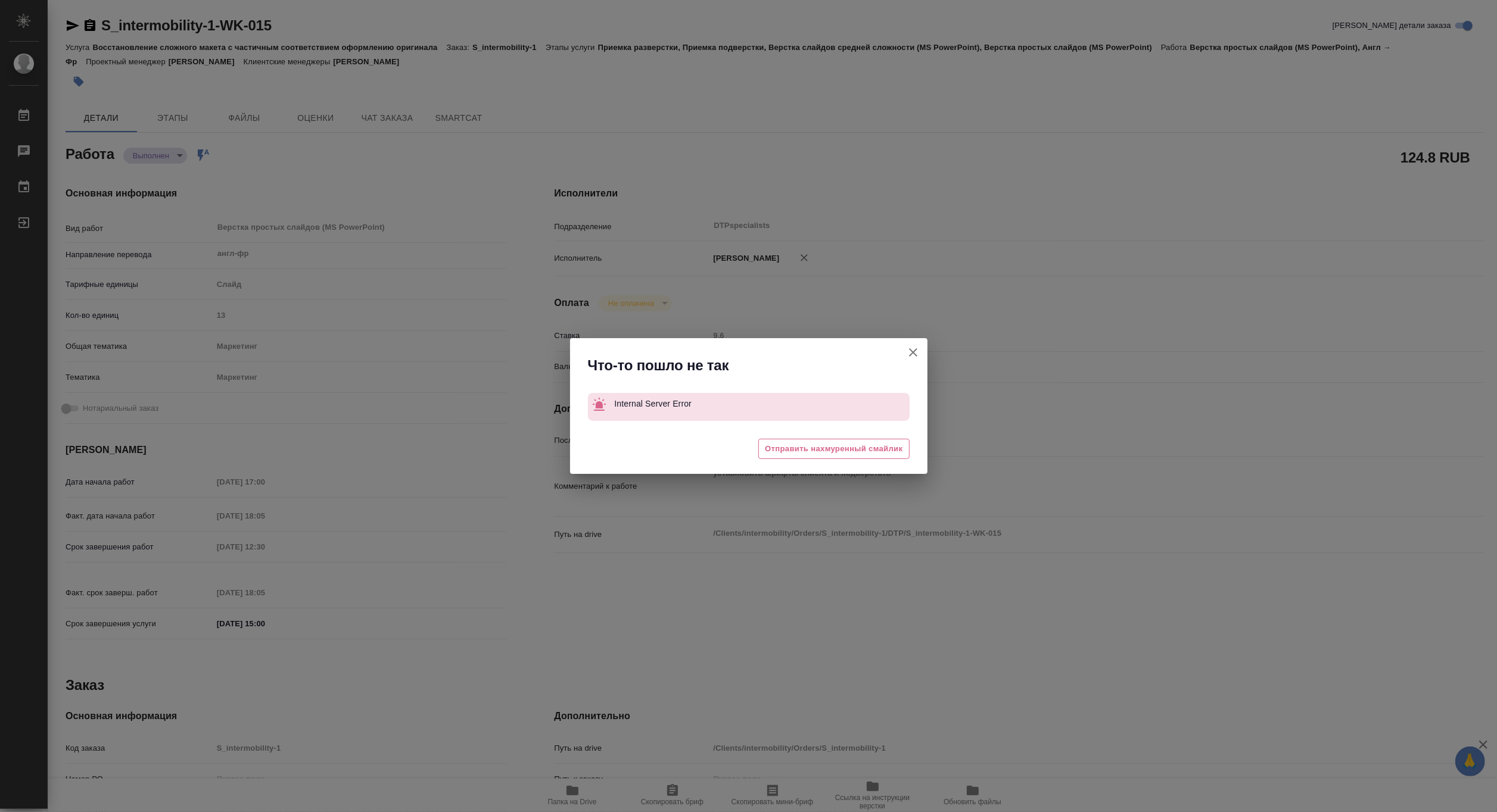
type textarea "x"
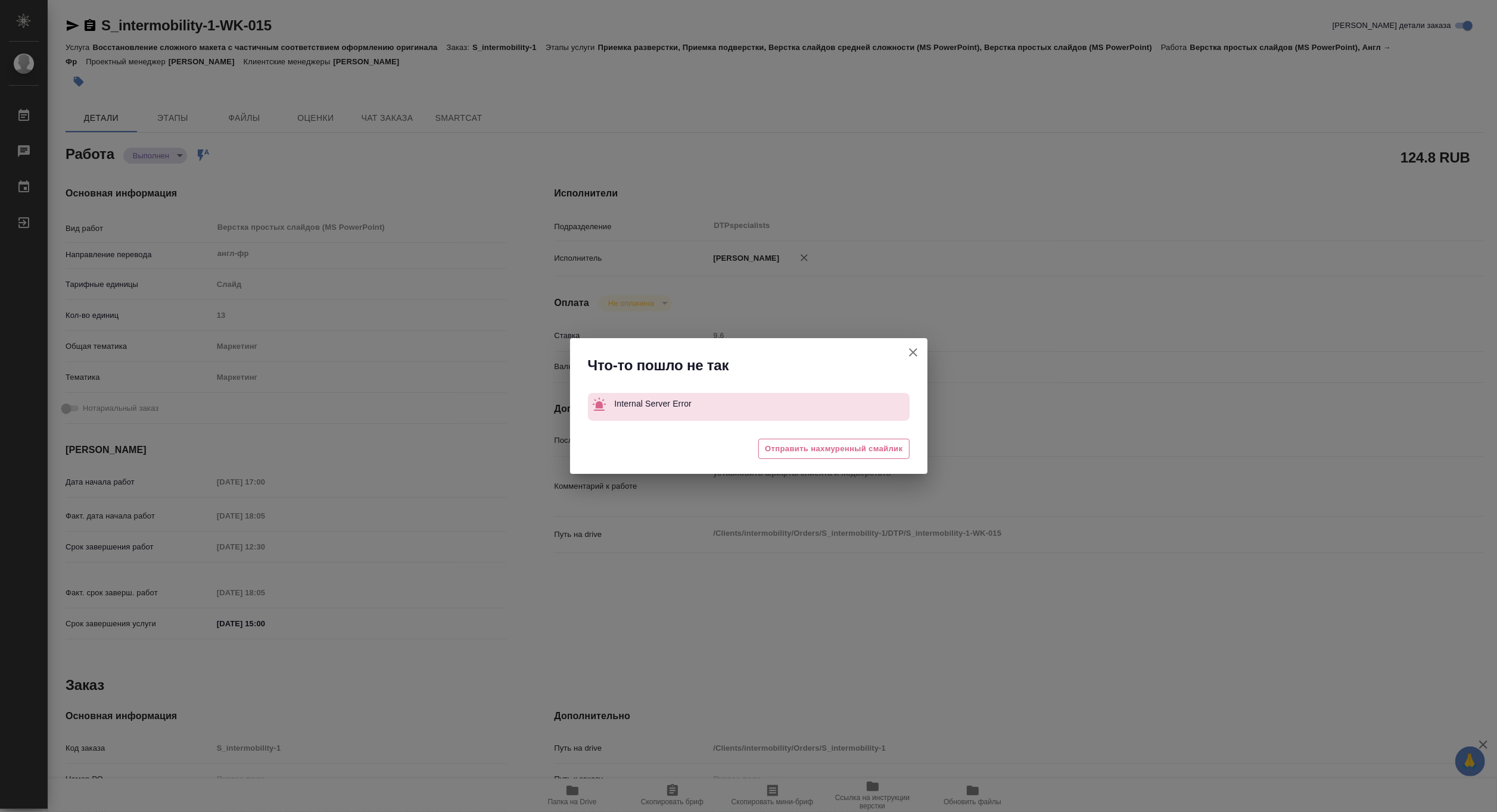
type textarea "x"
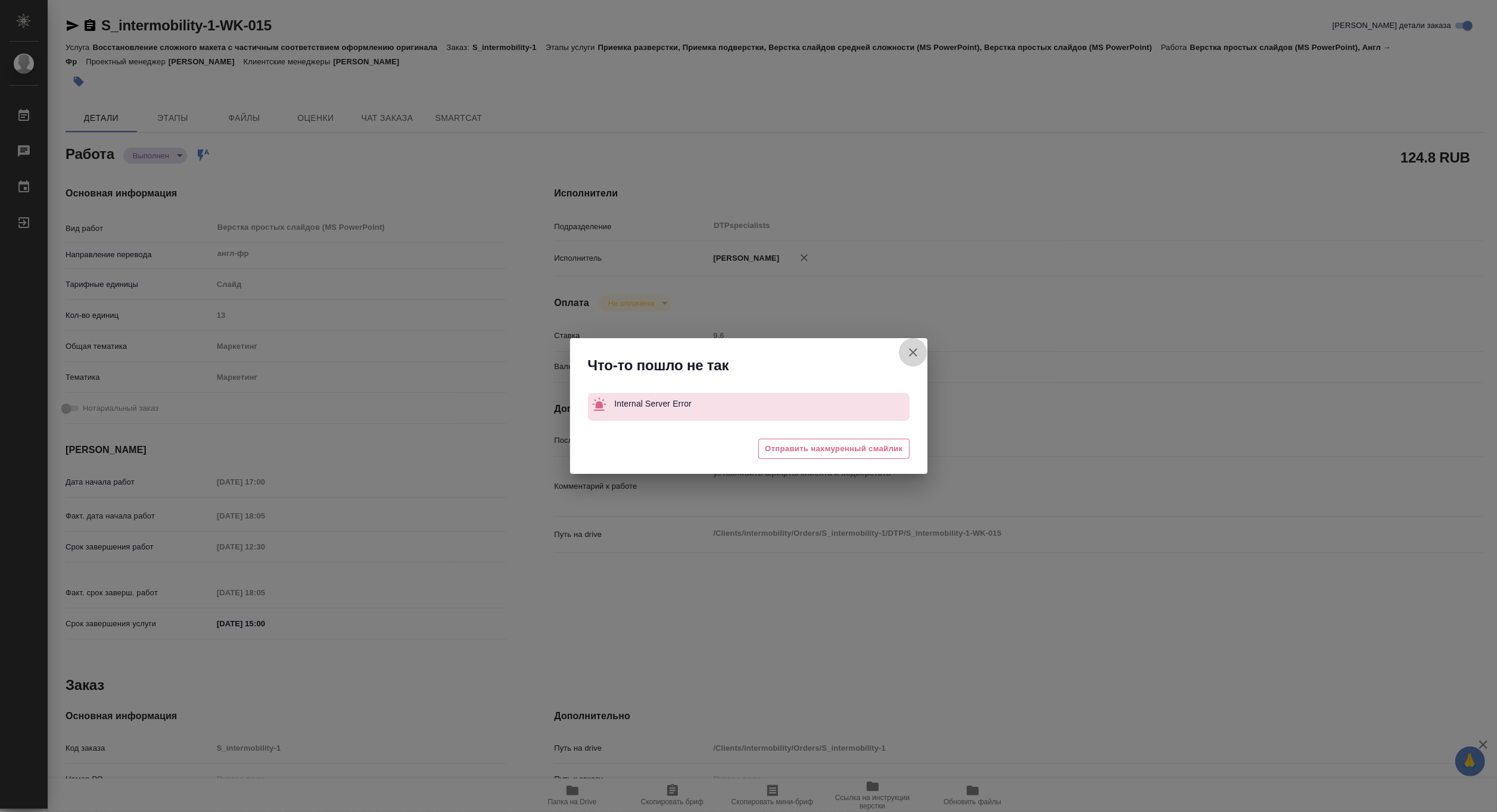
click at [910, 347] on icon "button" at bounding box center [913, 352] width 14 height 14
type textarea "x"
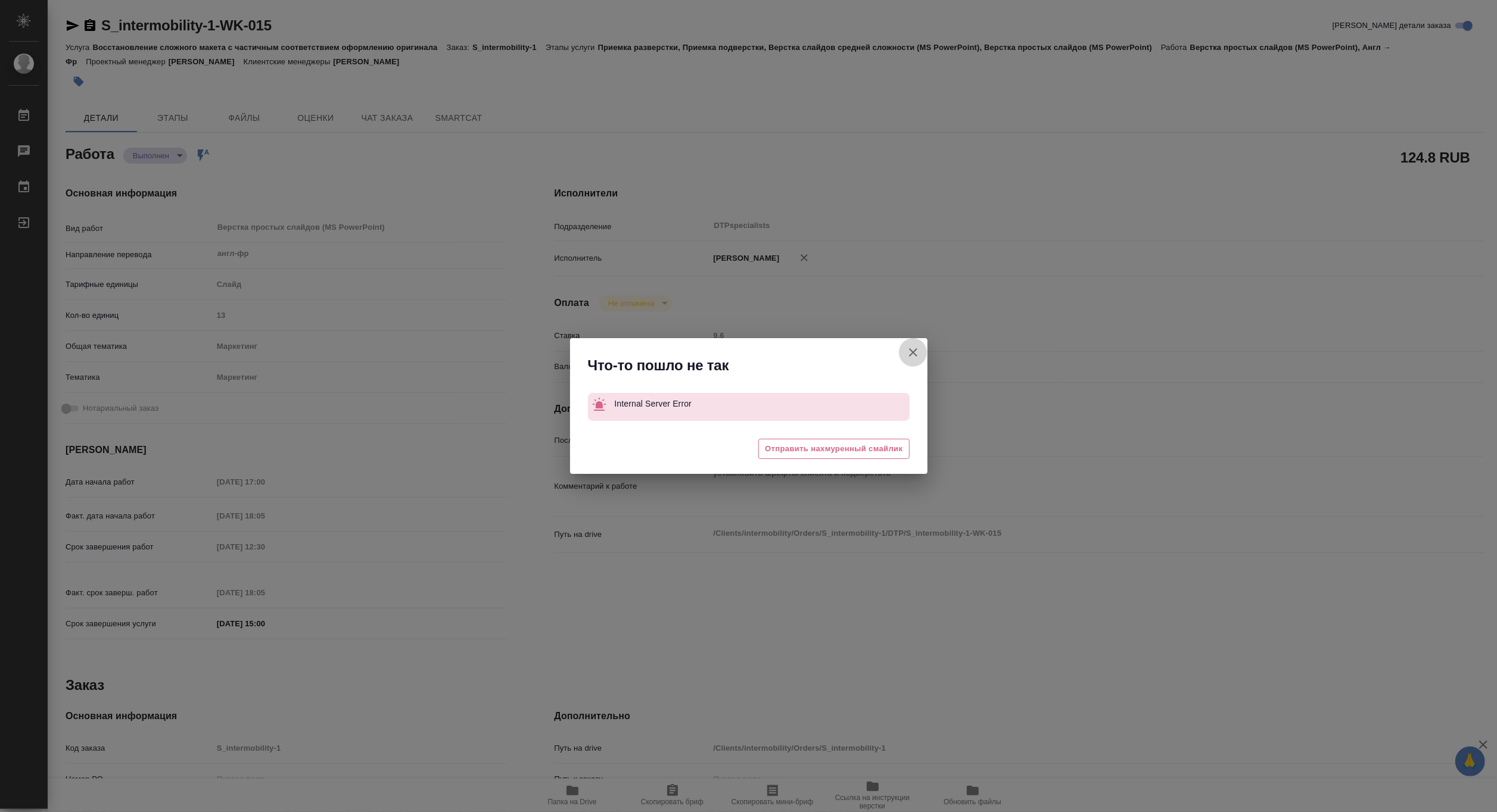
type textarea "x"
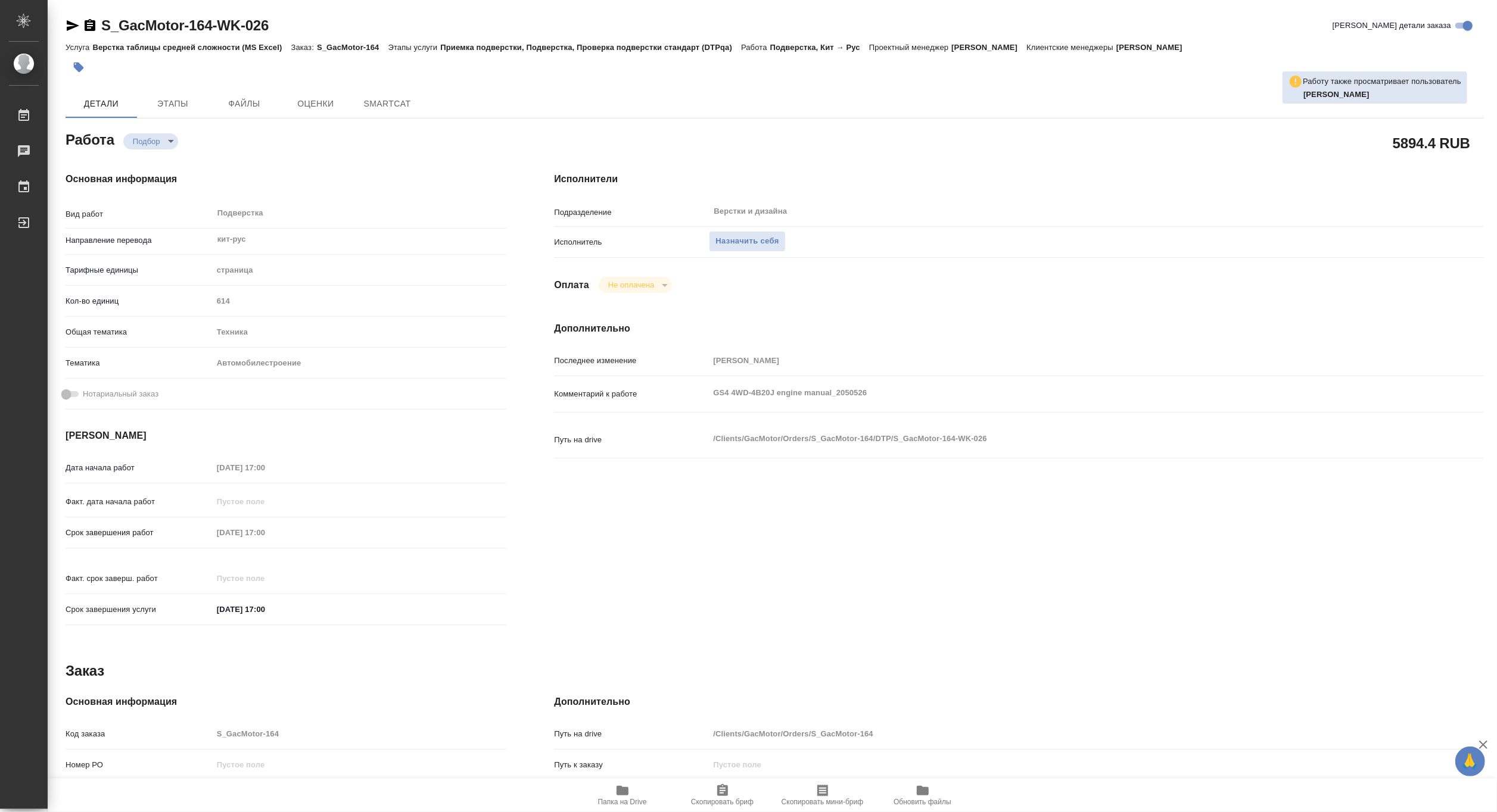
type textarea "x"
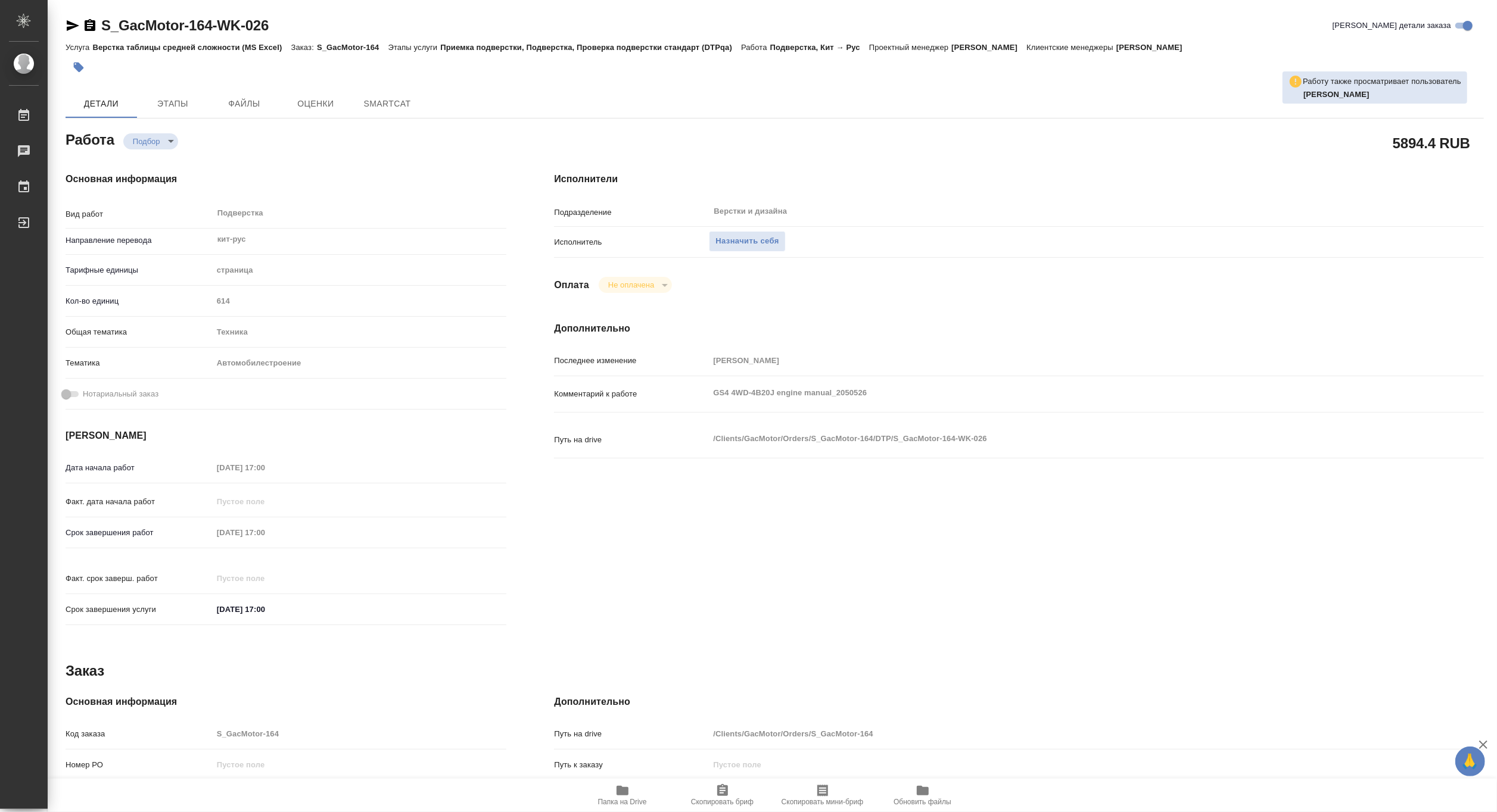
type textarea "x"
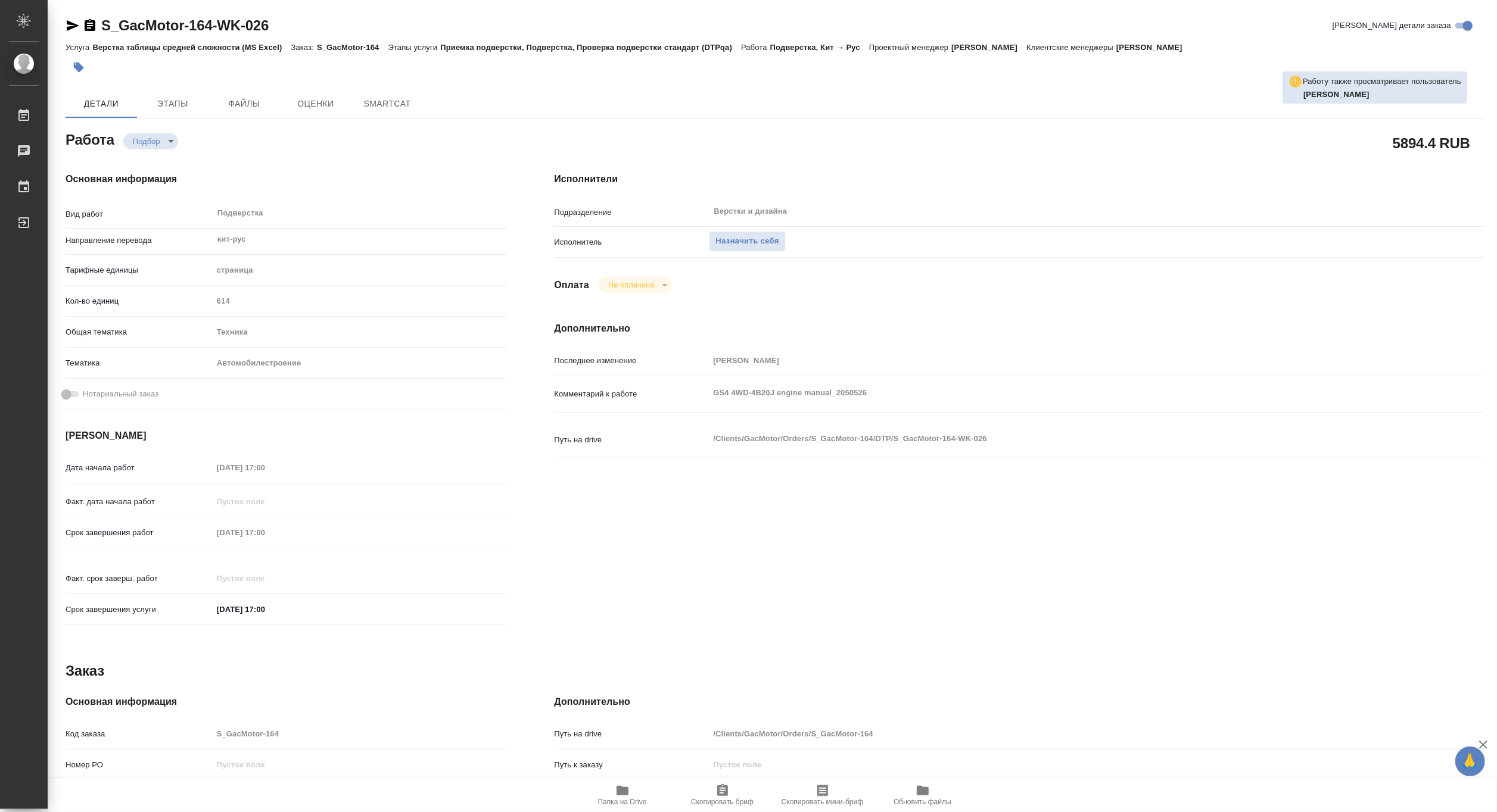
type textarea "x"
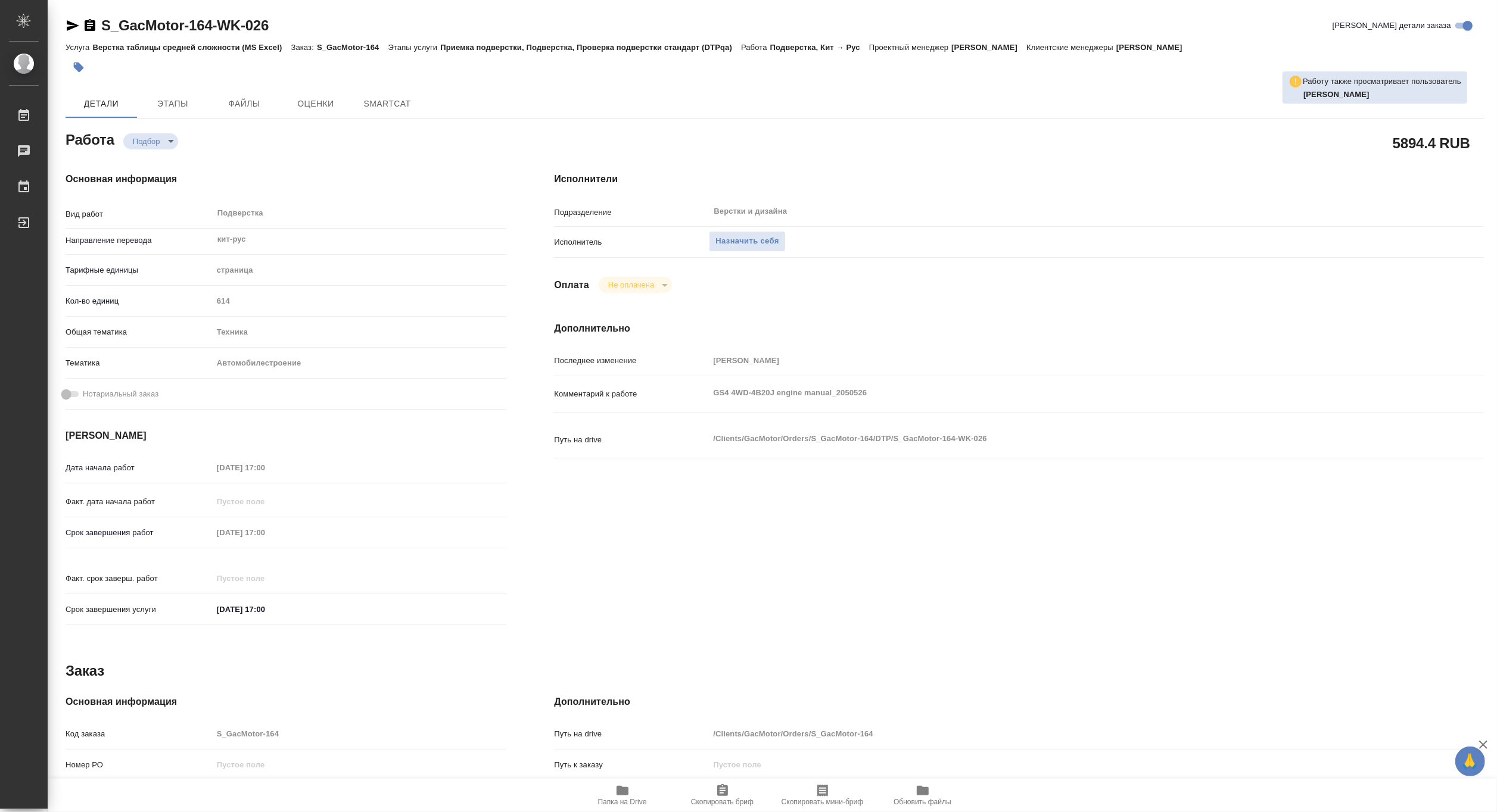
type textarea "x"
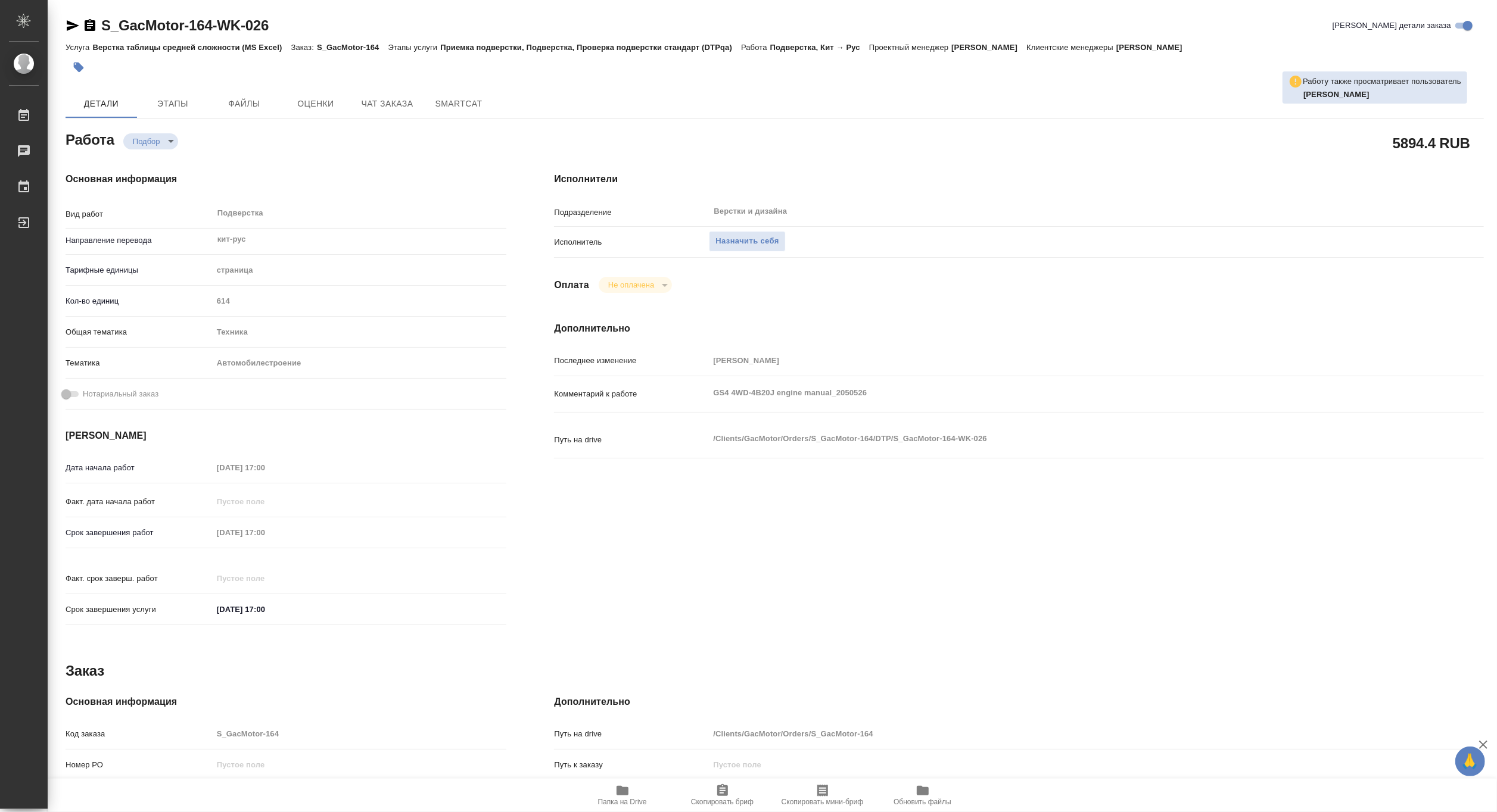
type textarea "x"
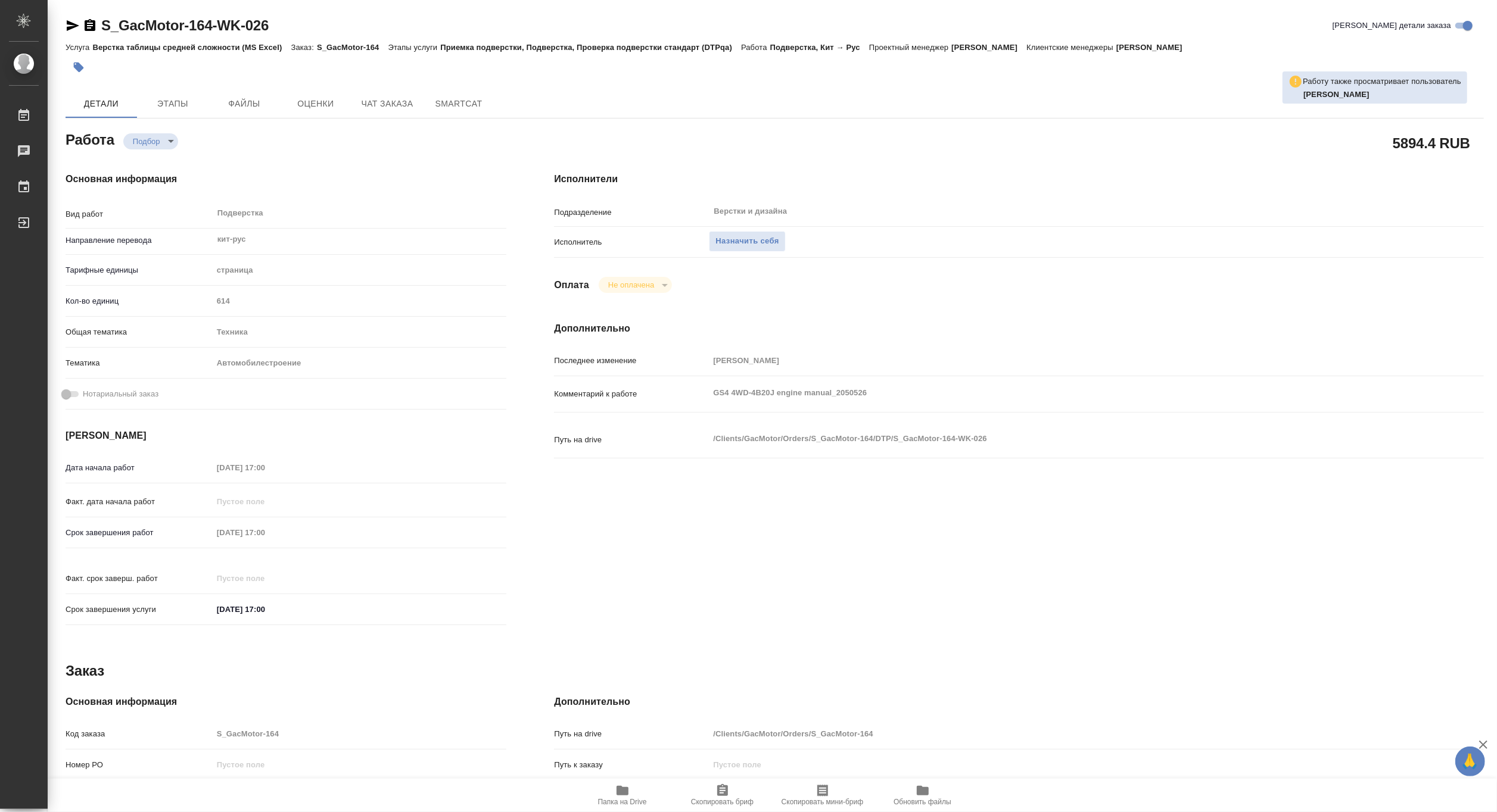
type textarea "x"
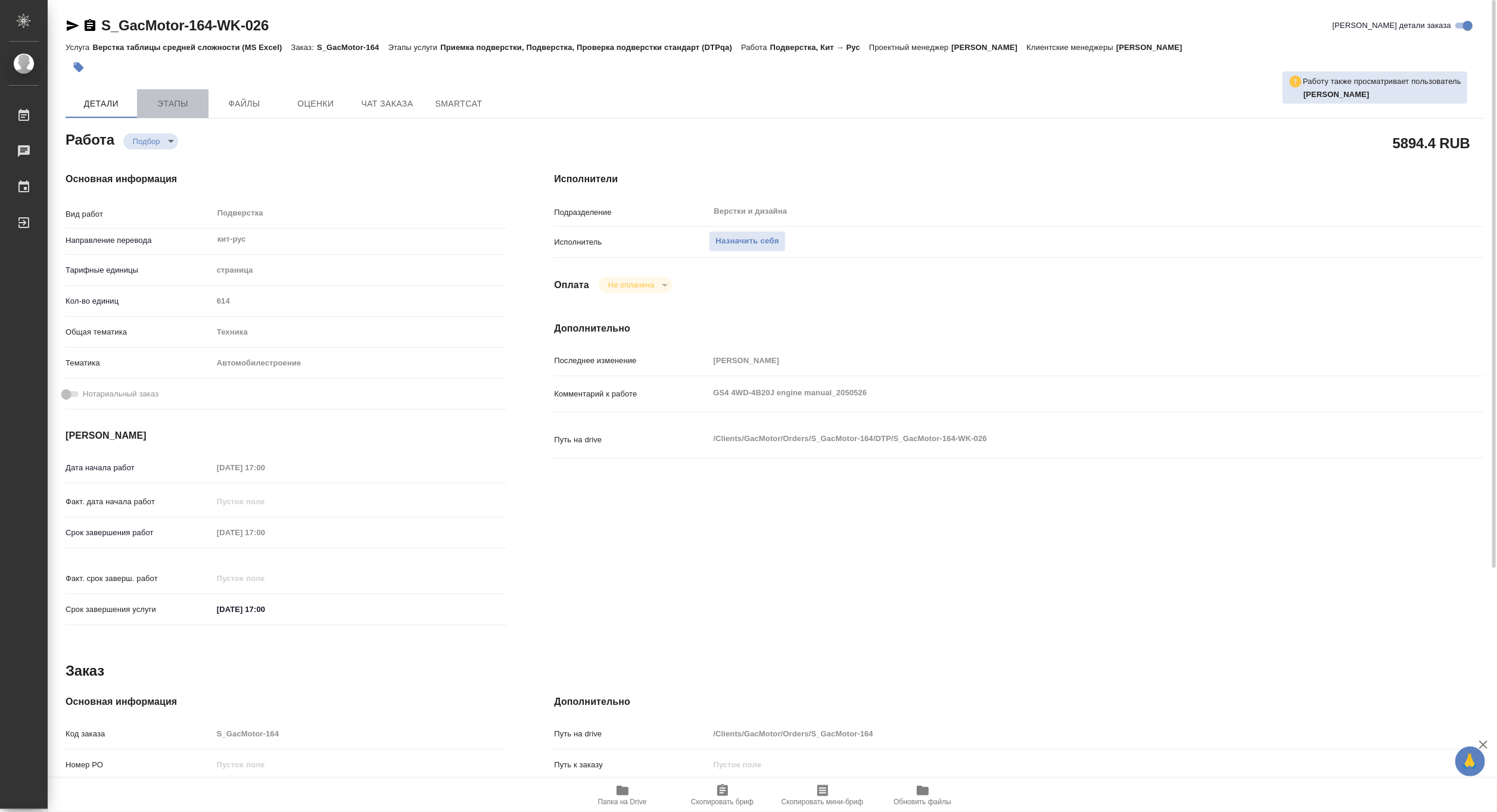
click at [161, 100] on span "Этапы" at bounding box center [173, 104] width 57 height 15
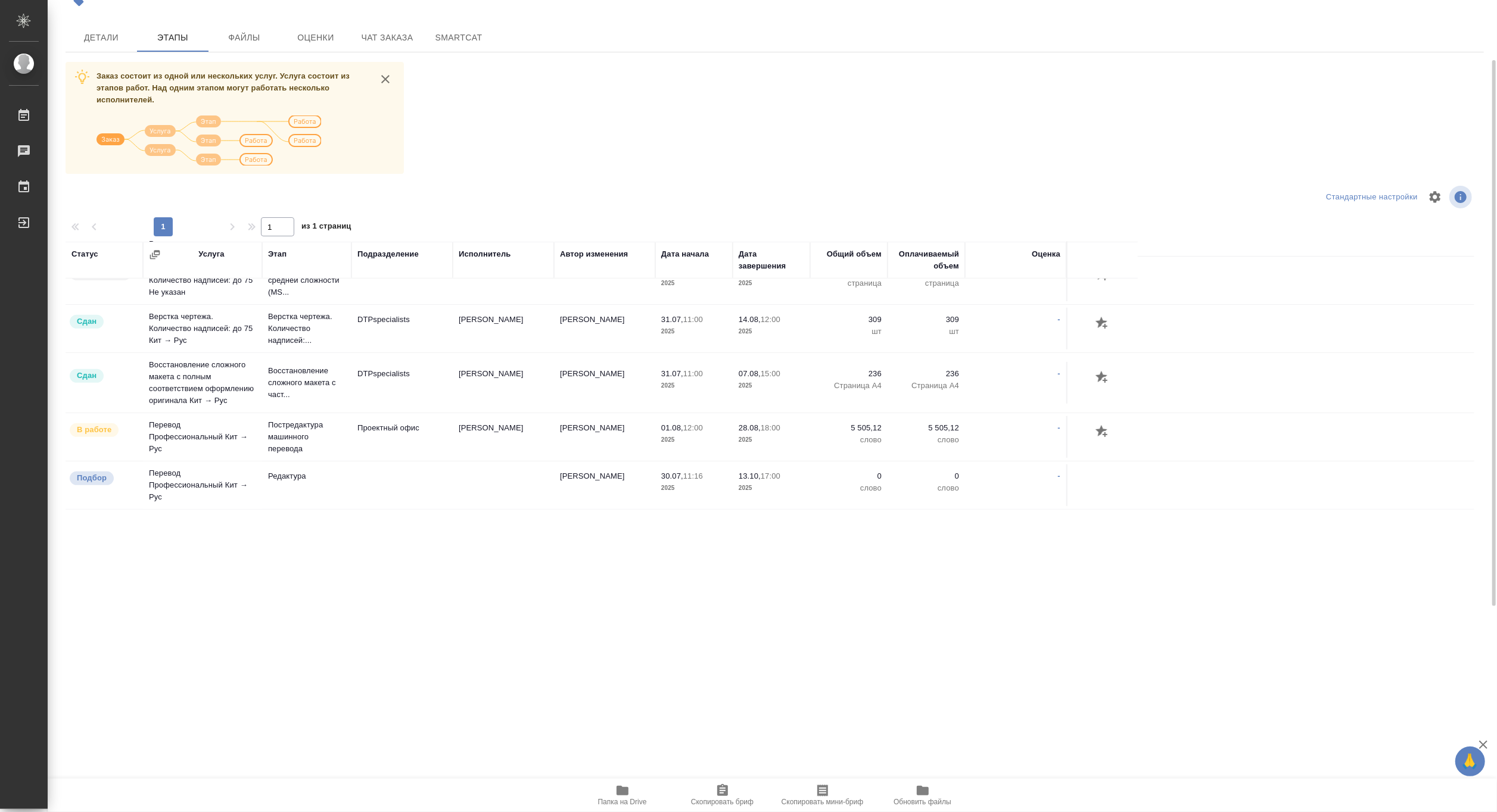
scroll to position [638, 0]
